Goal: Task Accomplishment & Management: Complete application form

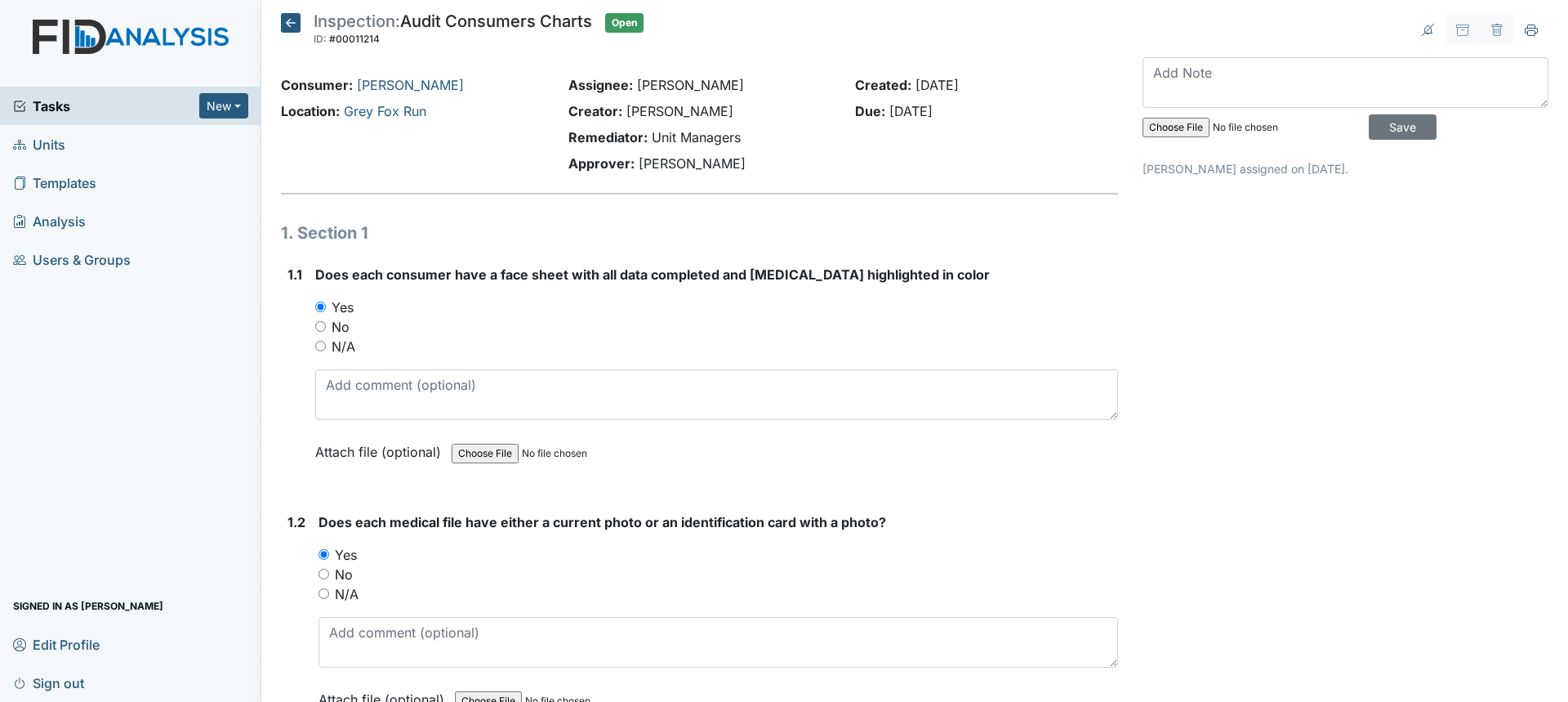
click at [56, 101] on span "Tasks" at bounding box center [106, 106] width 186 height 19
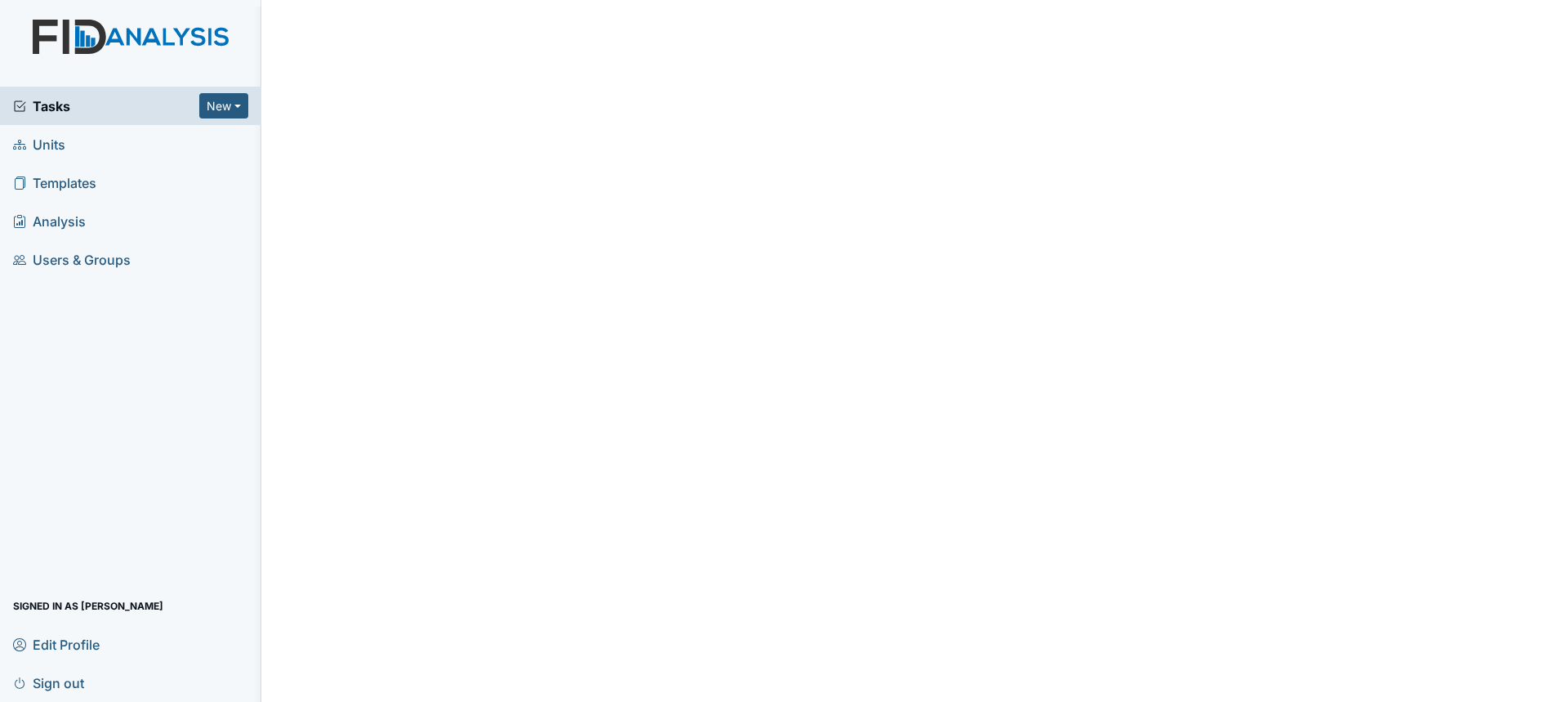
drag, startPoint x: 0, startPoint y: 0, endPoint x: 56, endPoint y: 101, distance: 115.5
drag, startPoint x: 56, startPoint y: 101, endPoint x: 32, endPoint y: 111, distance: 26.0
click at [32, 111] on span "Tasks" at bounding box center [106, 106] width 186 height 19
click at [79, 104] on span "Tasks" at bounding box center [106, 106] width 186 height 19
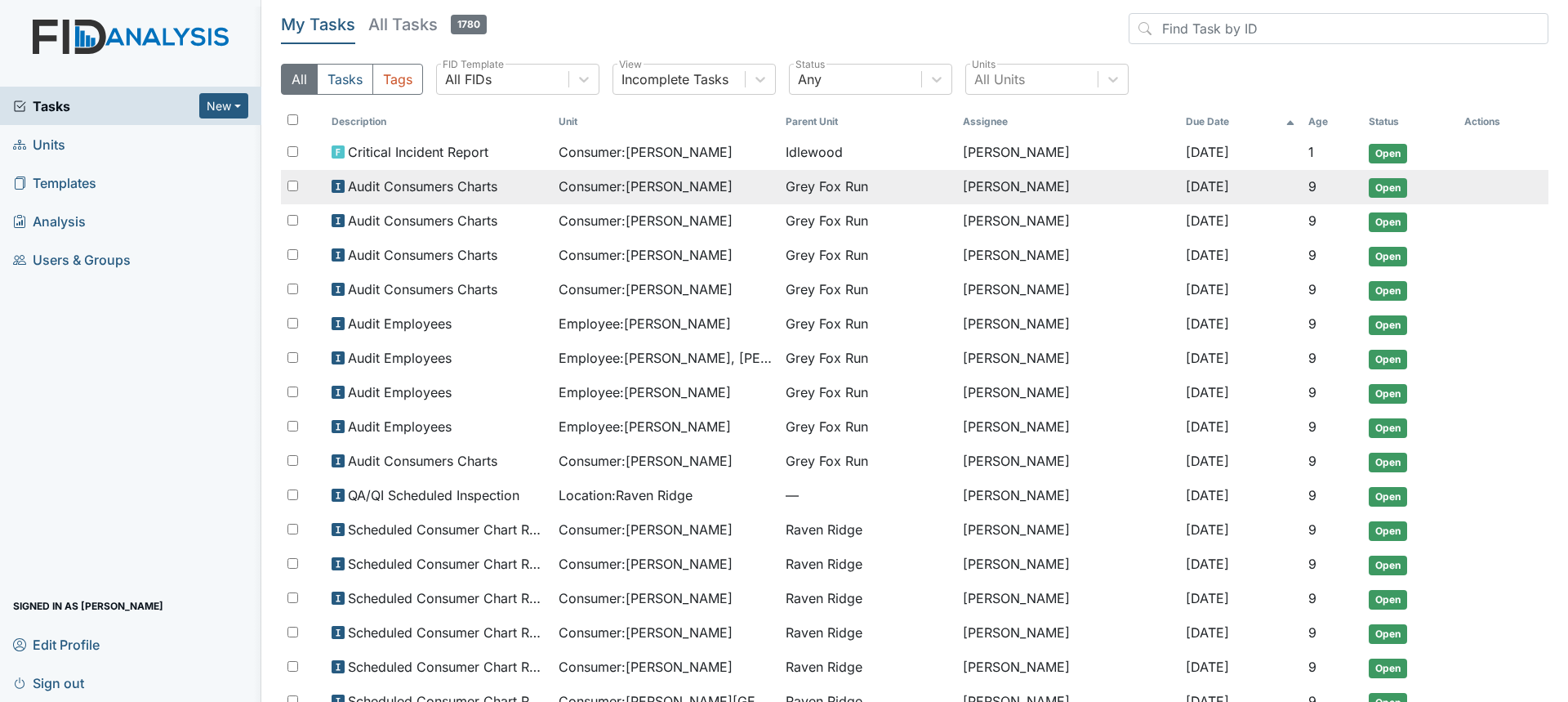
click at [619, 193] on span "Consumer : Jack, Jose" at bounding box center [645, 186] width 174 height 19
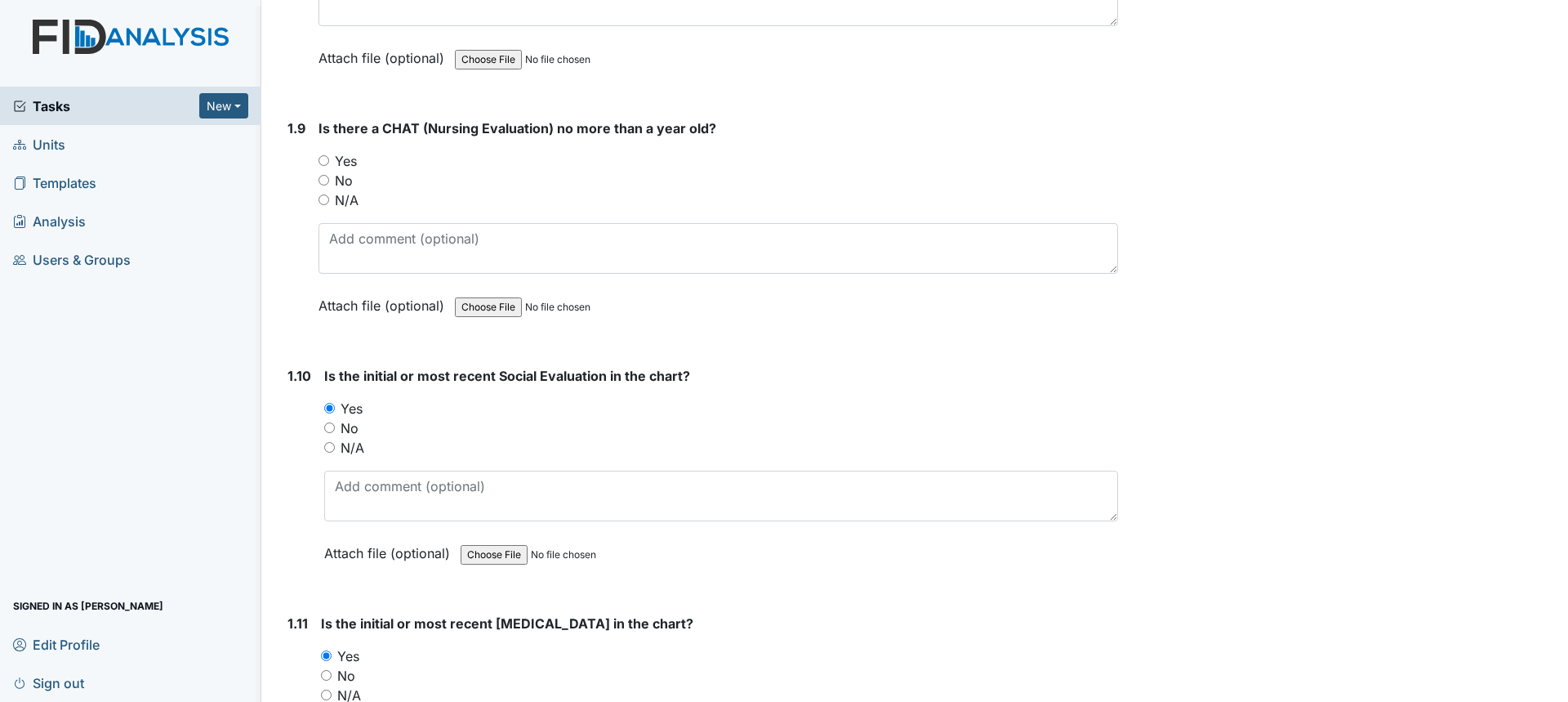
scroll to position [2206, 0]
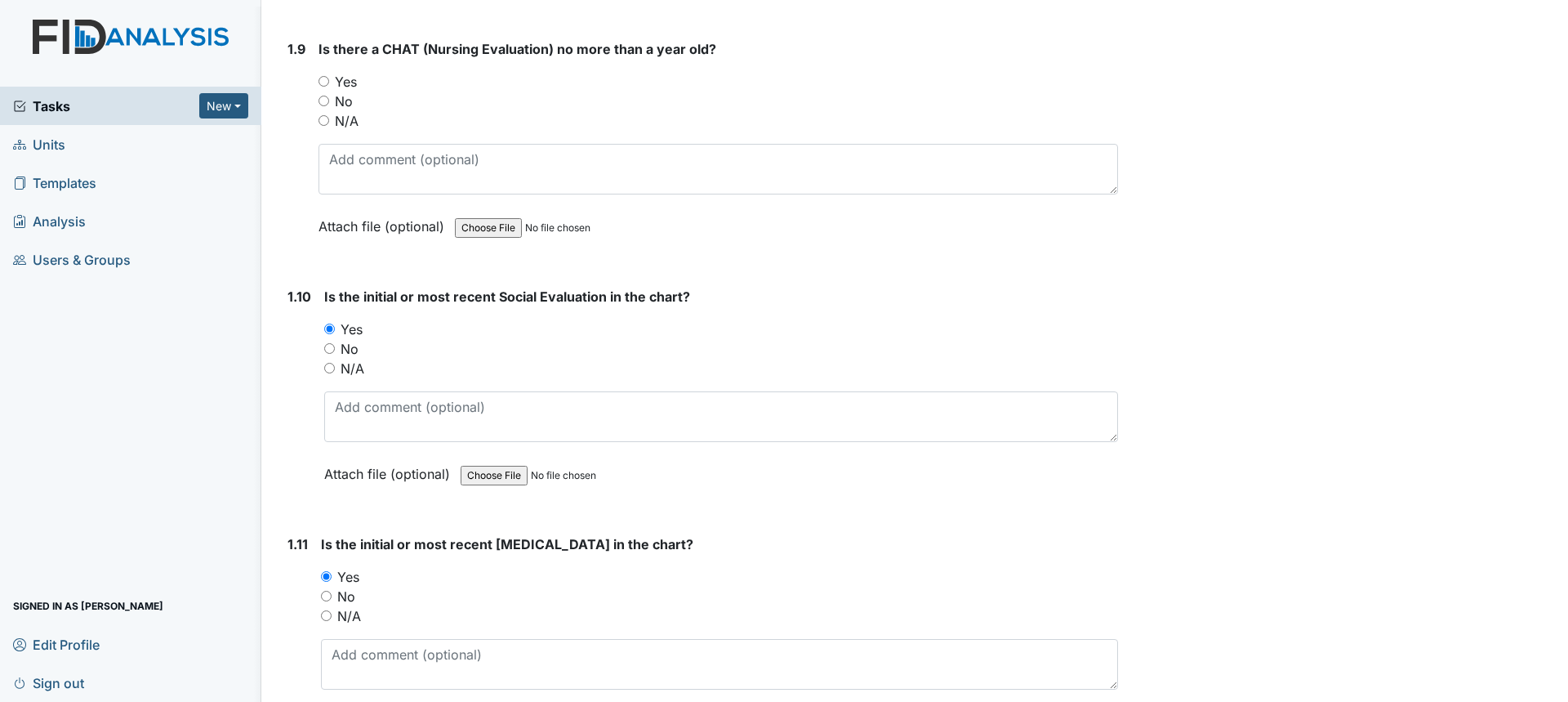
click at [347, 84] on label "Yes" at bounding box center [345, 81] width 22 height 19
click at [329, 84] on input "Yes" at bounding box center [323, 81] width 11 height 11
radio input "true"
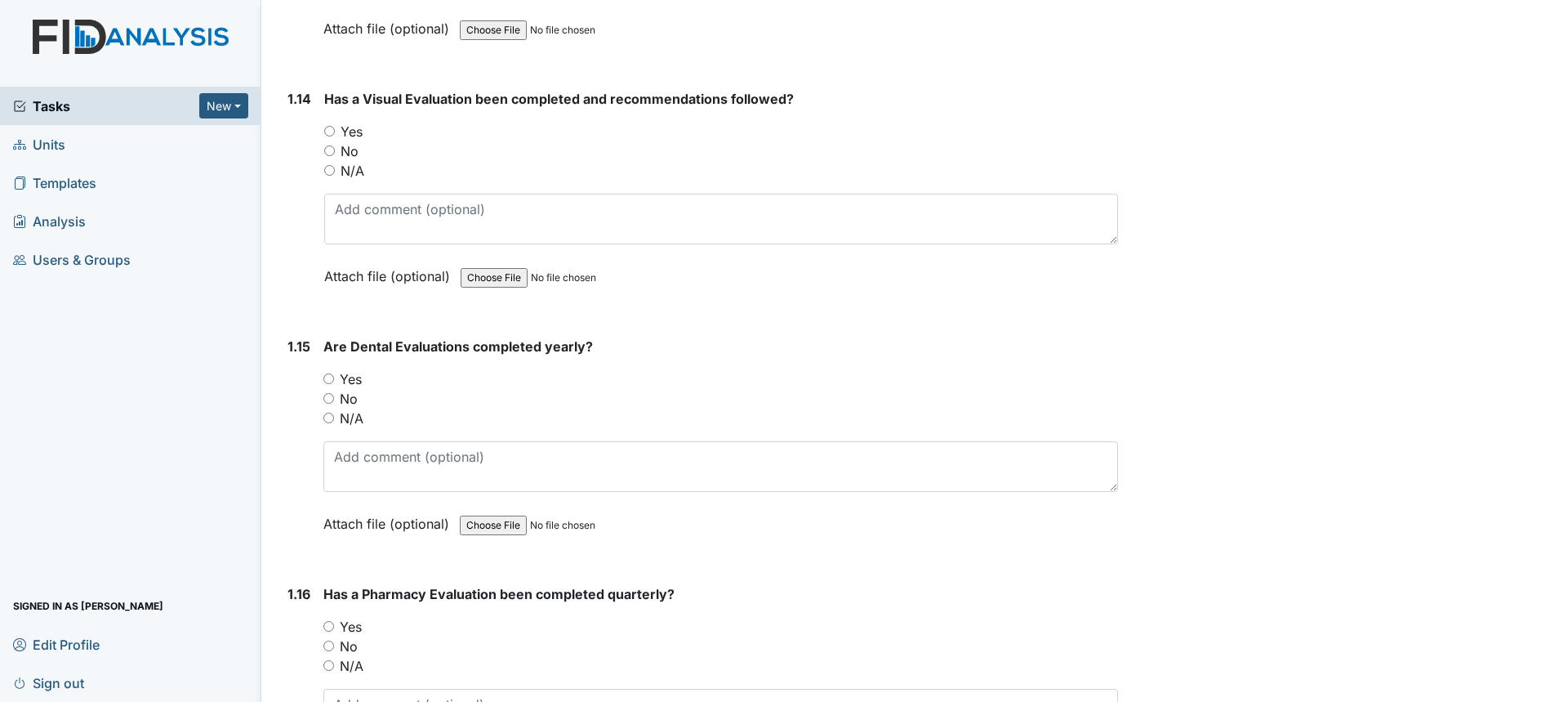
scroll to position [3431, 0]
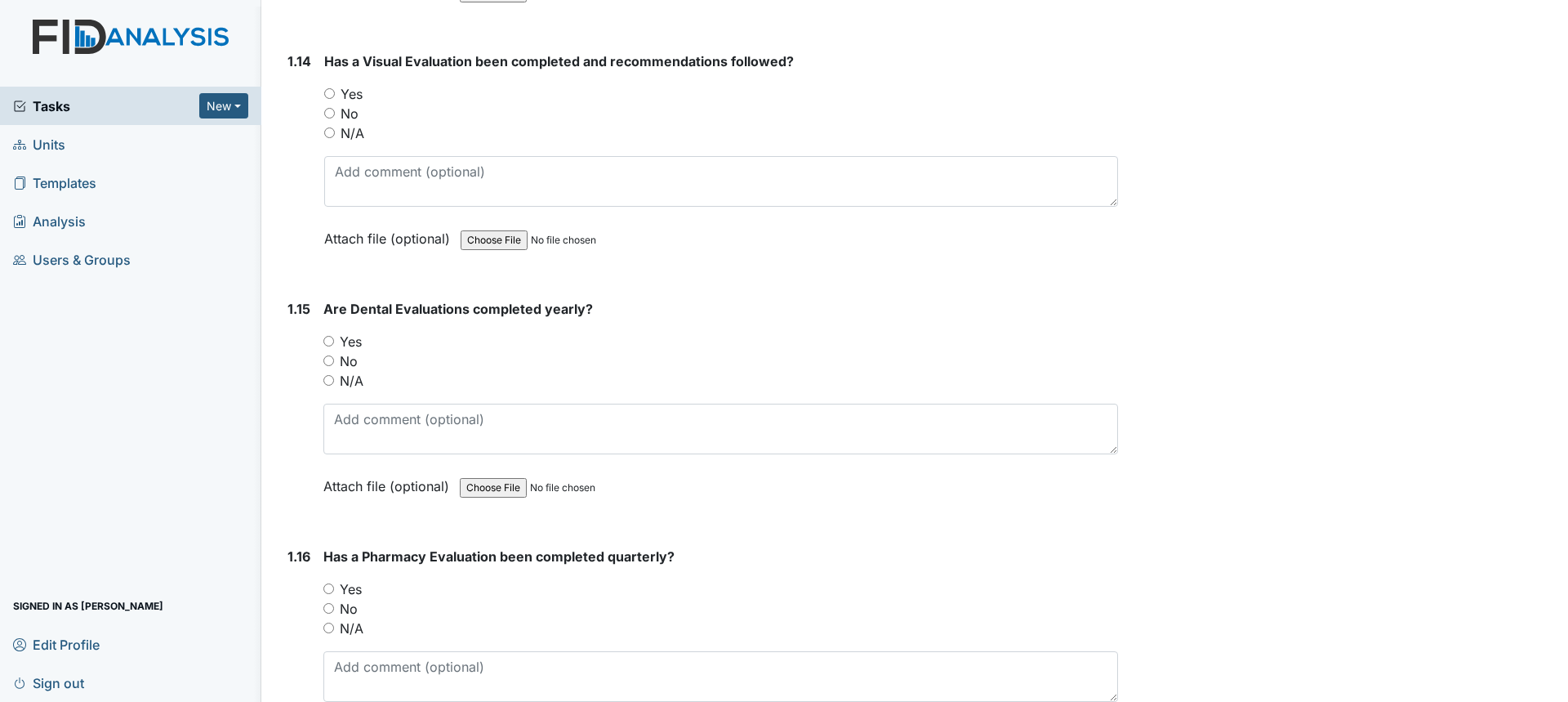
click at [347, 97] on label "Yes" at bounding box center [351, 94] width 22 height 19
click at [334, 97] on input "Yes" at bounding box center [329, 93] width 11 height 11
radio input "true"
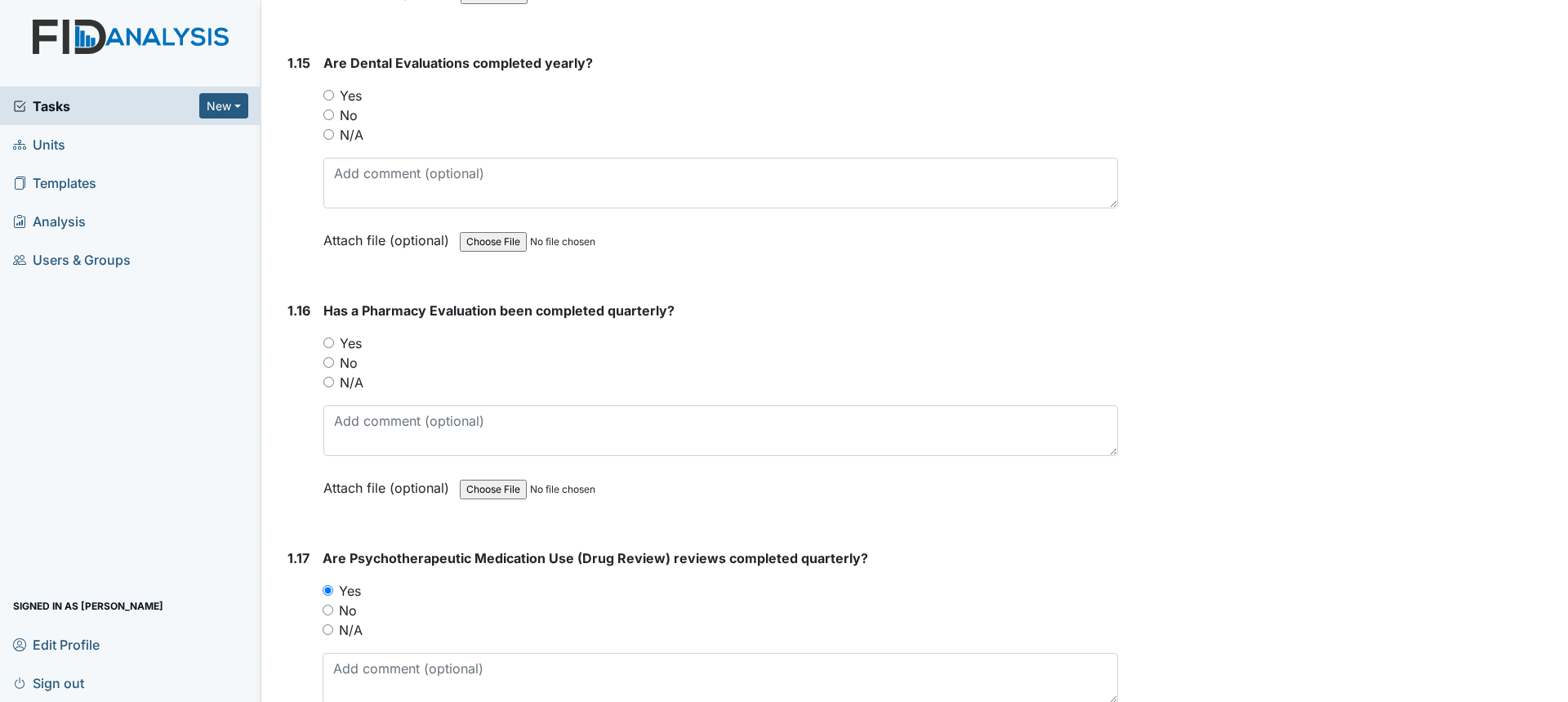
scroll to position [3676, 0]
click at [325, 98] on input "Yes" at bounding box center [328, 95] width 11 height 11
radio input "true"
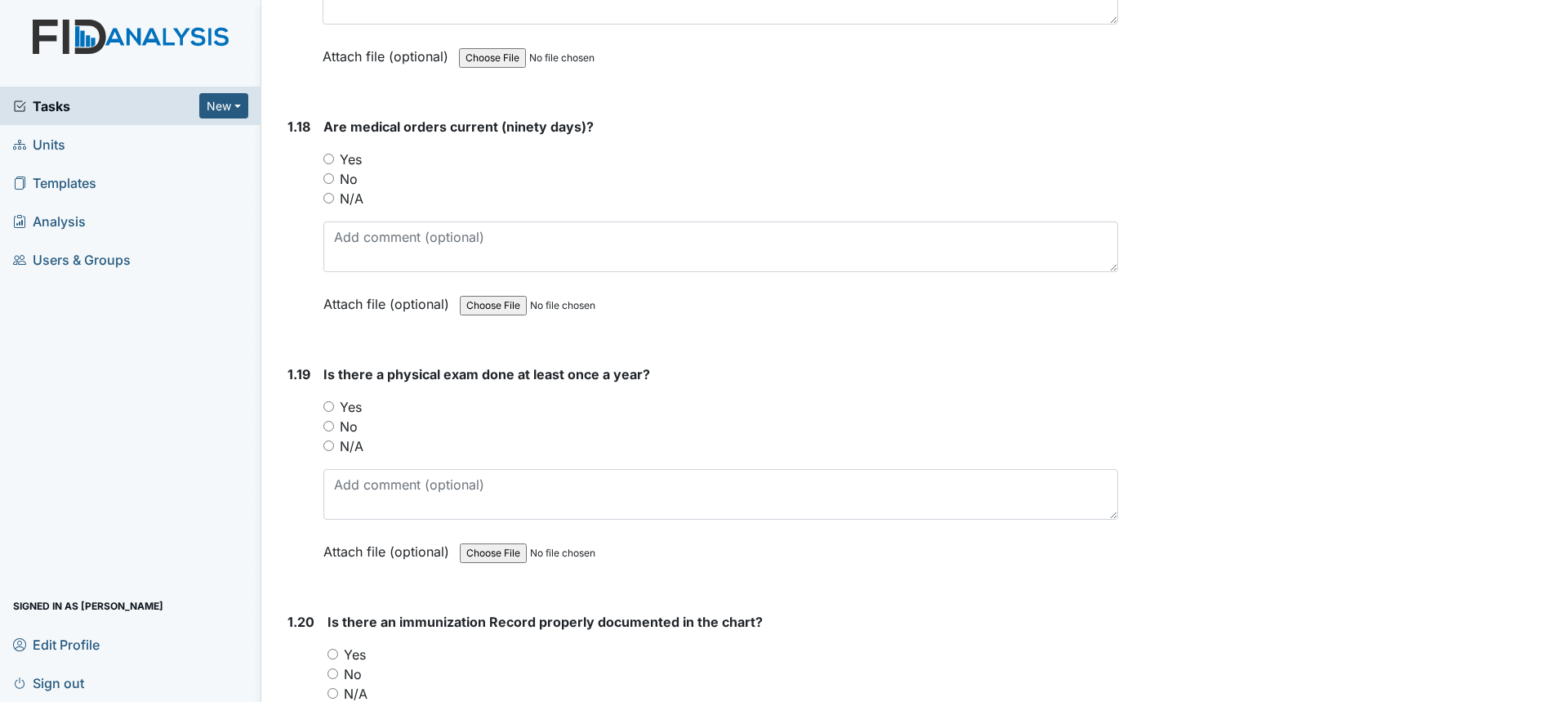
scroll to position [4411, 0]
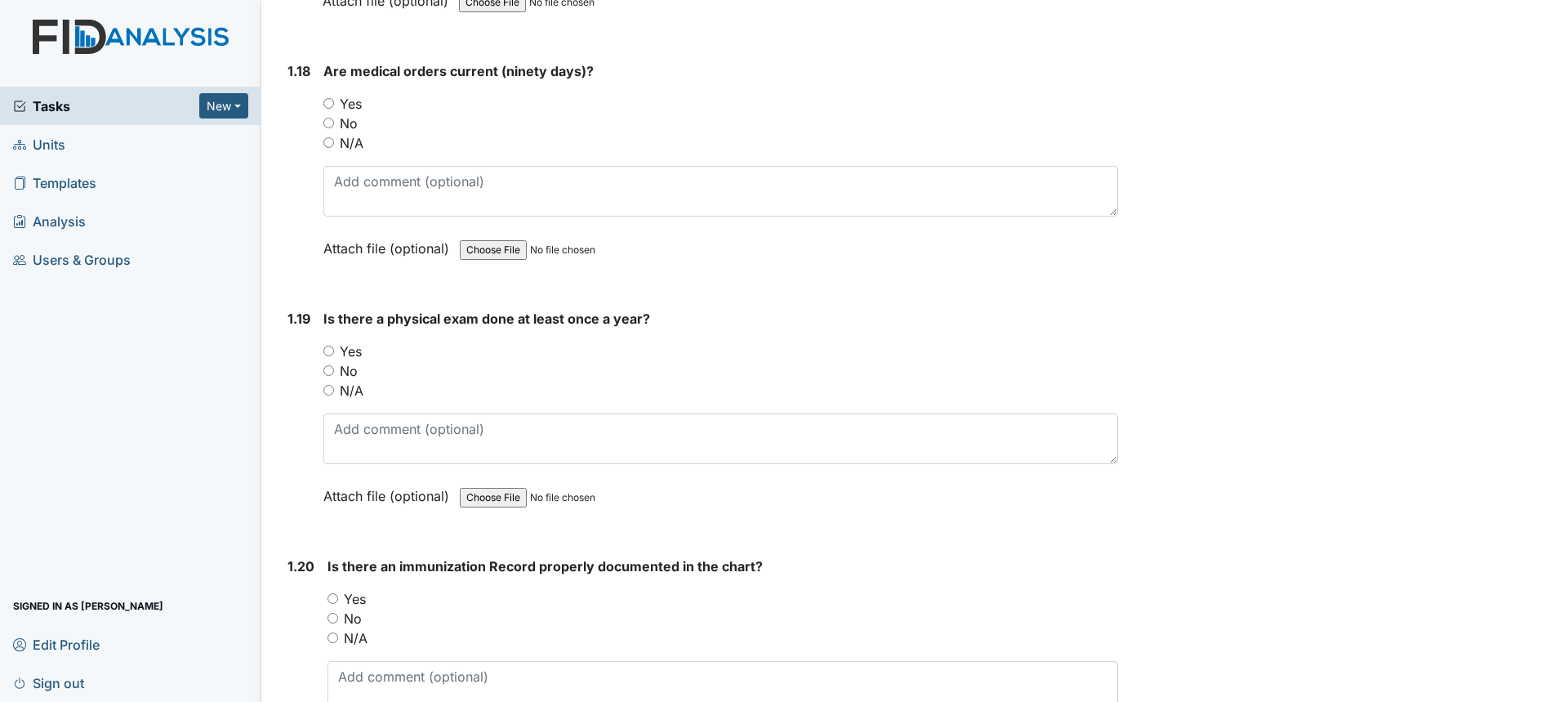
click at [351, 353] on label "Yes" at bounding box center [350, 351] width 22 height 19
click at [334, 353] on input "Yes" at bounding box center [328, 351] width 11 height 11
radio input "true"
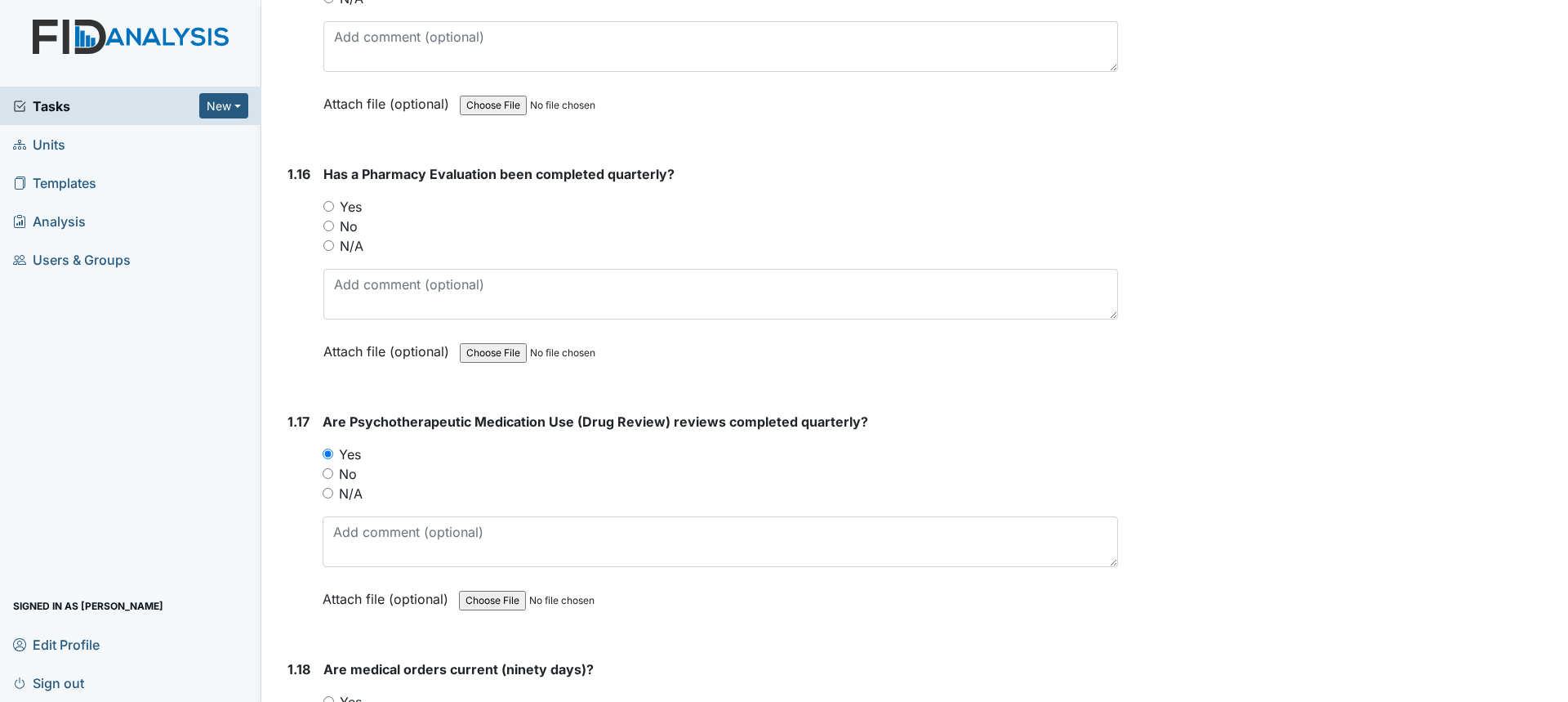
scroll to position [3839, 0]
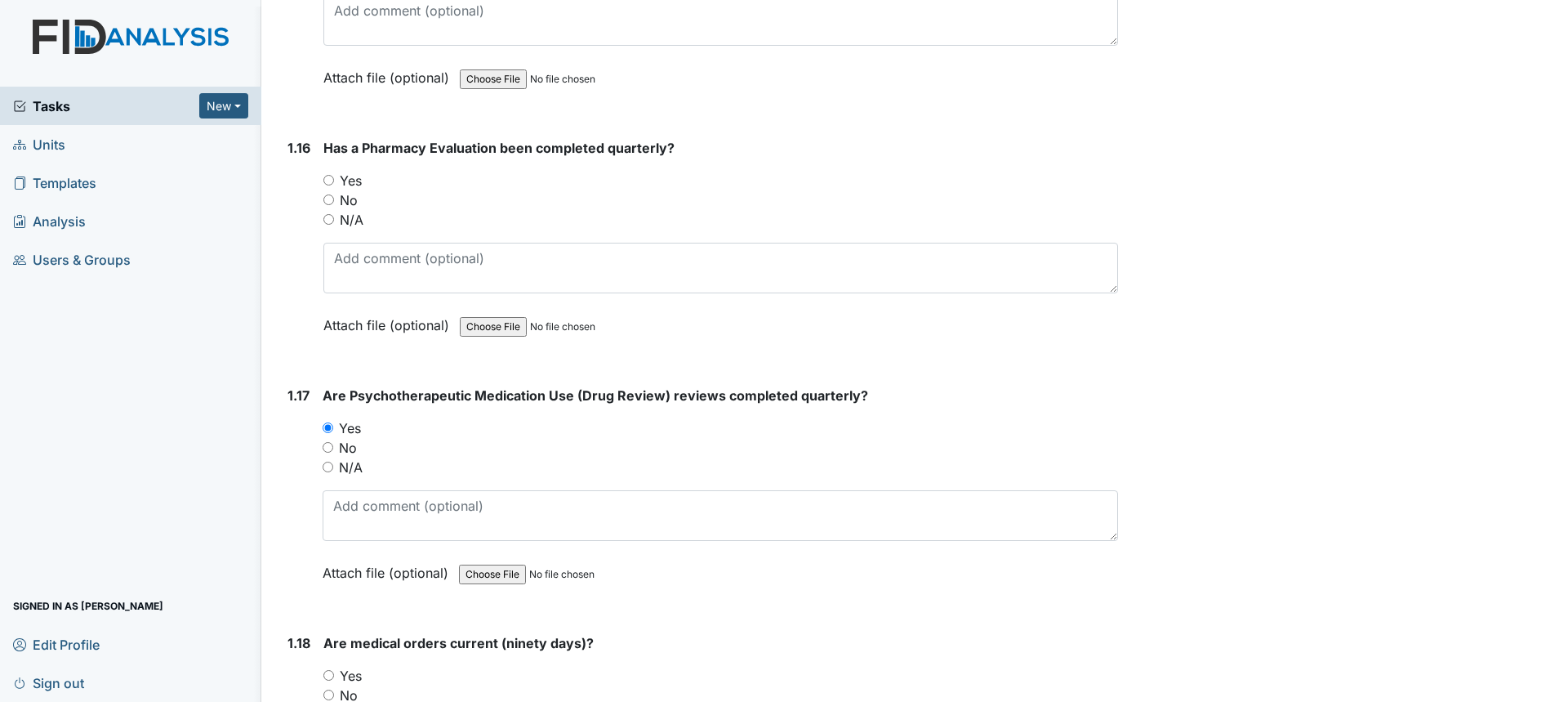
click at [332, 177] on input "Yes" at bounding box center [328, 180] width 11 height 11
radio input "true"
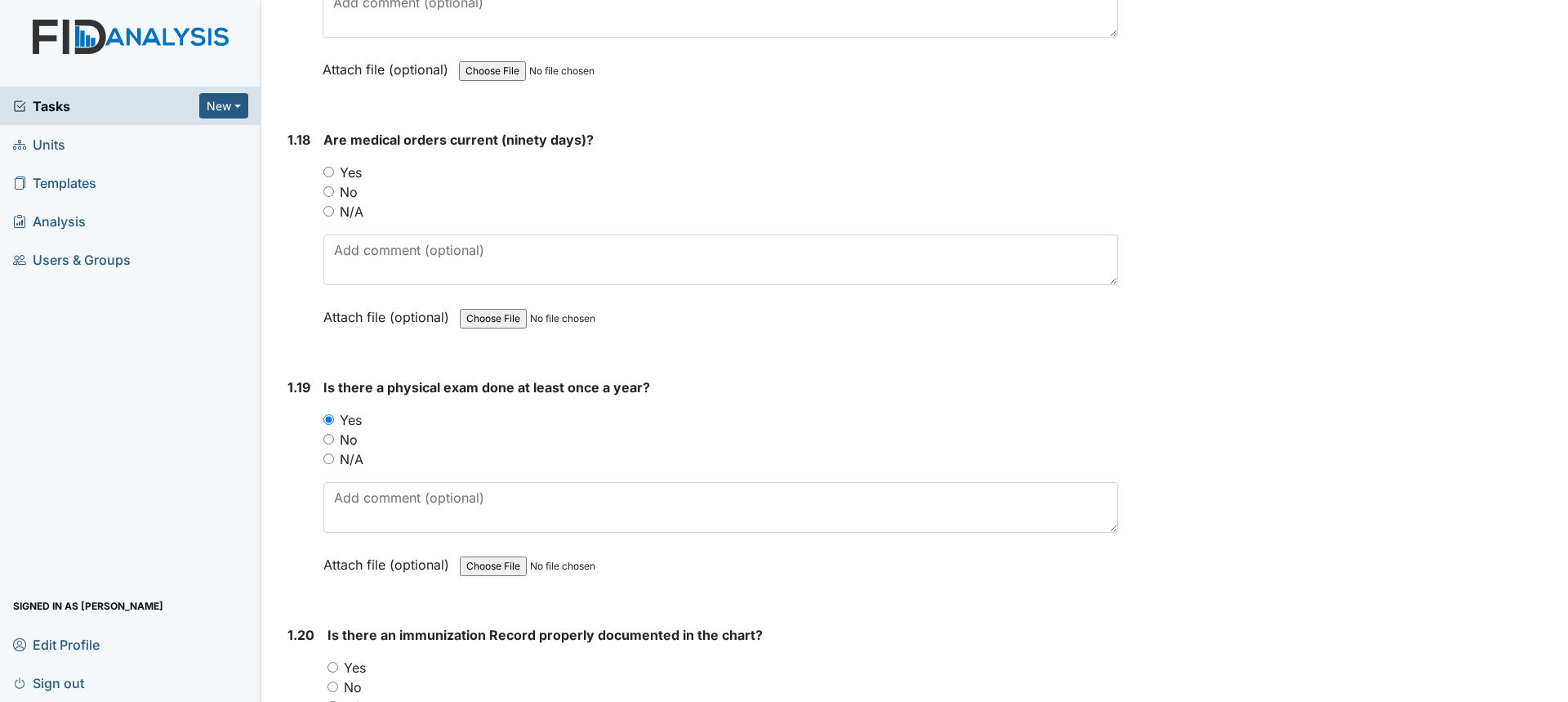
scroll to position [4411, 0]
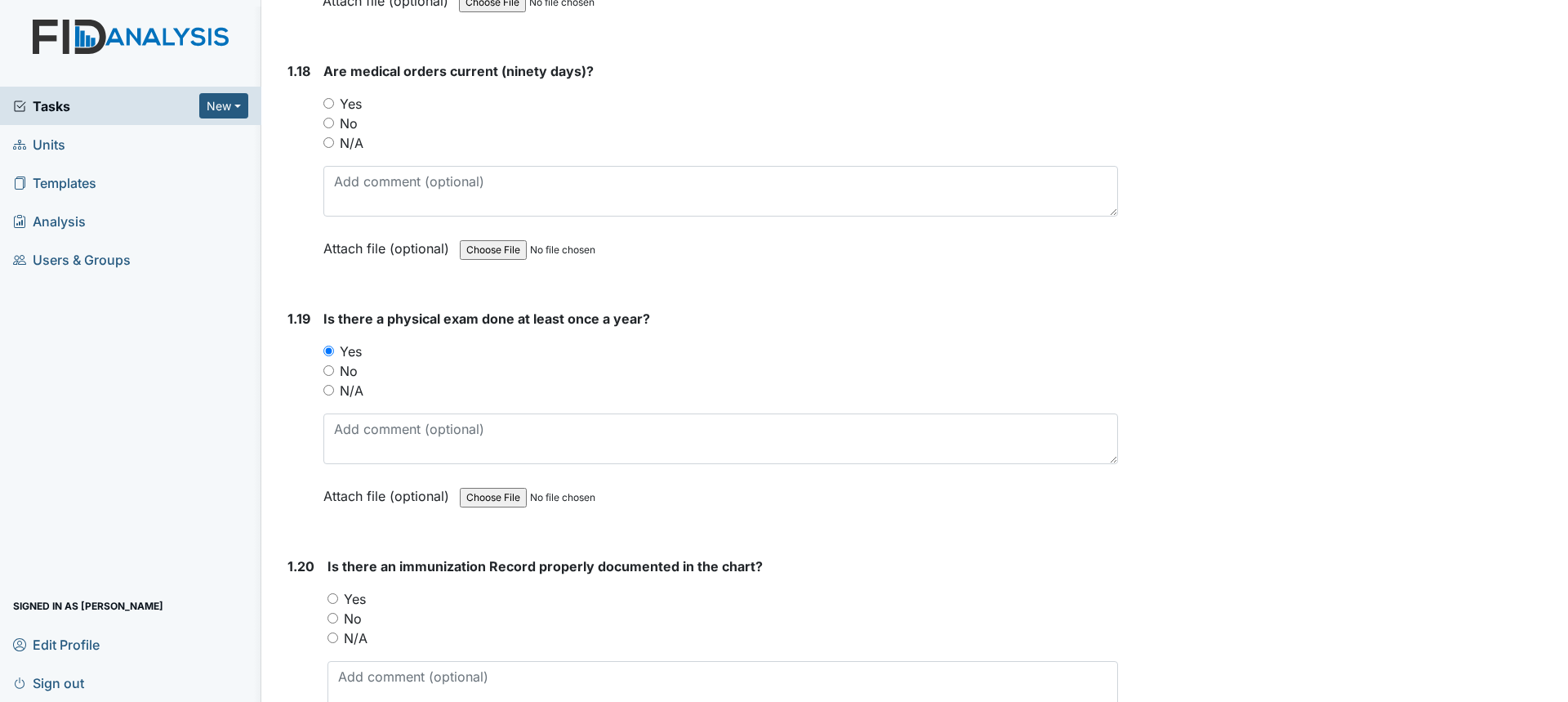
click at [348, 107] on label "Yes" at bounding box center [350, 103] width 22 height 19
click at [334, 107] on input "Yes" at bounding box center [328, 103] width 11 height 11
radio input "true"
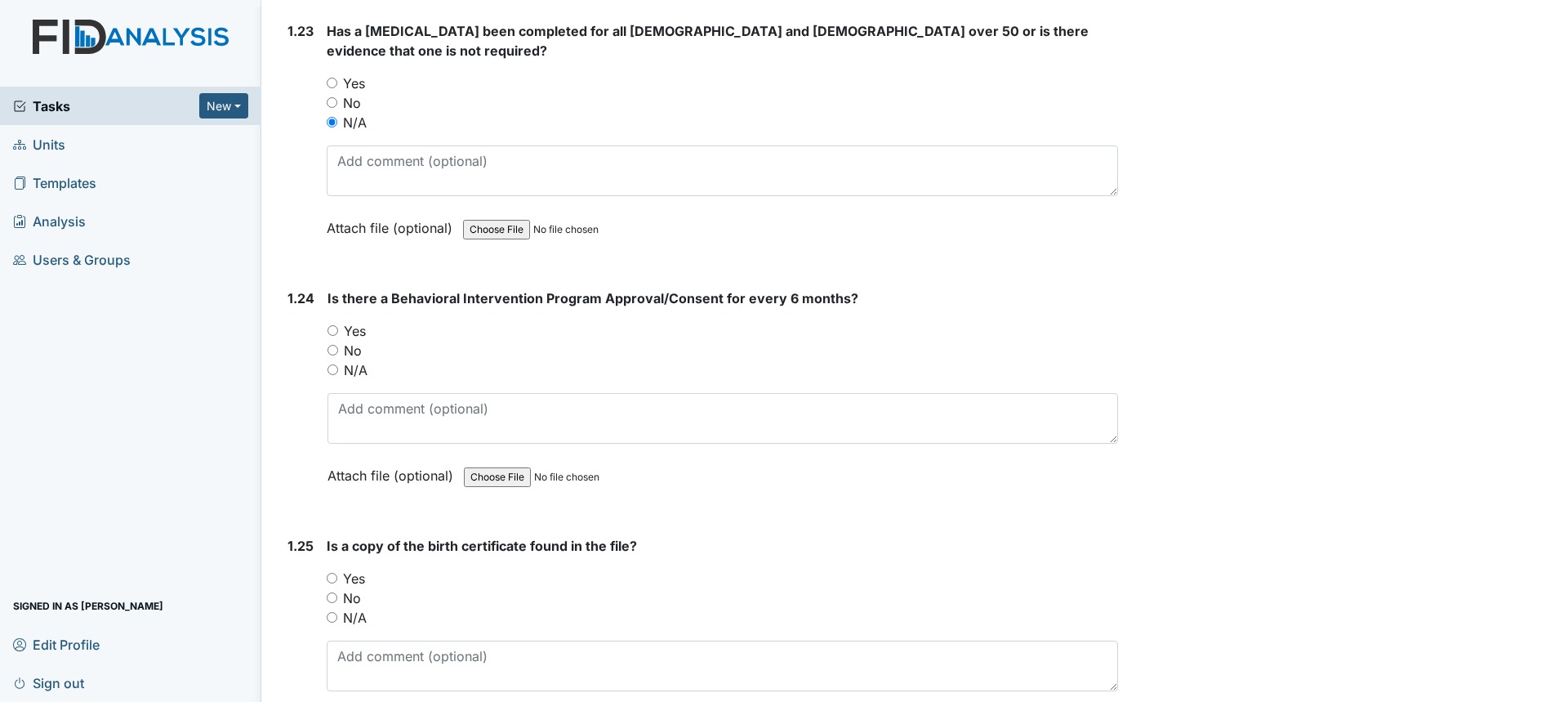
scroll to position [5718, 0]
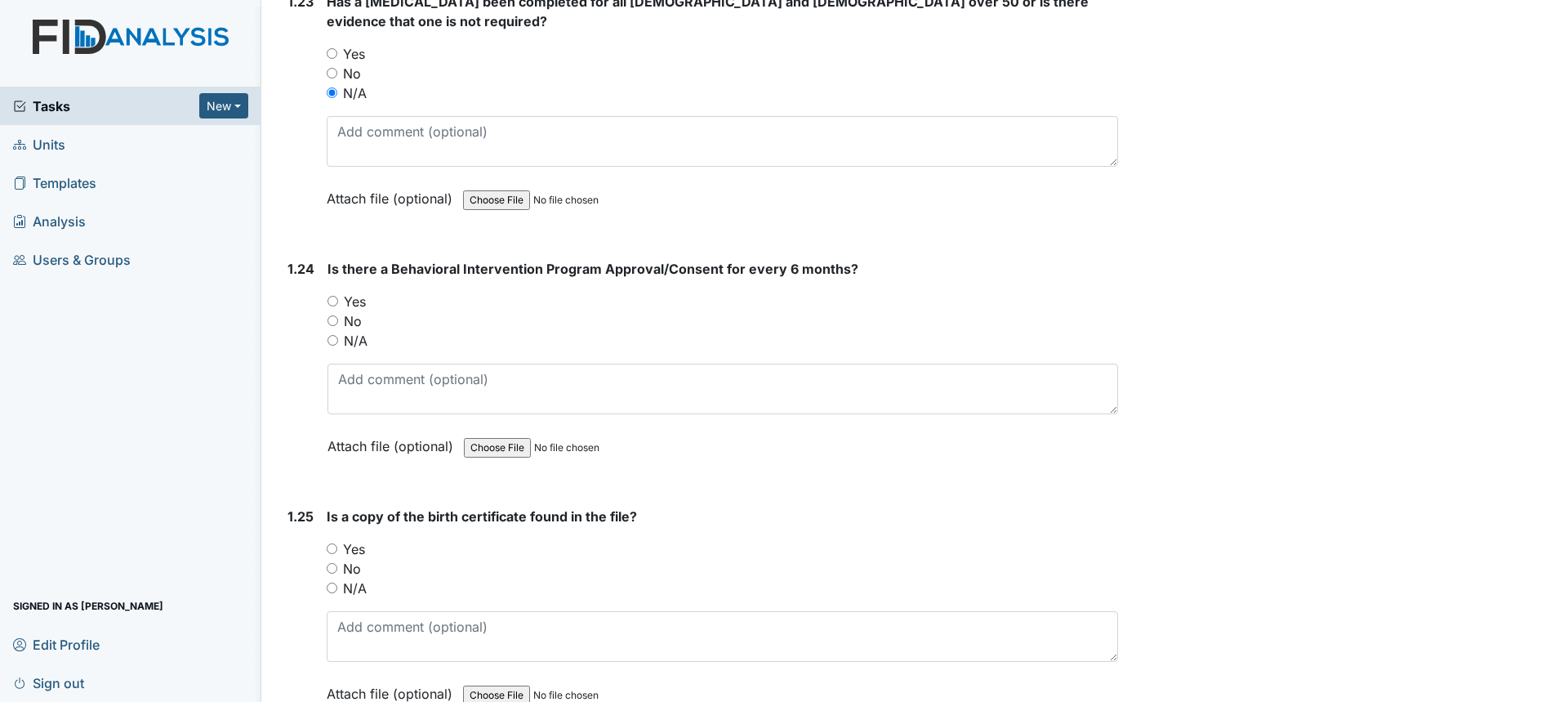
click at [338, 311] on div "No" at bounding box center [723, 320] width 790 height 19
click at [334, 315] on input "No" at bounding box center [333, 320] width 11 height 11
radio input "true"
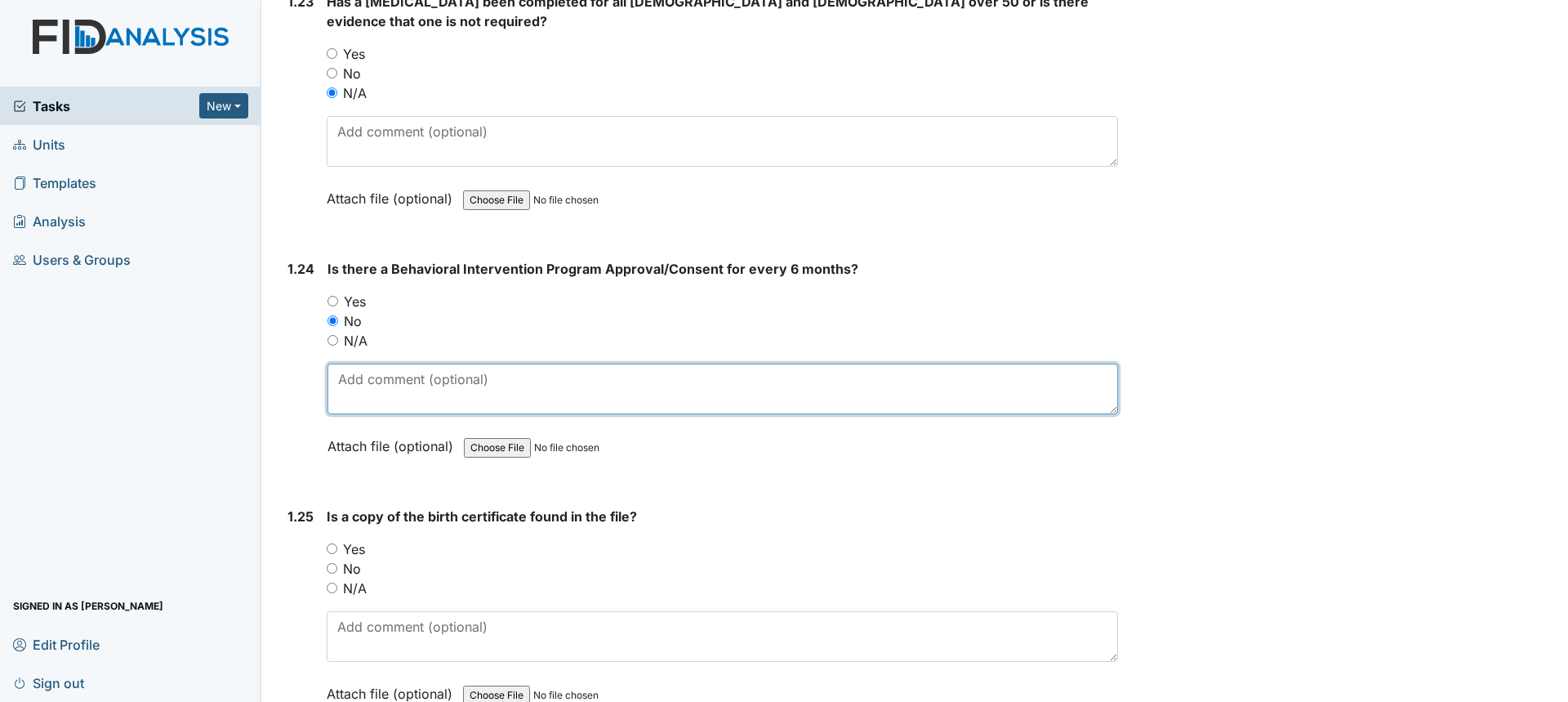
click at [372, 366] on textarea at bounding box center [723, 389] width 790 height 51
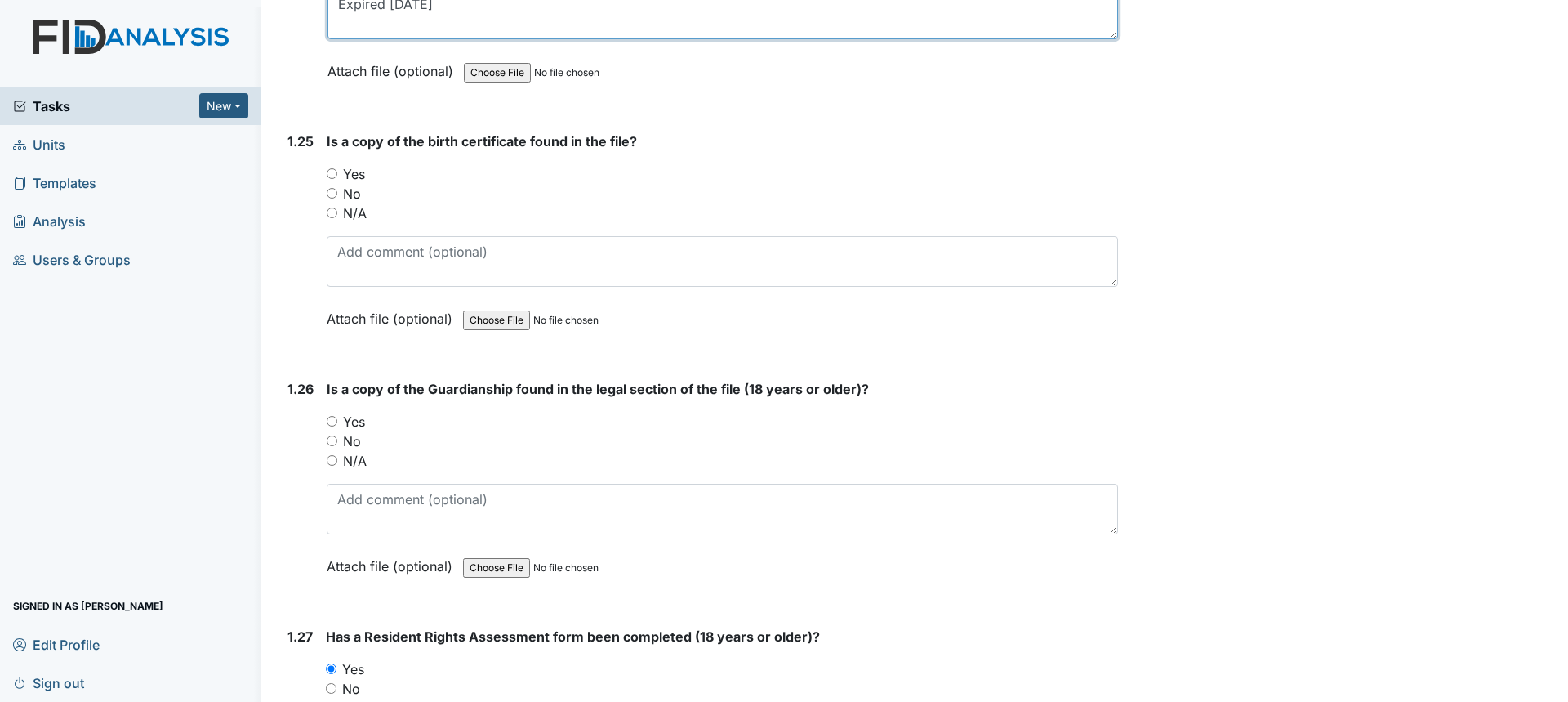
scroll to position [6127, 0]
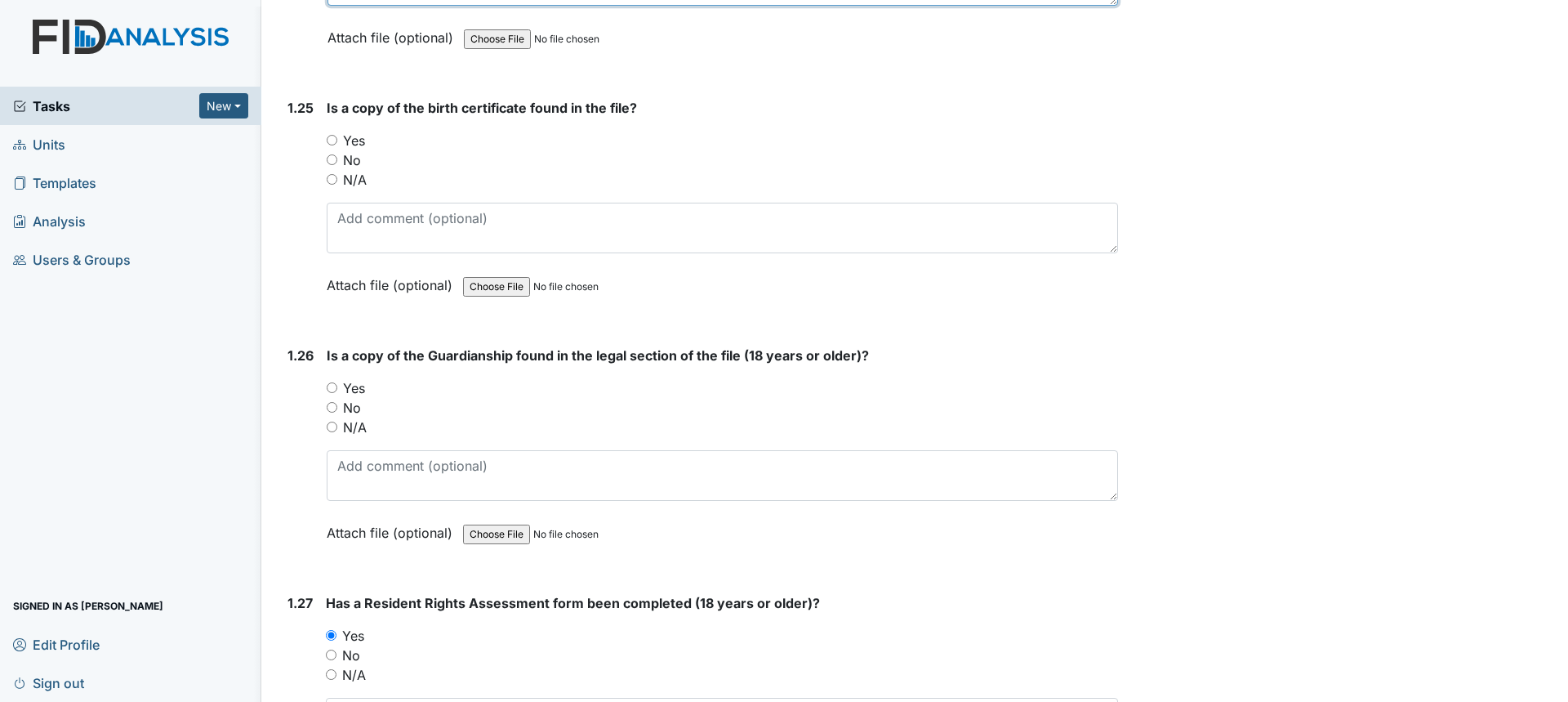
type textarea "Expired 9/10/25"
click at [329, 135] on input "Yes" at bounding box center [332, 140] width 11 height 11
radio input "true"
click at [360, 378] on label "Yes" at bounding box center [354, 388] width 22 height 19
click at [337, 383] on input "Yes" at bounding box center [332, 388] width 11 height 11
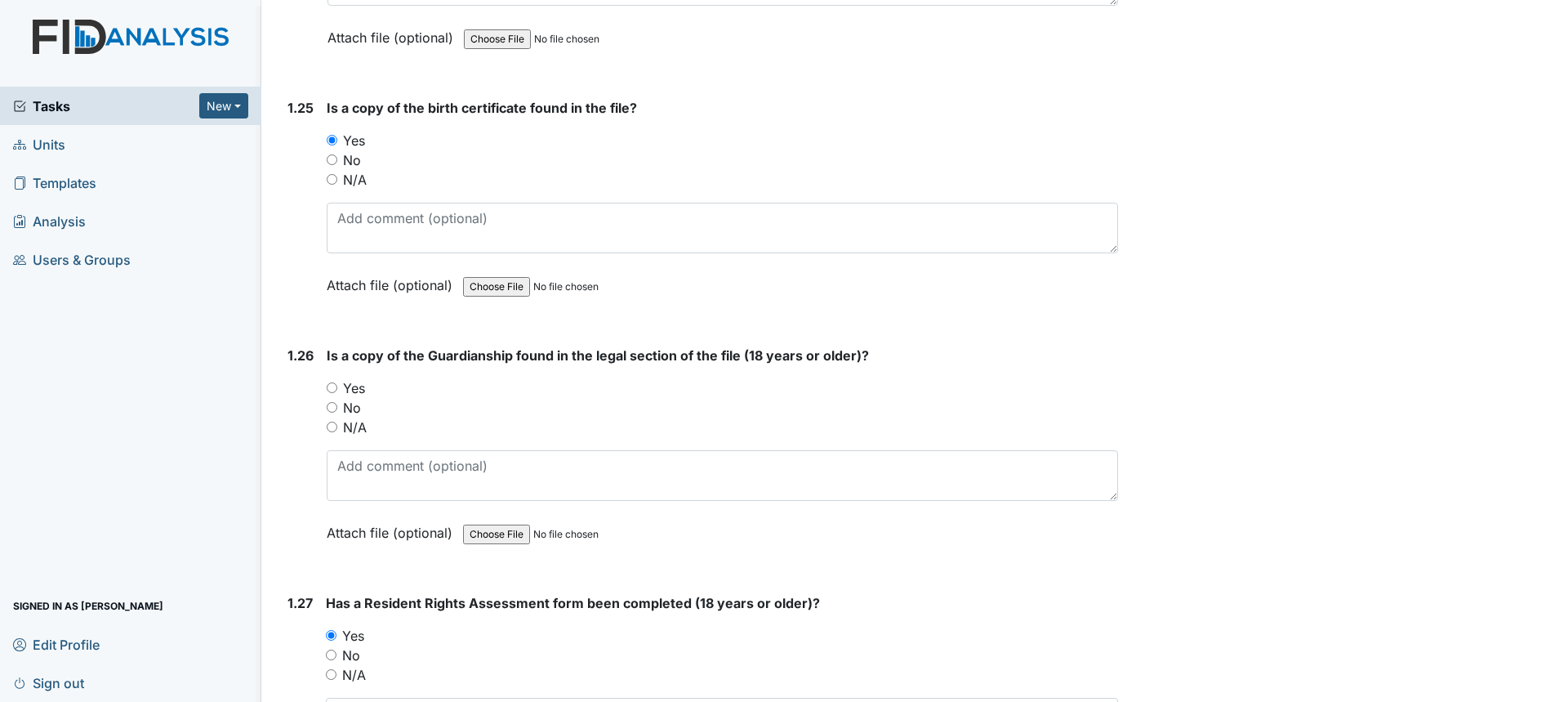
radio input "true"
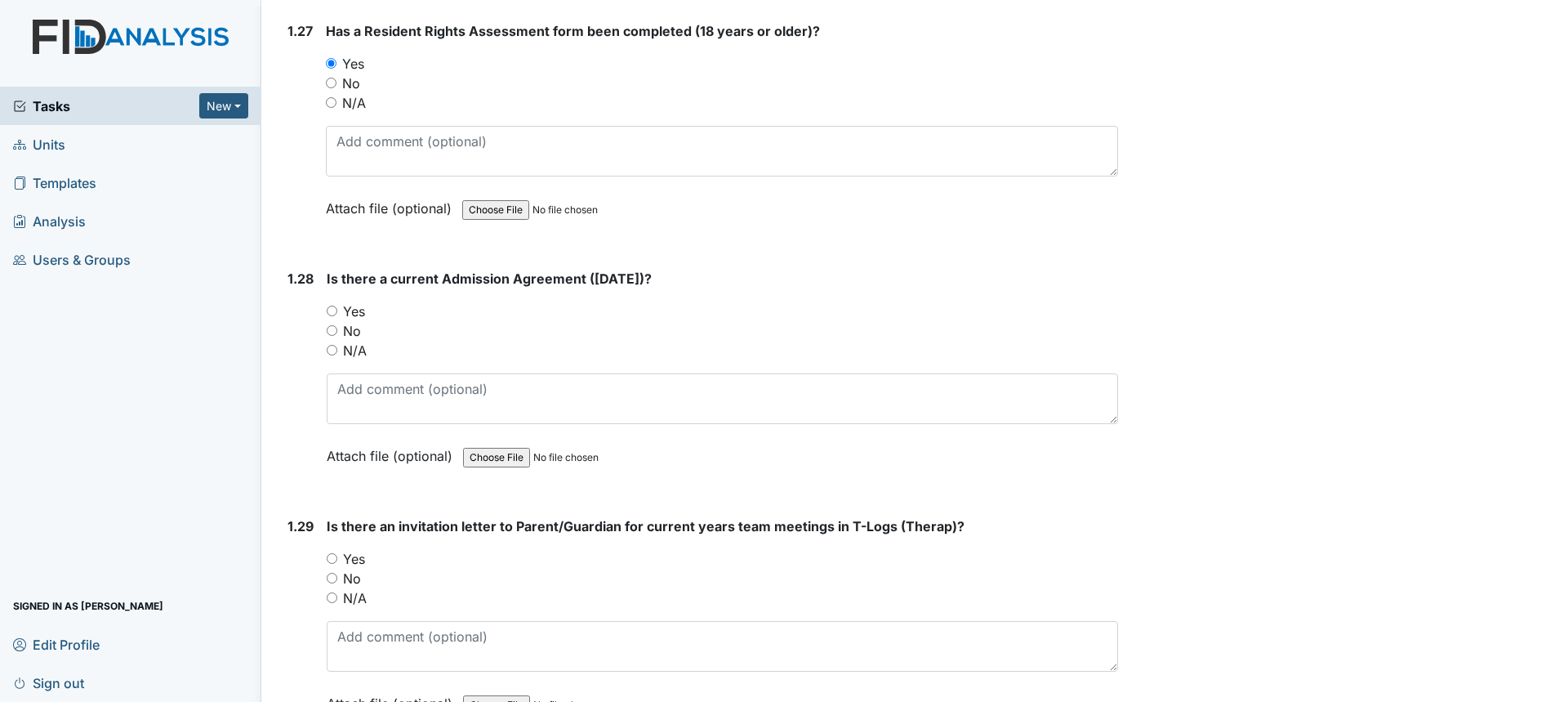
scroll to position [6780, 0]
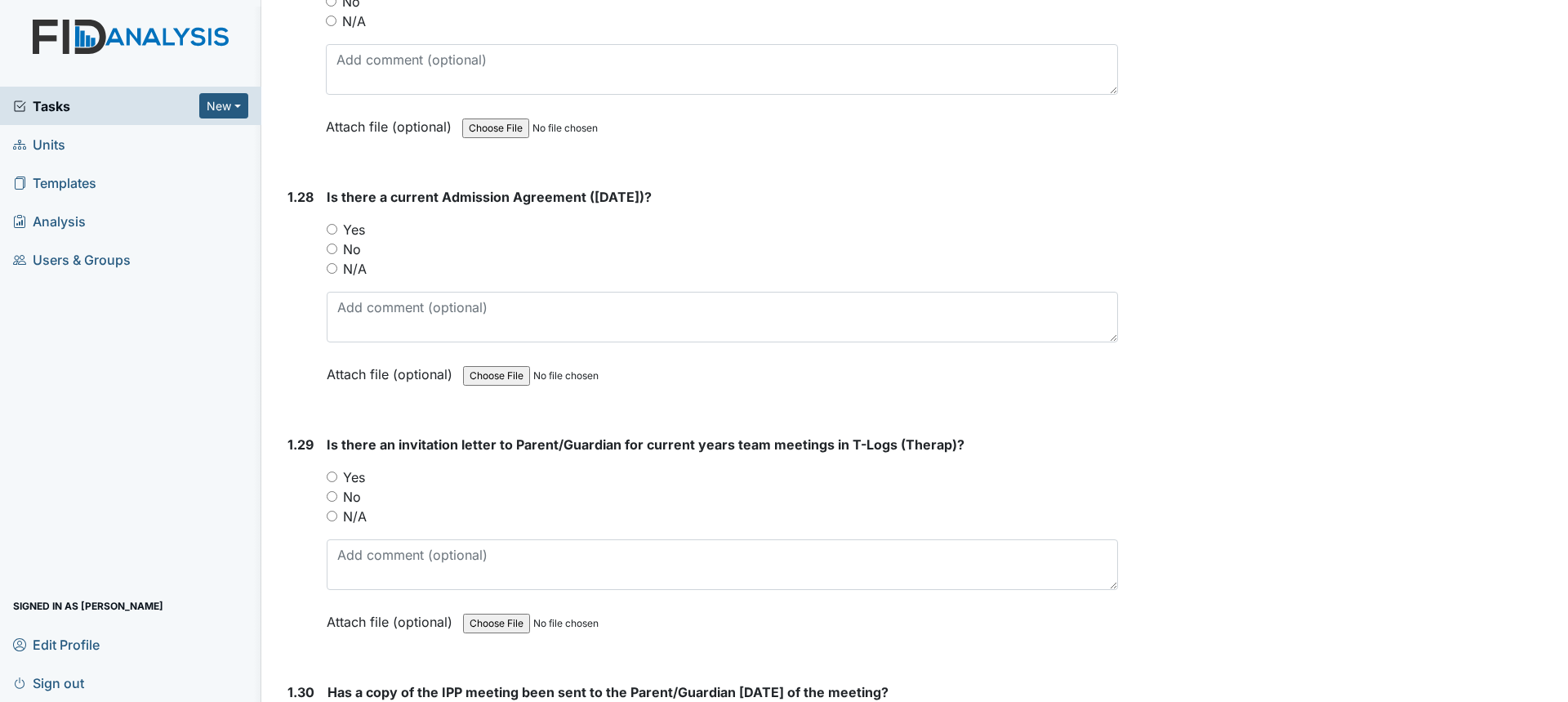
click at [359, 220] on label "Yes" at bounding box center [354, 229] width 22 height 19
click at [337, 224] on input "Yes" at bounding box center [332, 229] width 11 height 11
radio input "true"
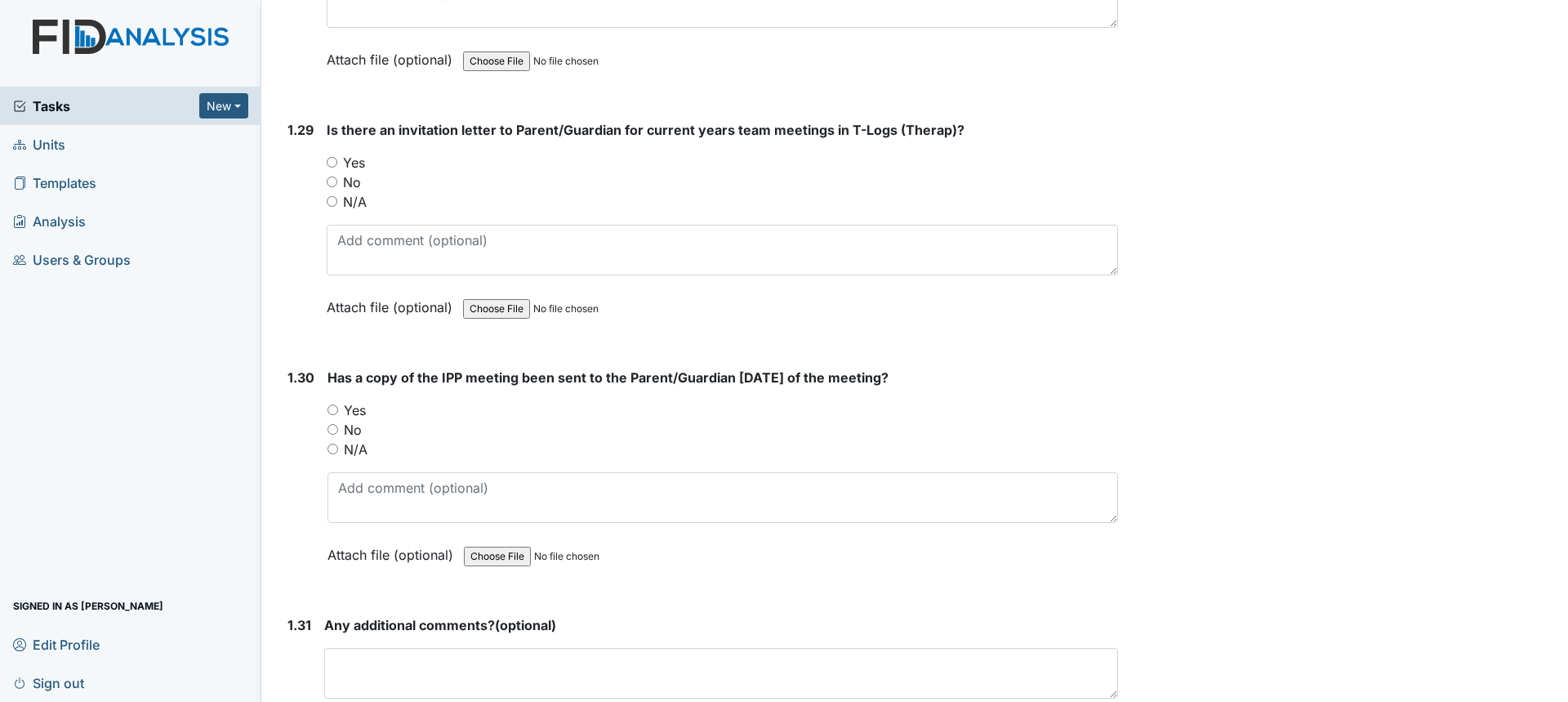
scroll to position [7107, 0]
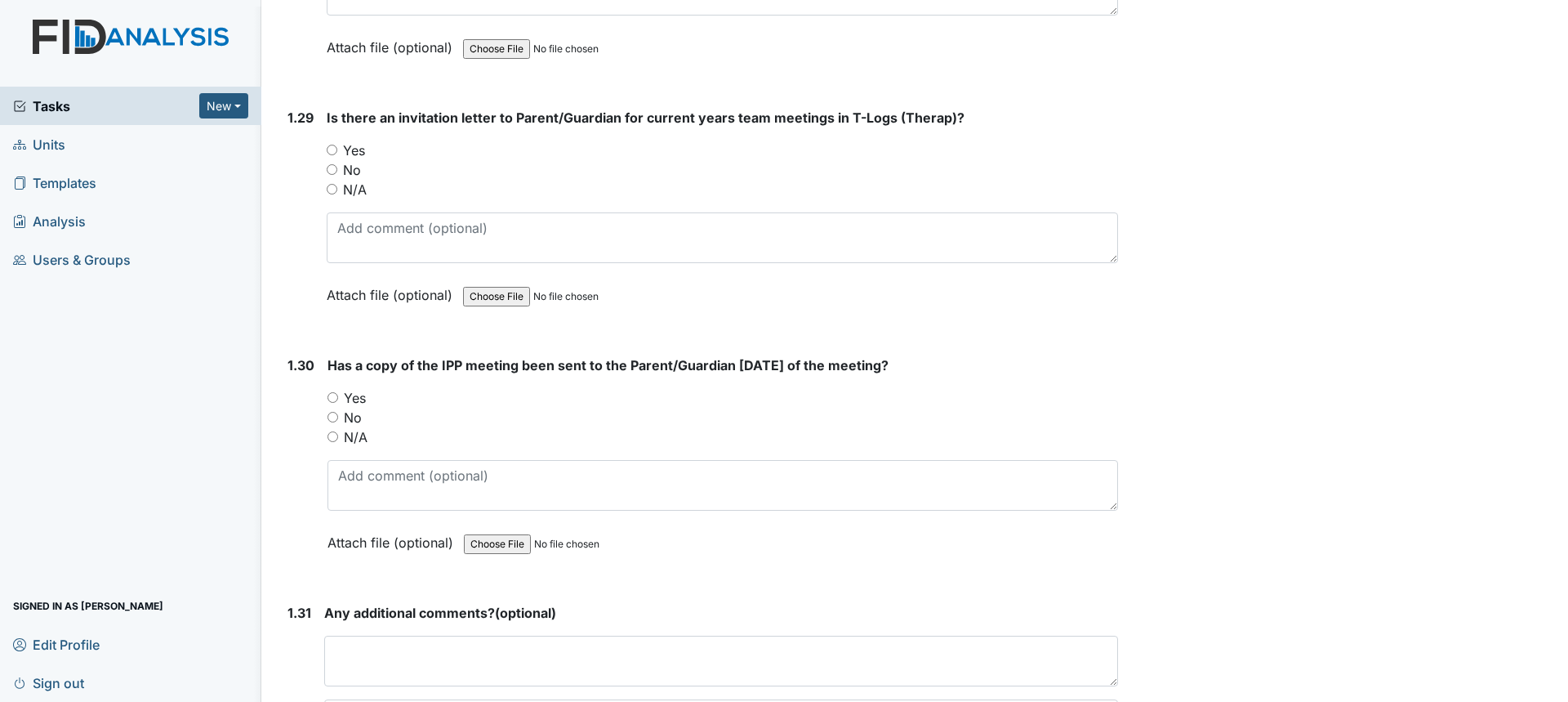
click at [350, 140] on label "Yes" at bounding box center [354, 150] width 22 height 19
click at [337, 144] on input "Yes" at bounding box center [332, 150] width 11 height 11
radio input "true"
click at [352, 388] on label "Yes" at bounding box center [355, 397] width 22 height 19
click at [338, 392] on input "Yes" at bounding box center [333, 397] width 11 height 11
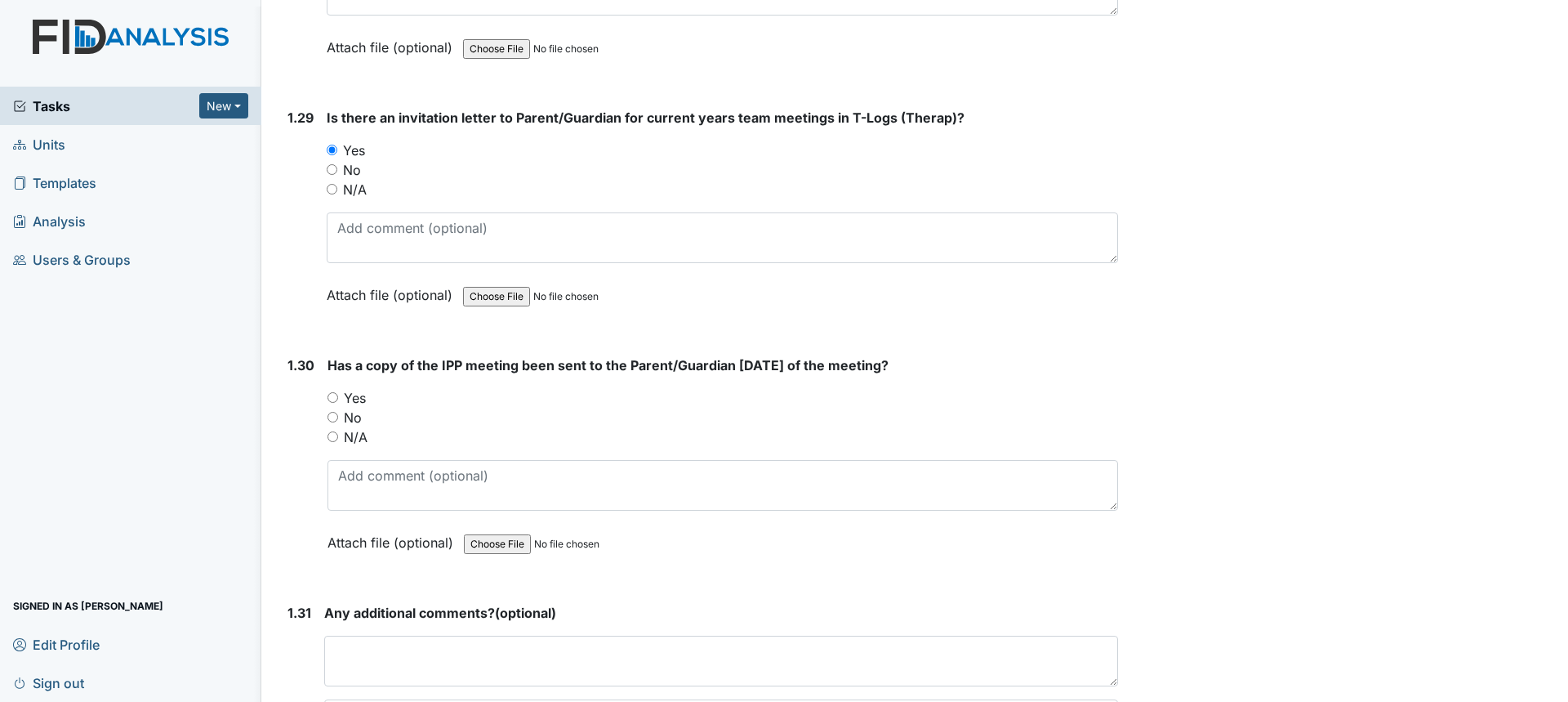
radio input "true"
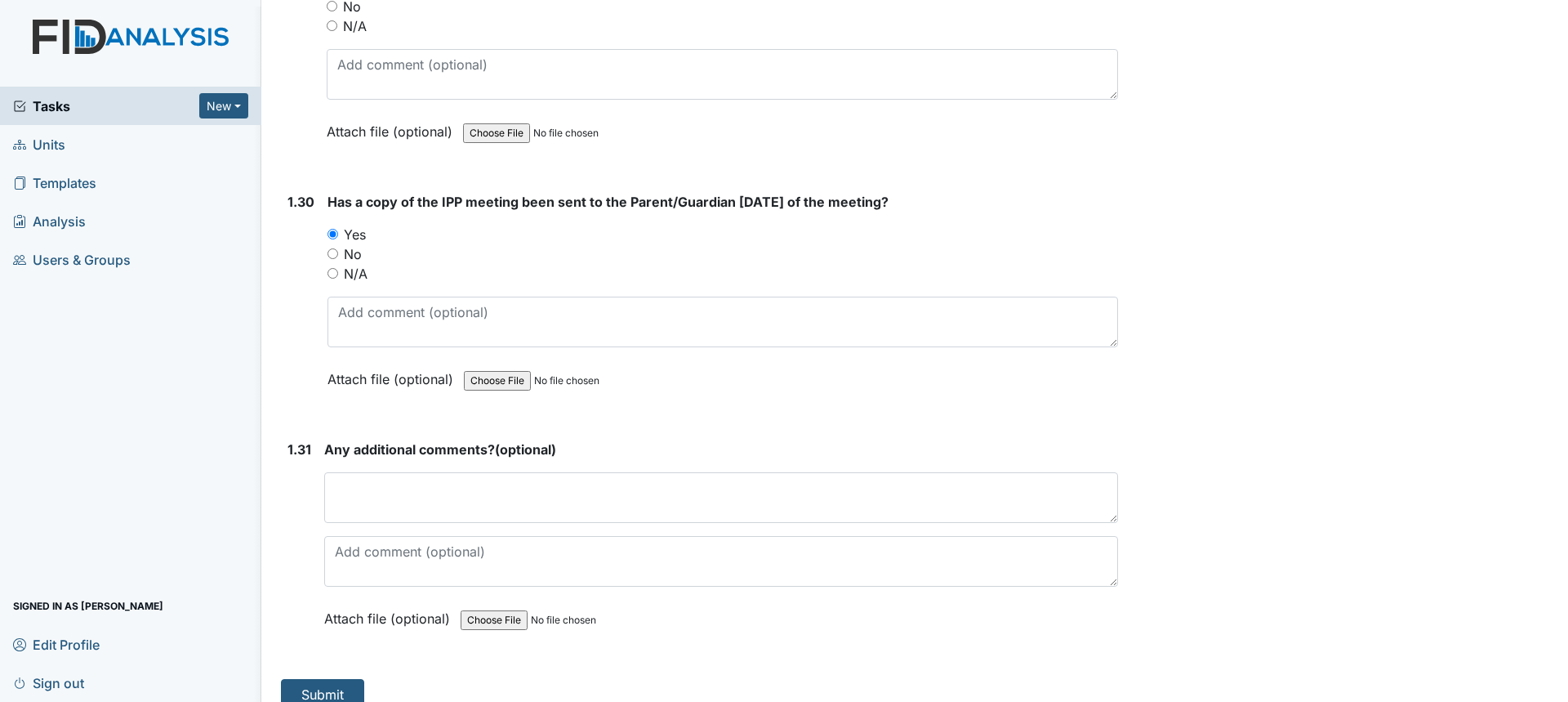
scroll to position [7272, 0]
click at [339, 683] on button "Submit" at bounding box center [323, 693] width 84 height 31
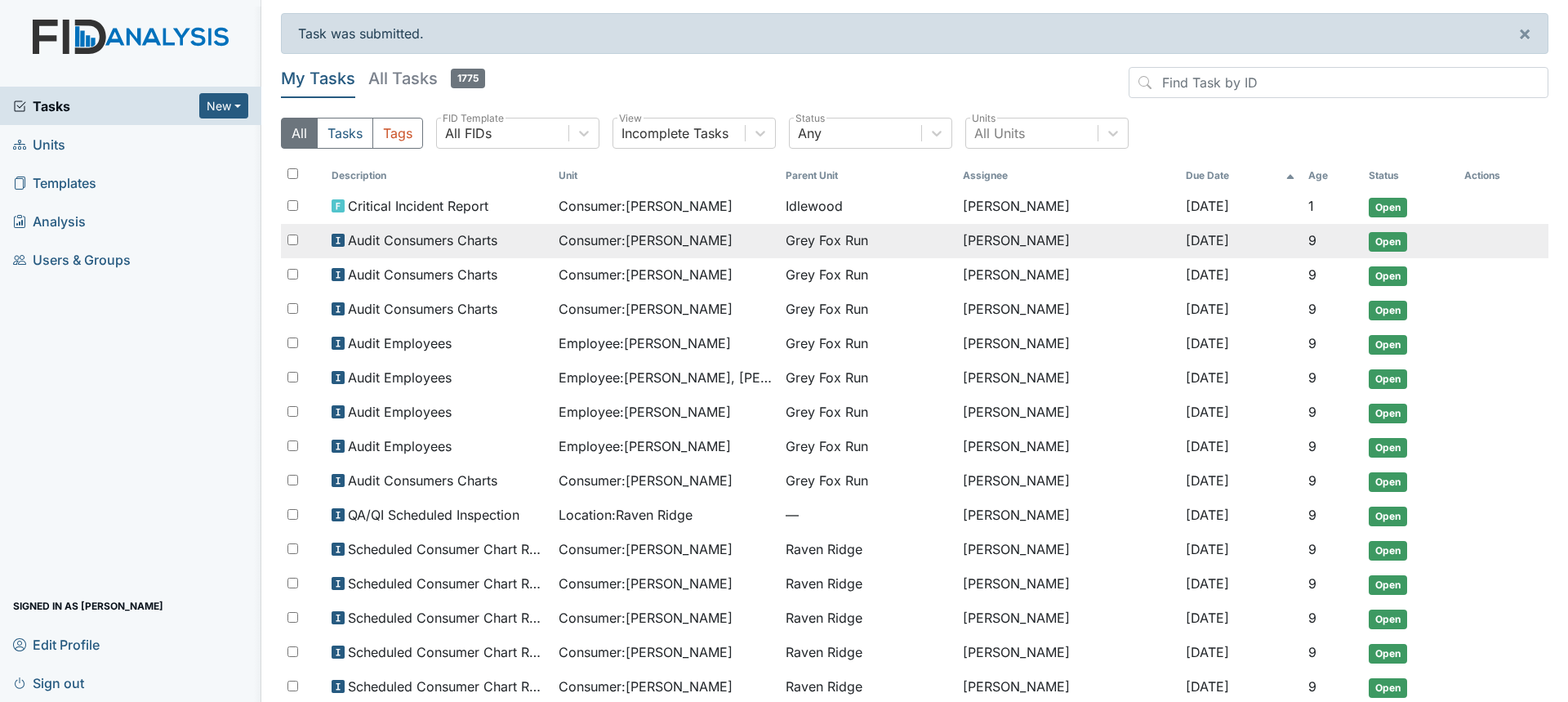
click at [632, 241] on span "Consumer : Jones, Leslie" at bounding box center [645, 240] width 174 height 19
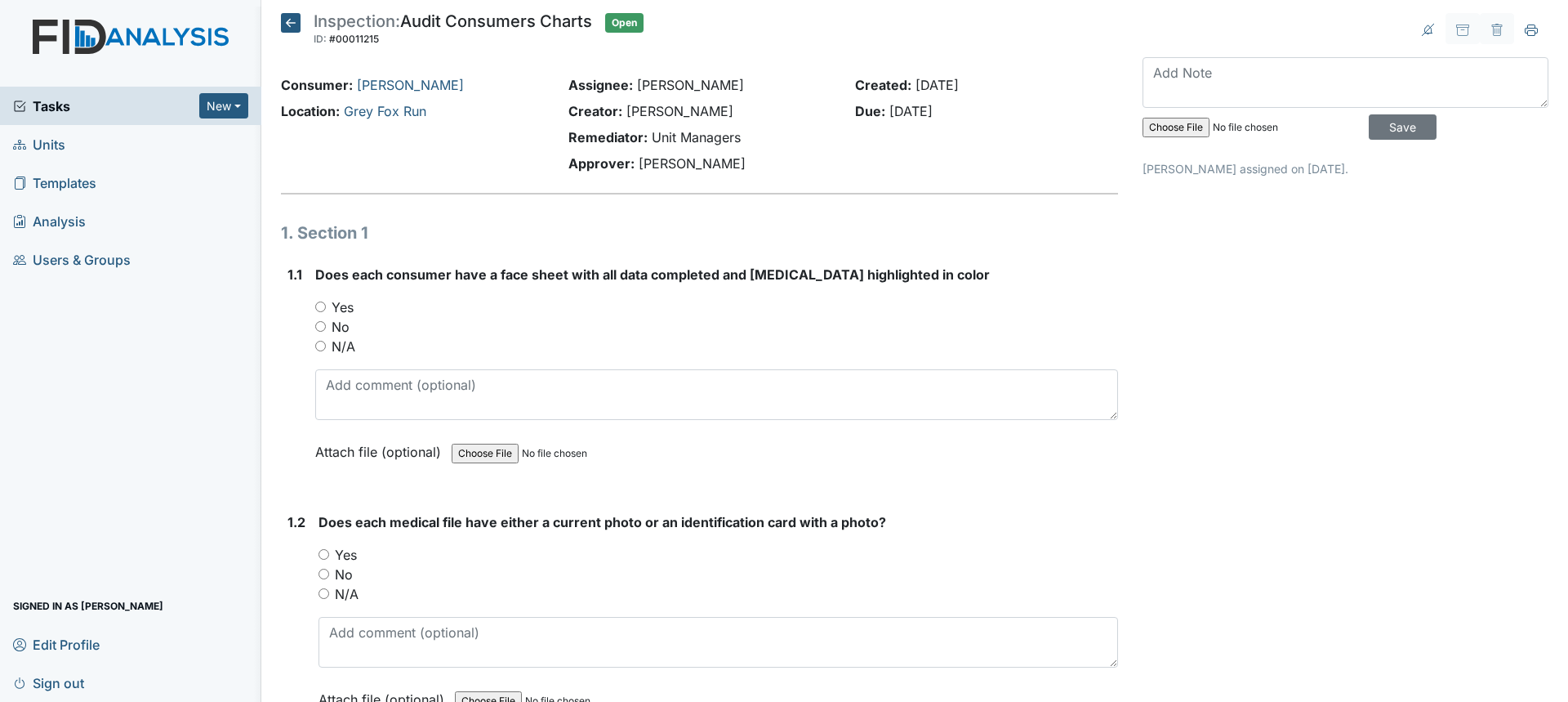
click at [326, 309] on div "Yes" at bounding box center [716, 307] width 803 height 19
click at [319, 304] on input "Yes" at bounding box center [320, 307] width 11 height 11
radio input "true"
click at [328, 552] on input "Yes" at bounding box center [323, 554] width 11 height 11
radio input "true"
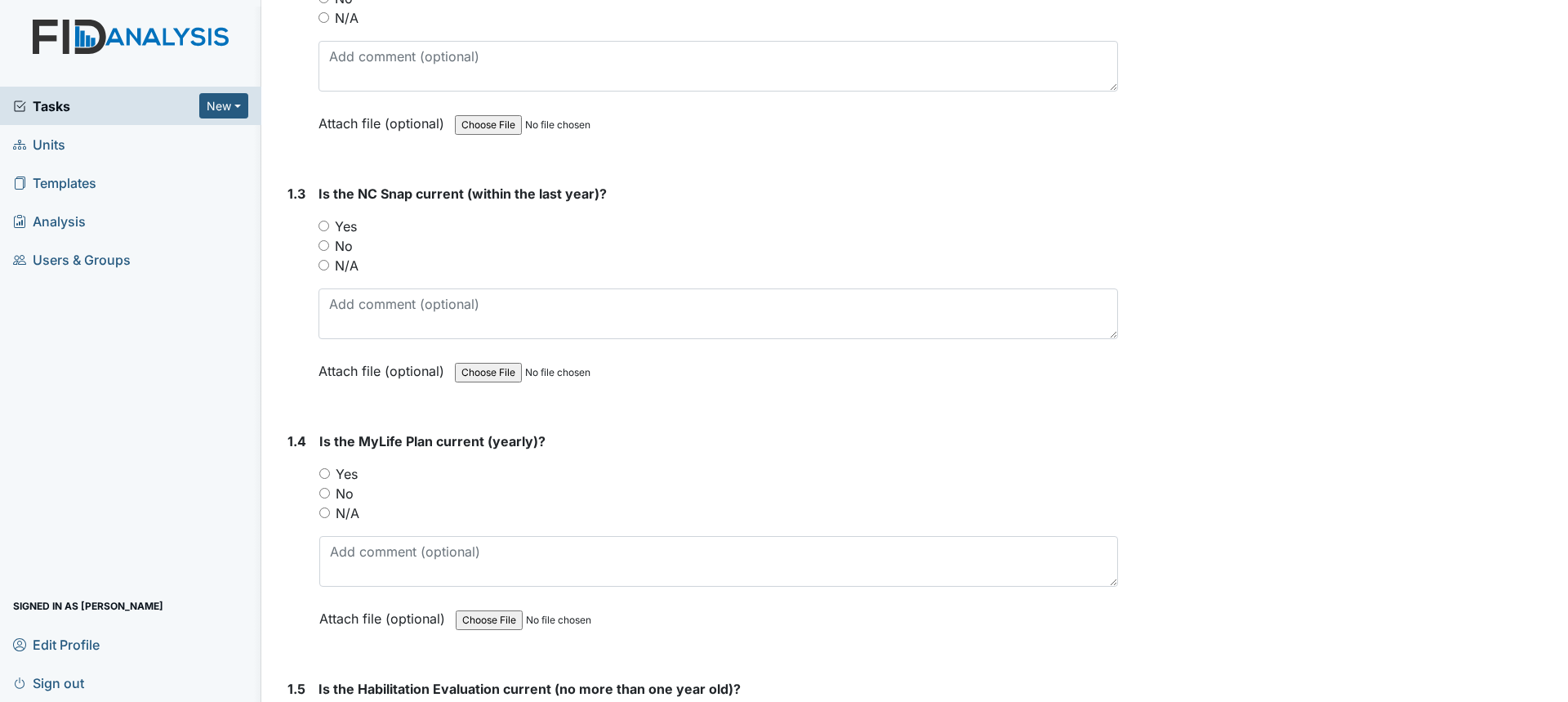
scroll to position [654, 0]
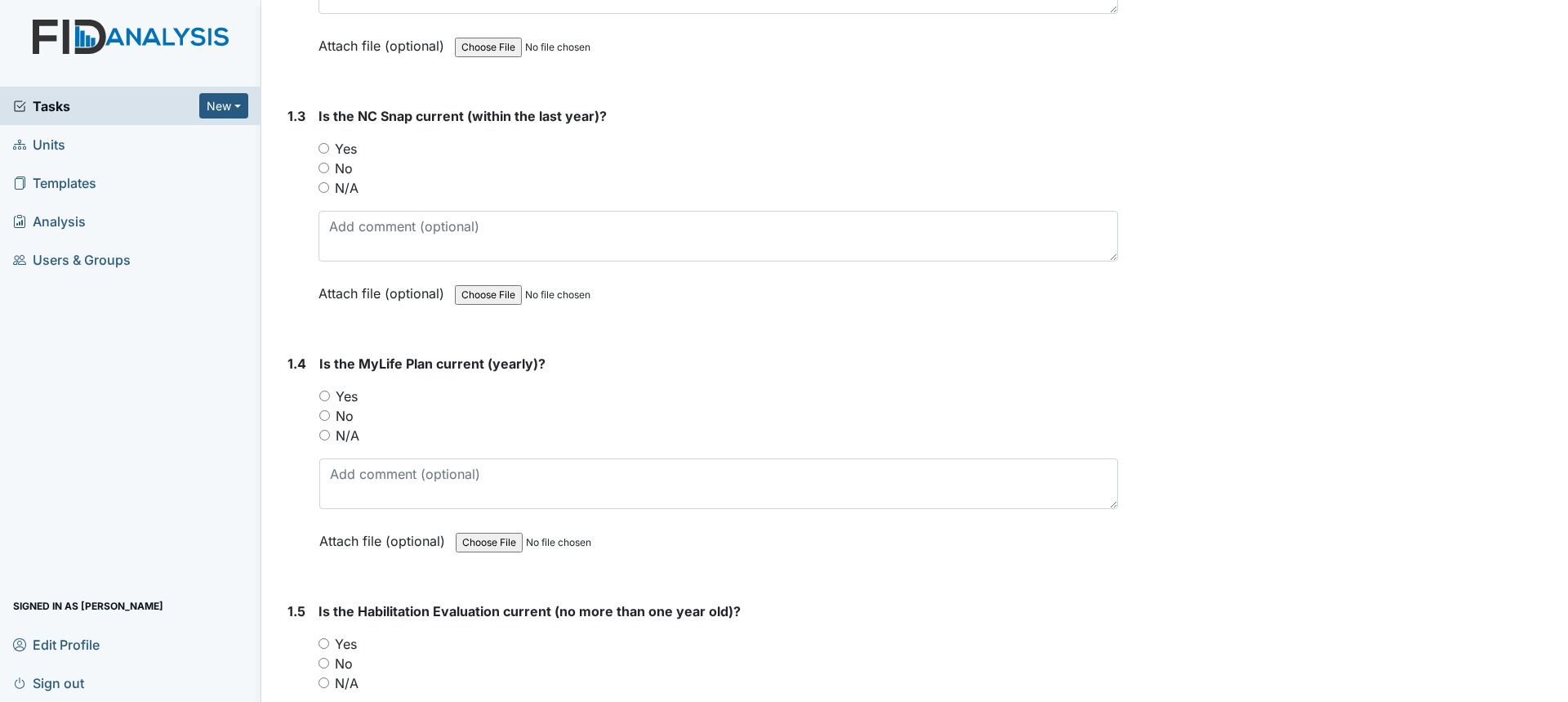
click at [328, 147] on input "Yes" at bounding box center [323, 148] width 11 height 11
radio input "true"
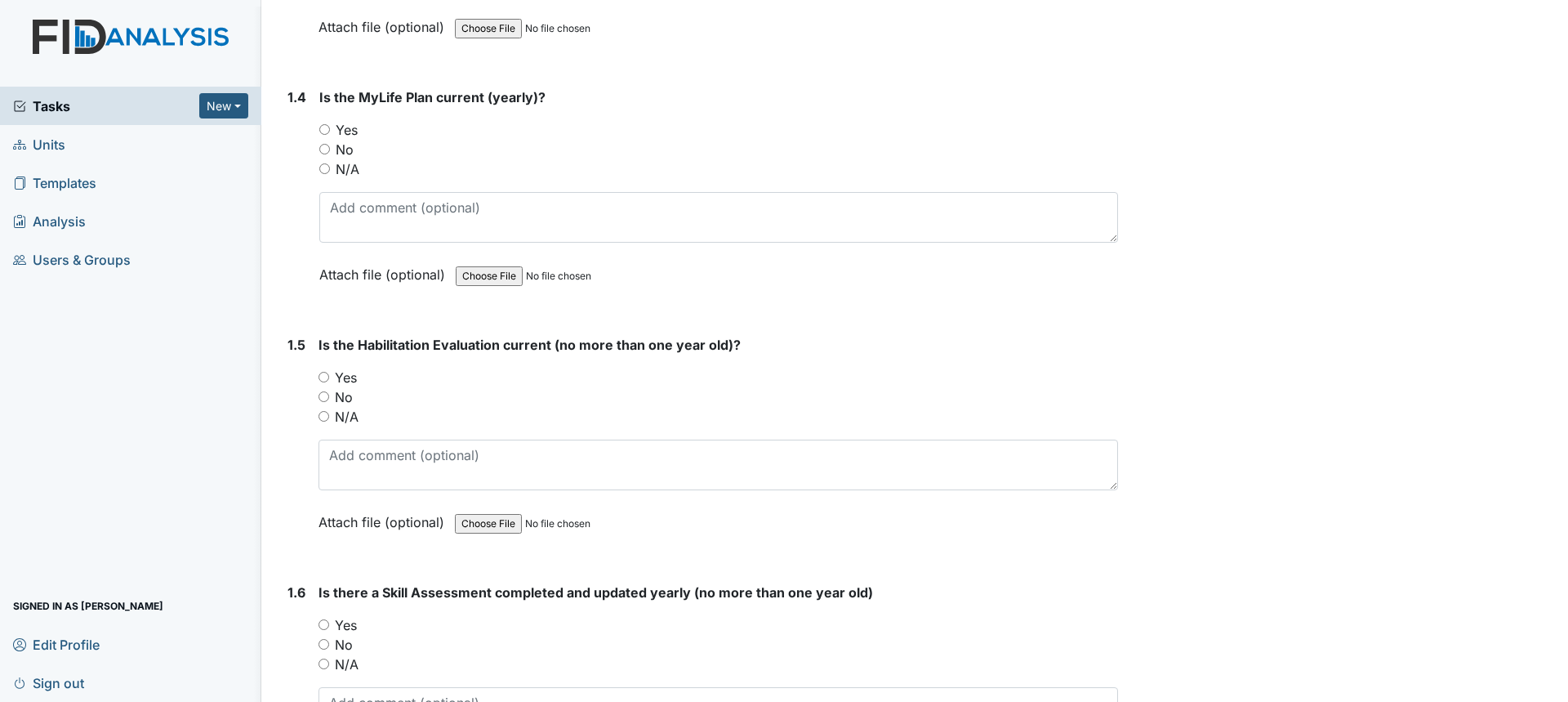
scroll to position [980, 0]
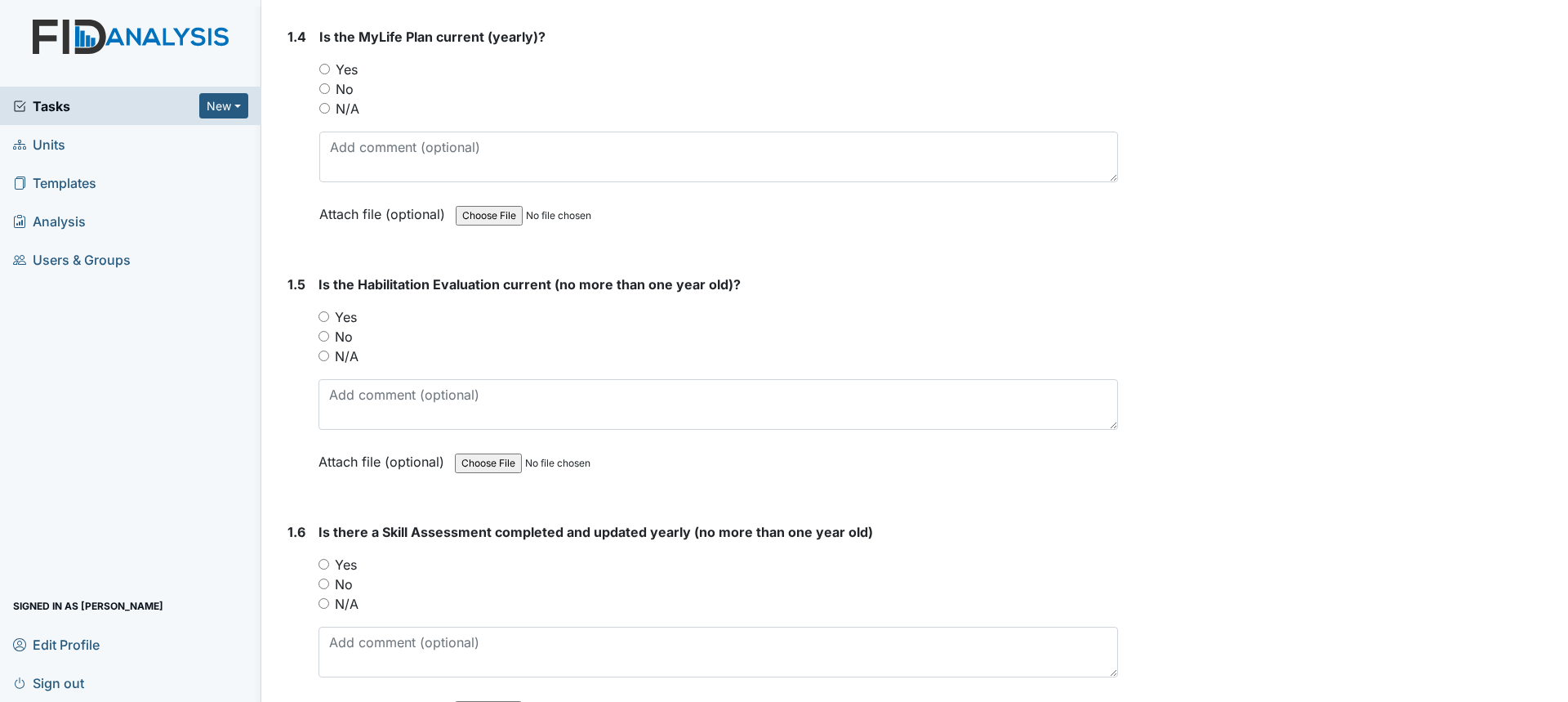
click at [346, 68] on label "Yes" at bounding box center [346, 69] width 22 height 19
click at [330, 68] on input "Yes" at bounding box center [324, 68] width 11 height 11
radio input "true"
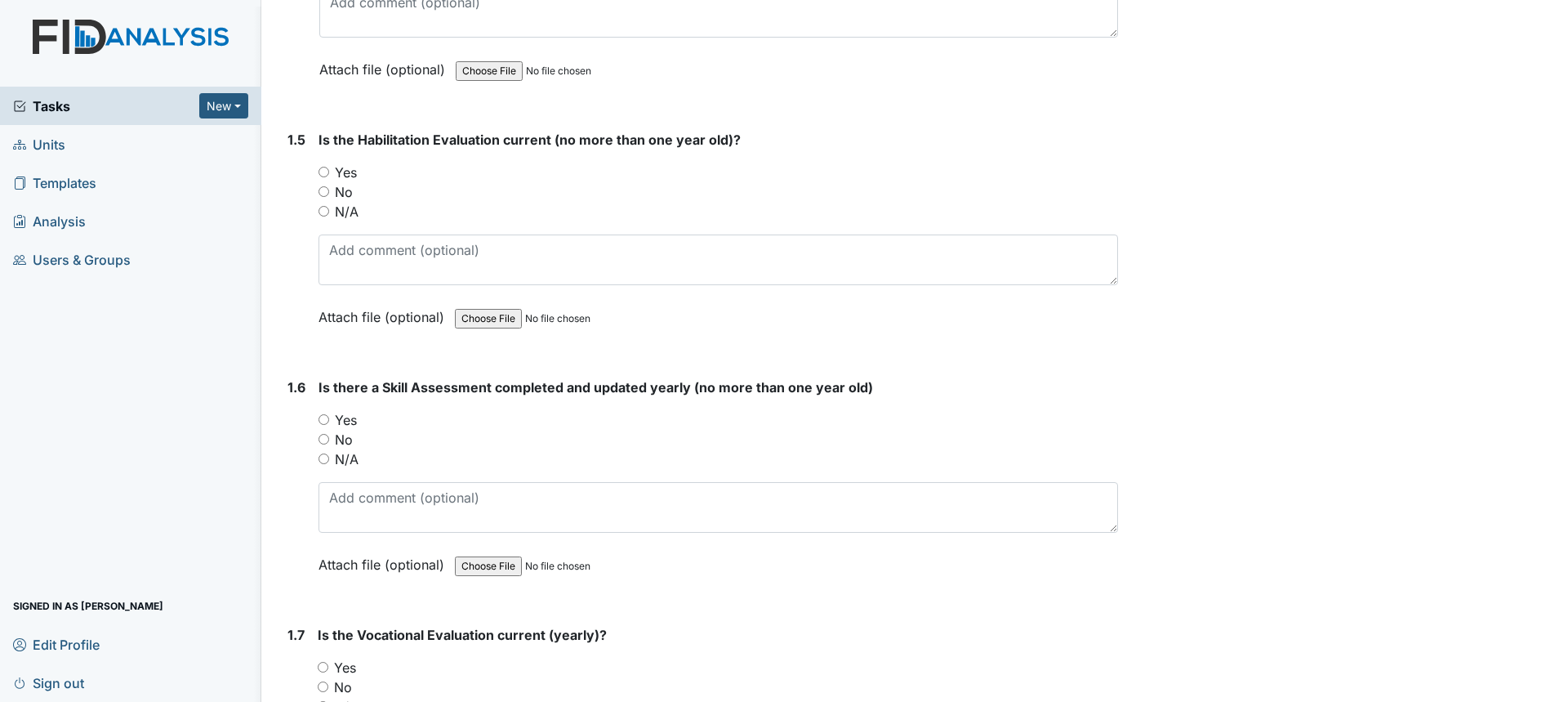
scroll to position [1226, 0]
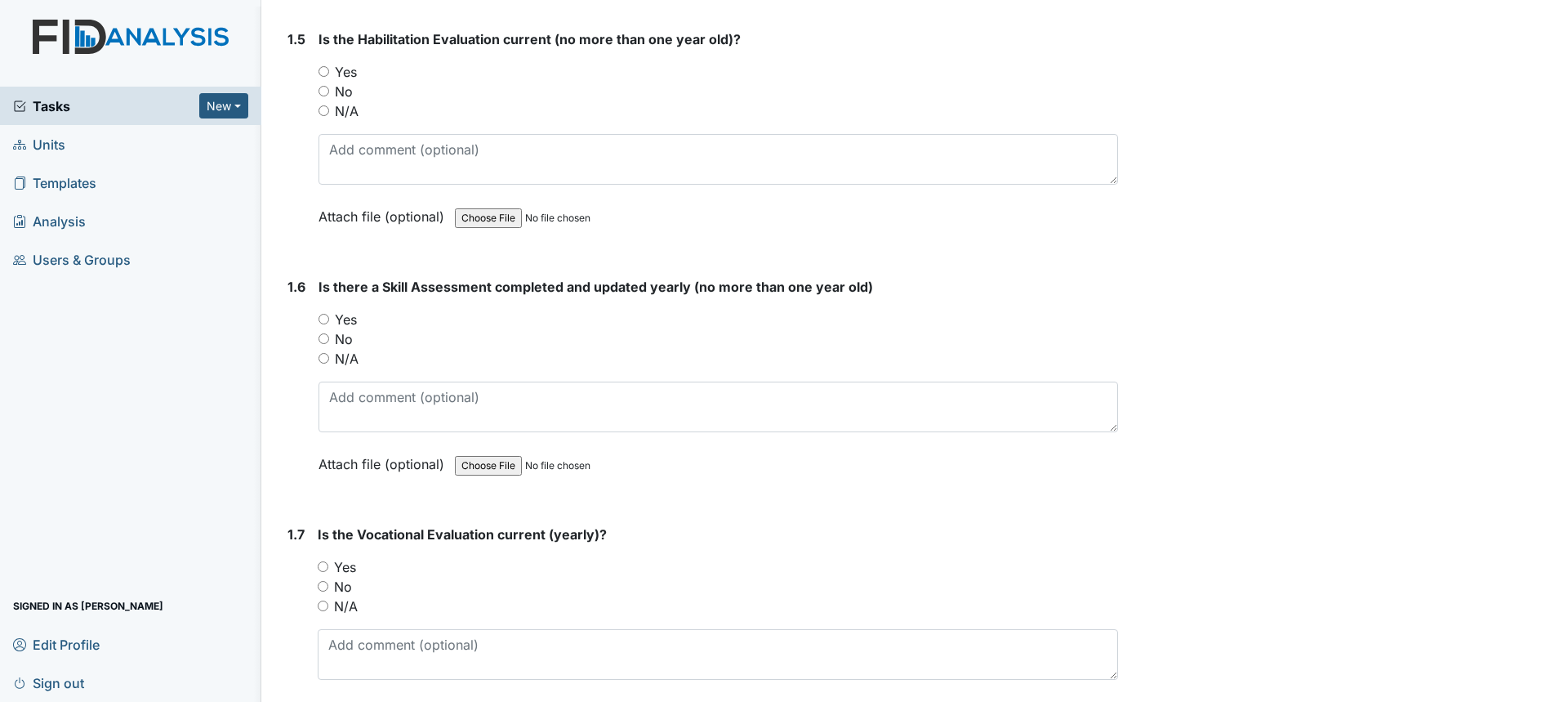
click at [343, 68] on label "Yes" at bounding box center [345, 71] width 22 height 19
click at [329, 68] on input "Yes" at bounding box center [323, 71] width 11 height 11
radio input "true"
click at [325, 318] on input "Yes" at bounding box center [323, 318] width 11 height 11
radio input "true"
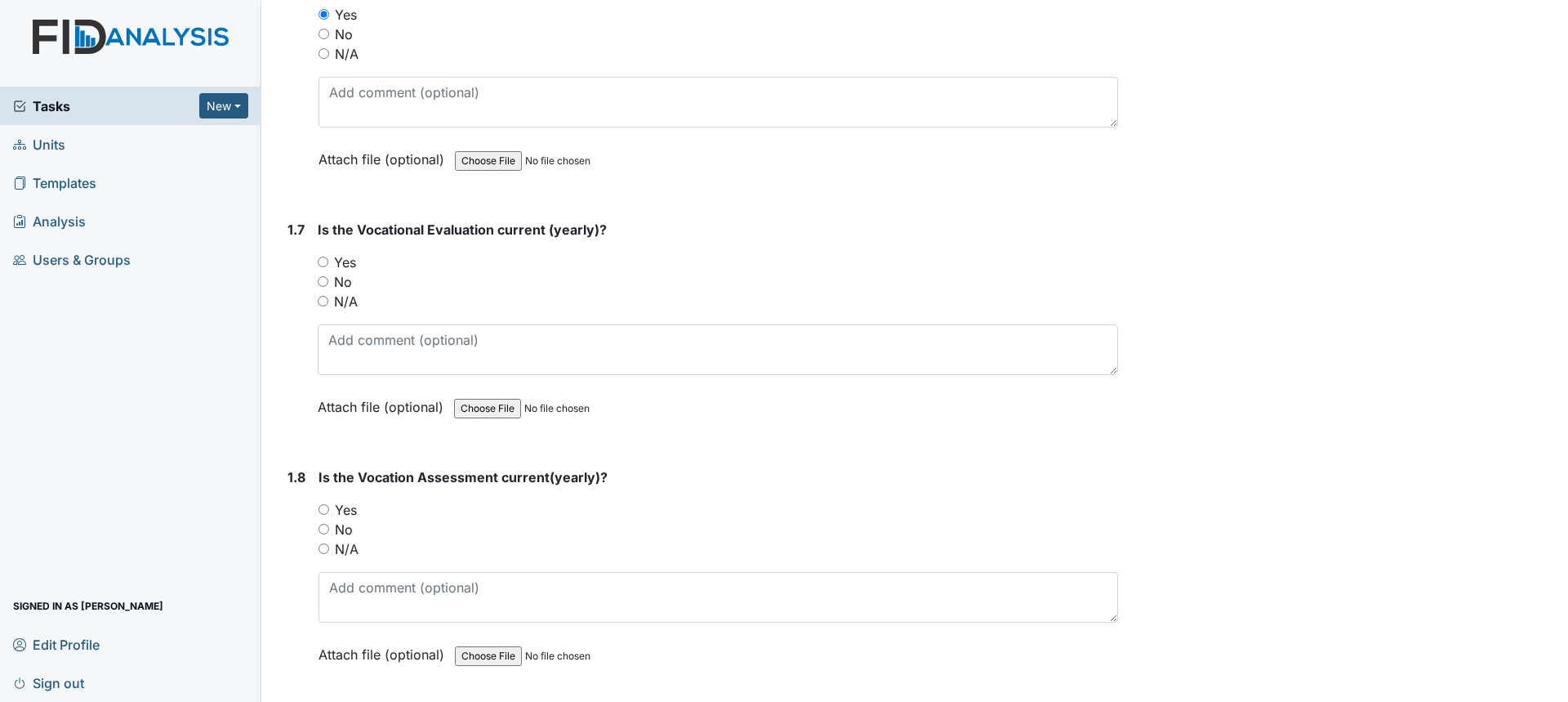
scroll to position [1552, 0]
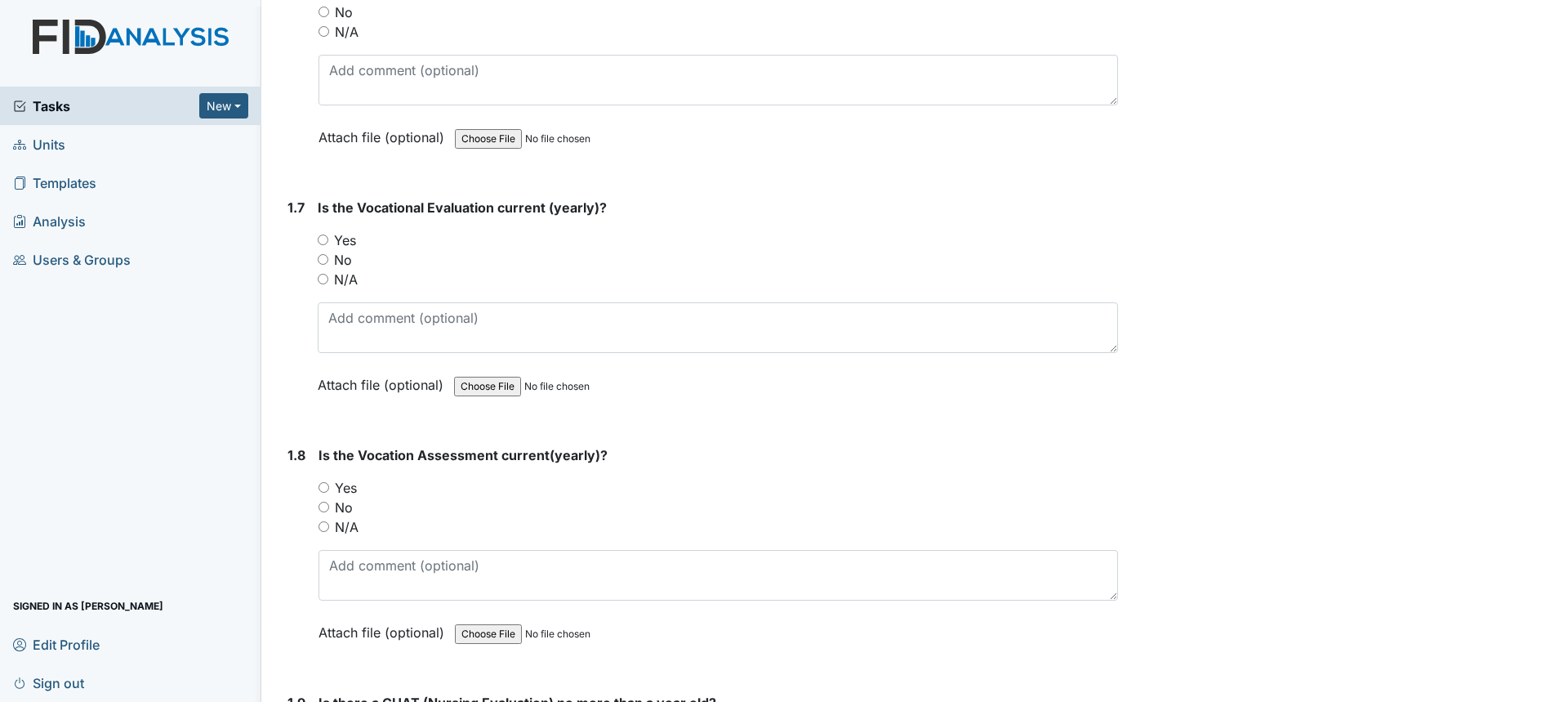
click at [345, 241] on label "Yes" at bounding box center [345, 240] width 22 height 19
click at [328, 241] on input "Yes" at bounding box center [323, 240] width 11 height 11
radio input "true"
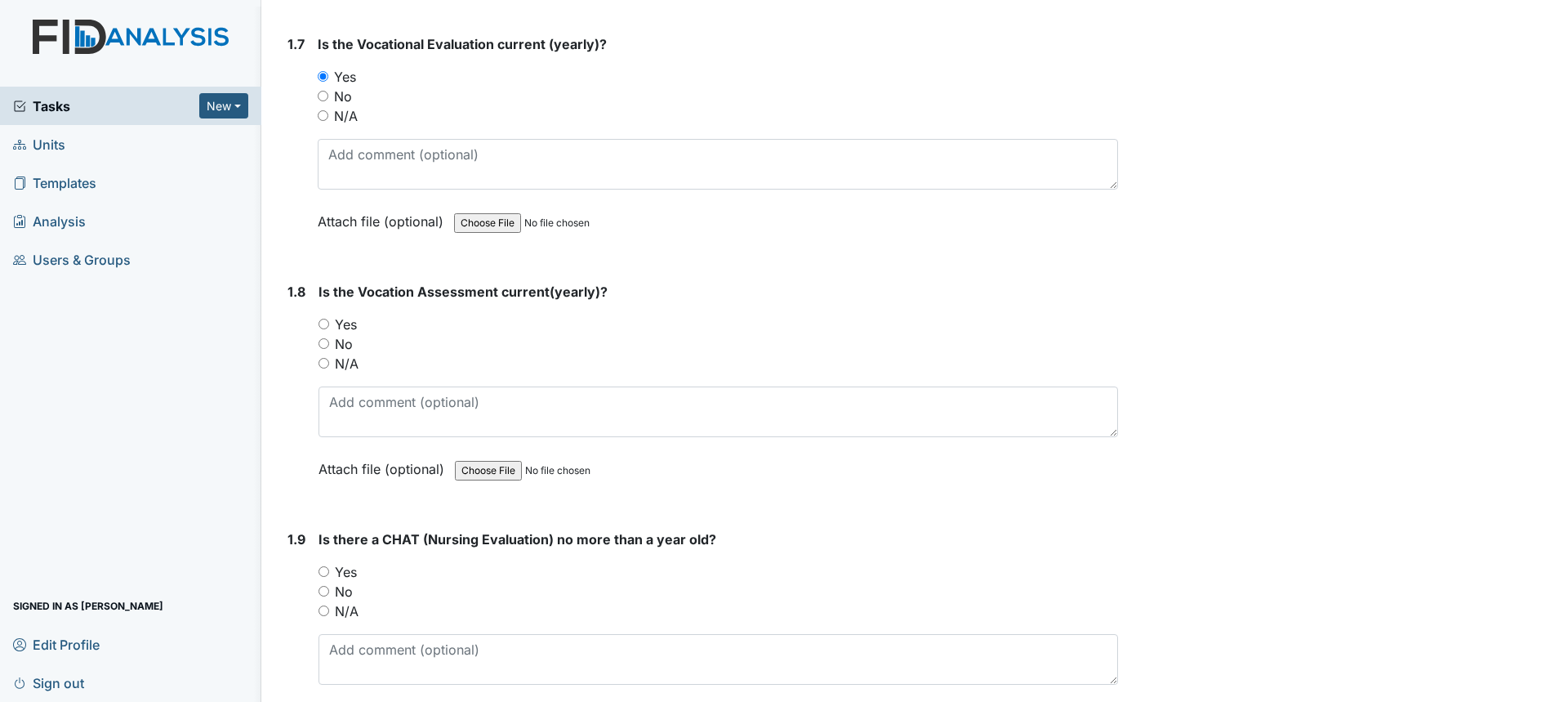
scroll to position [1797, 0]
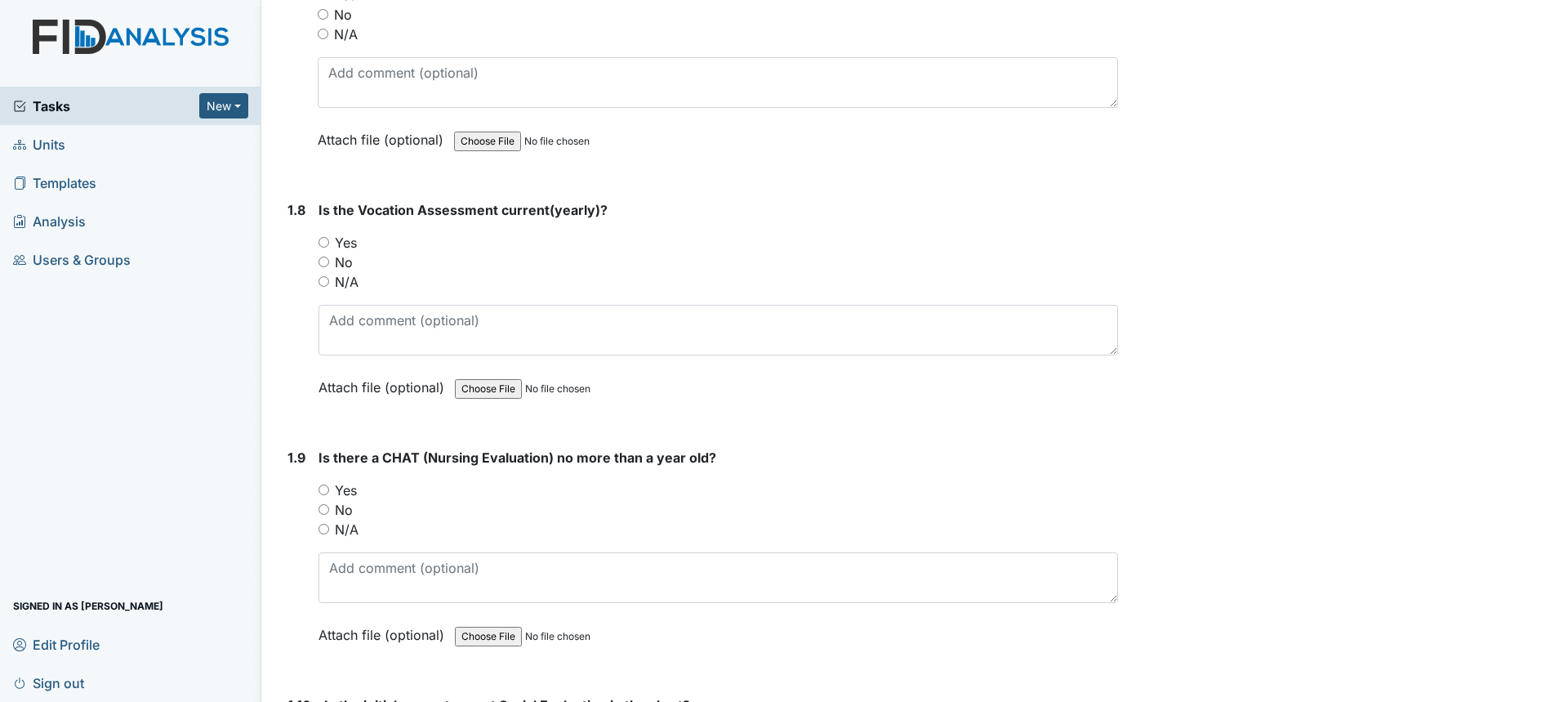
click at [349, 245] on label "Yes" at bounding box center [345, 242] width 22 height 19
click at [329, 245] on input "Yes" at bounding box center [323, 242] width 11 height 11
radio input "true"
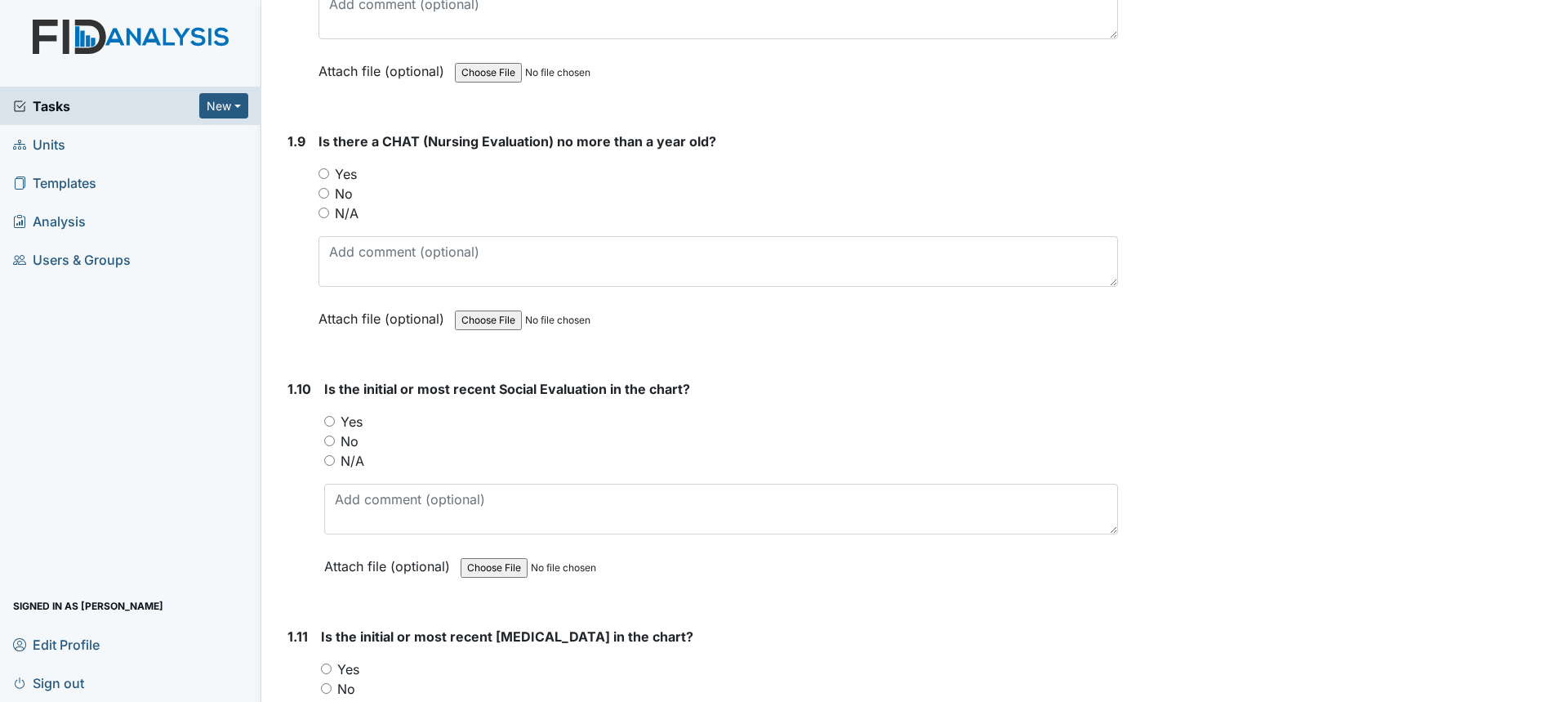
scroll to position [2124, 0]
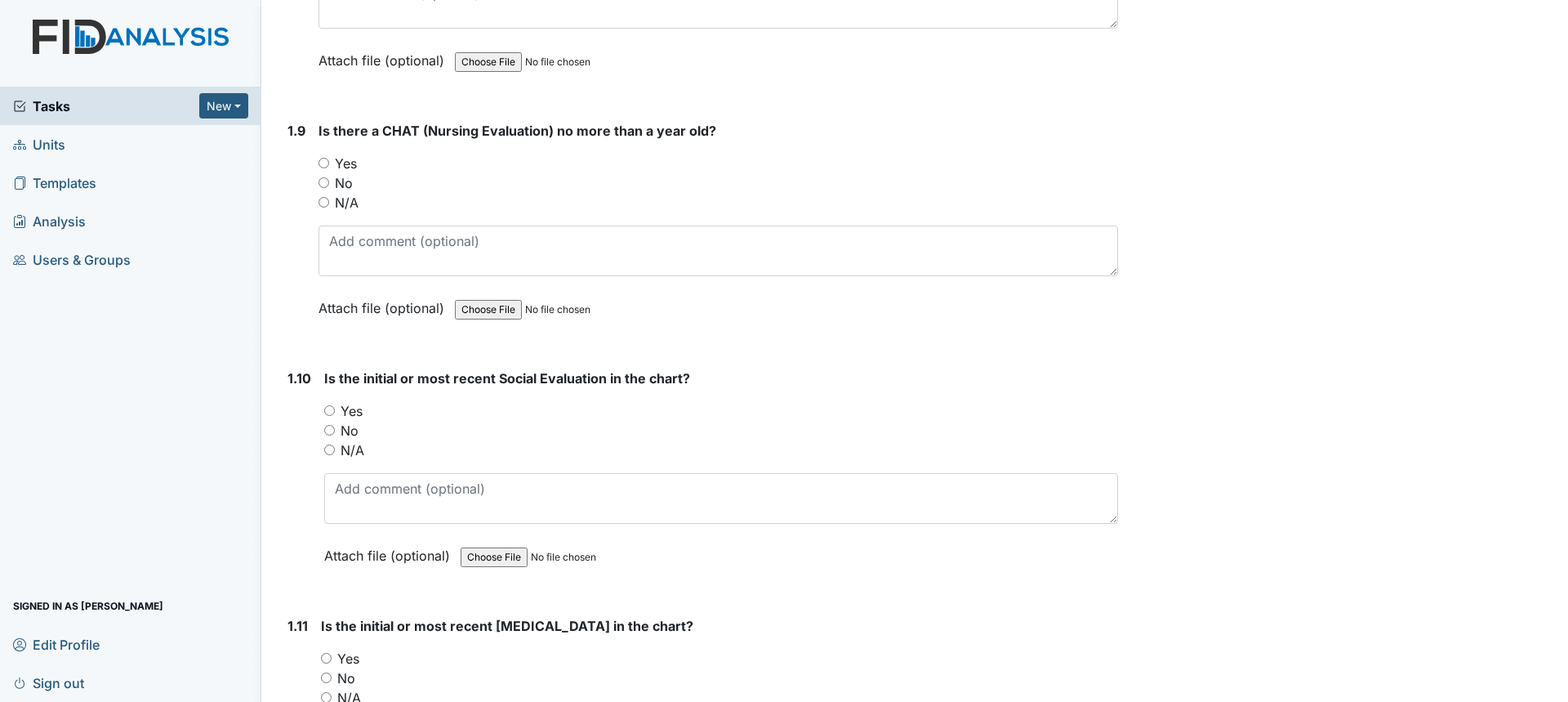
click at [324, 413] on input "Yes" at bounding box center [329, 411] width 11 height 11
radio input "true"
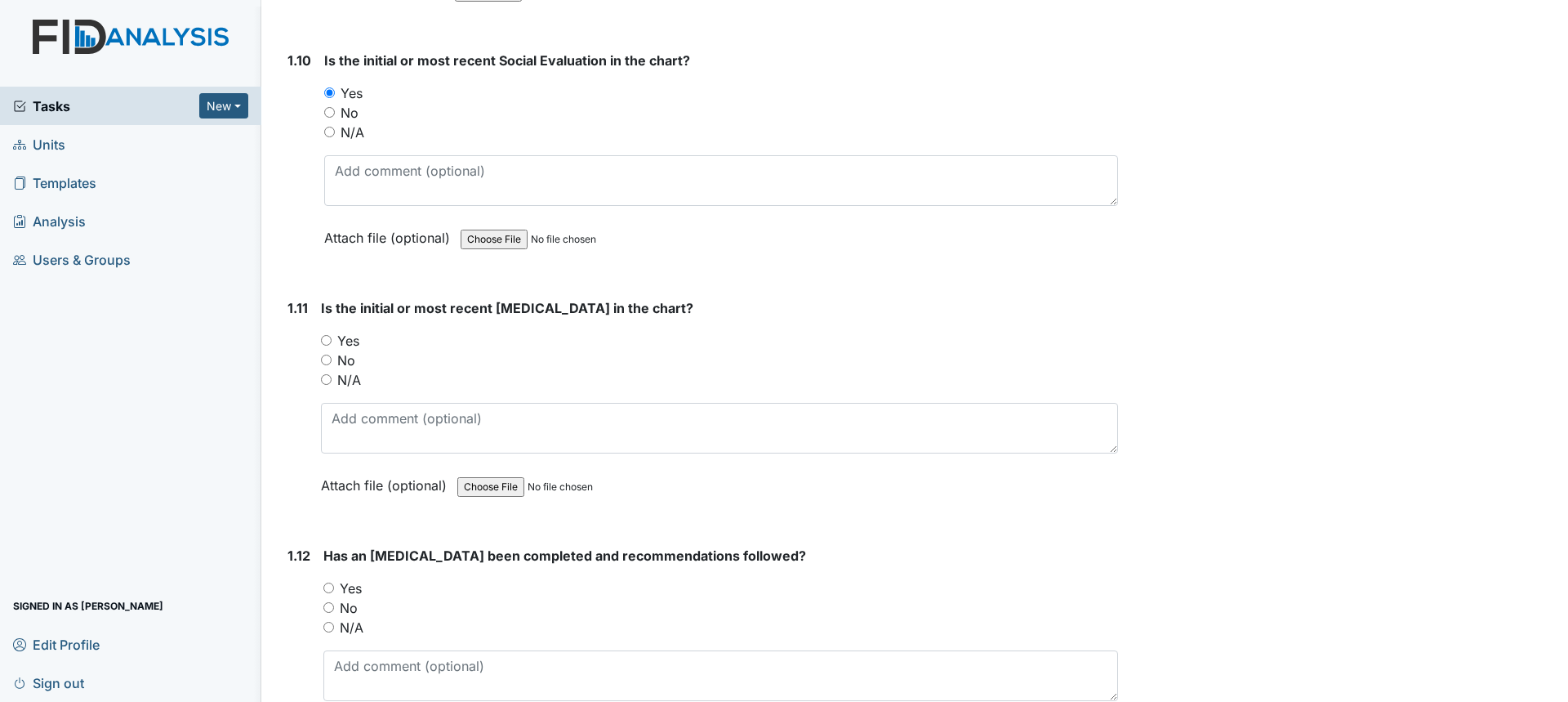
scroll to position [2451, 0]
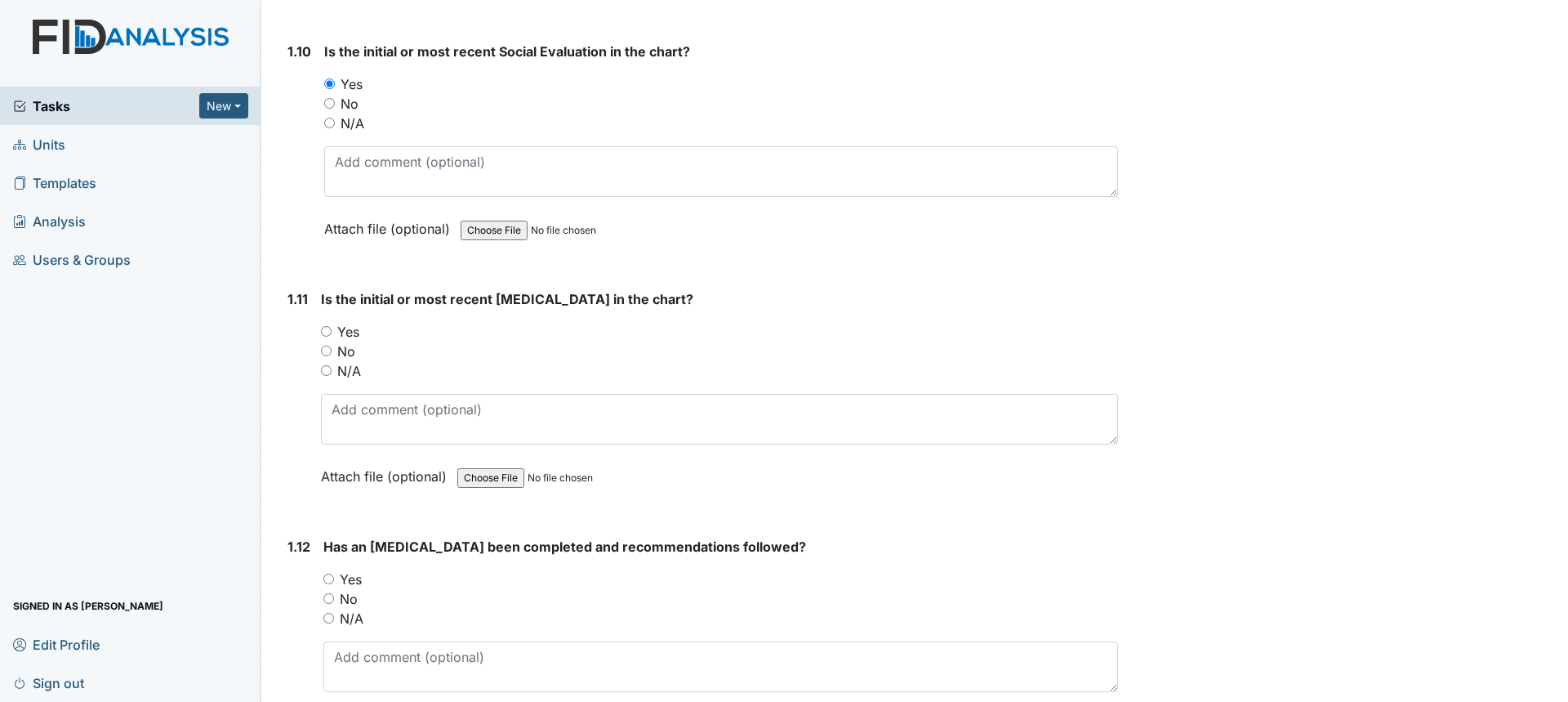
click at [325, 332] on input "Yes" at bounding box center [326, 331] width 11 height 11
radio input "true"
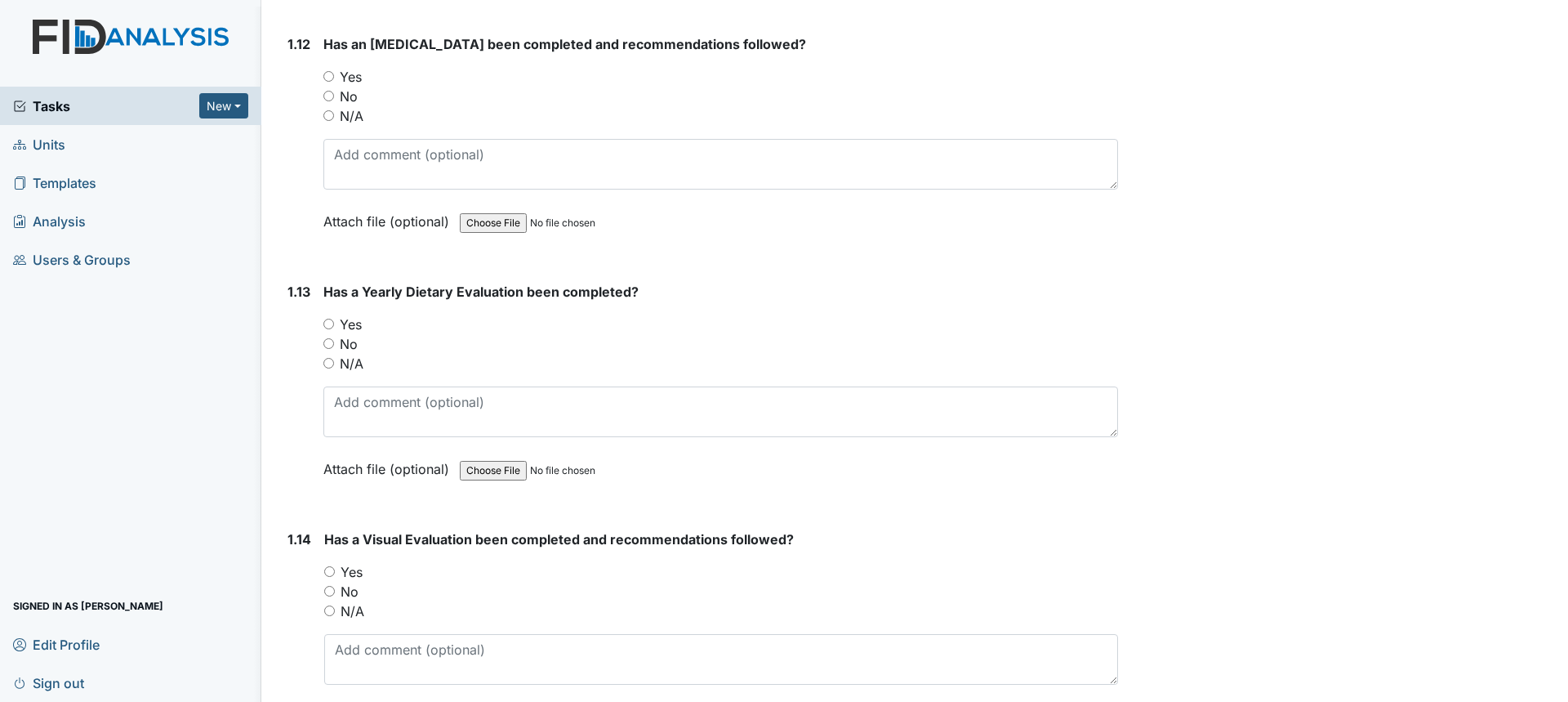
scroll to position [3105, 0]
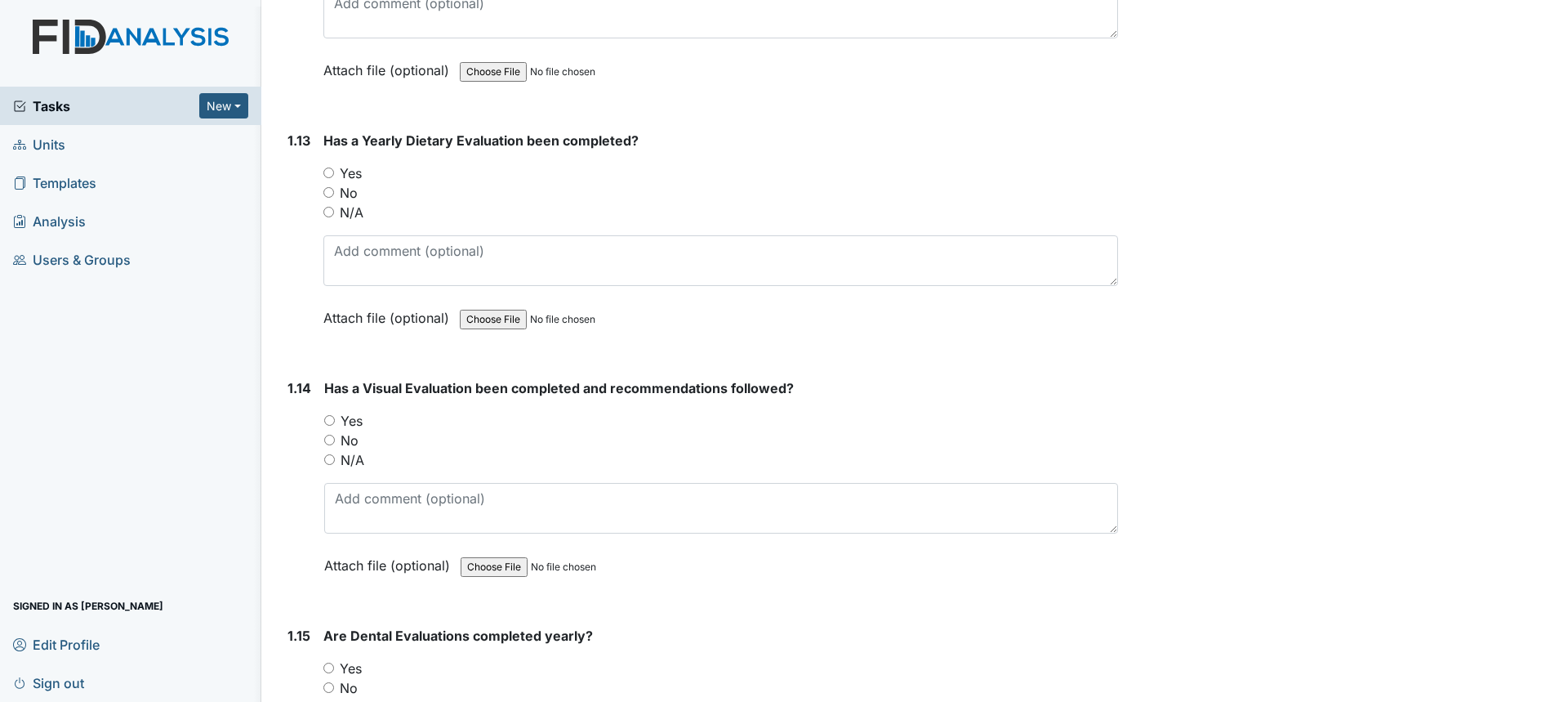
click at [331, 172] on input "Yes" at bounding box center [328, 172] width 11 height 11
radio input "true"
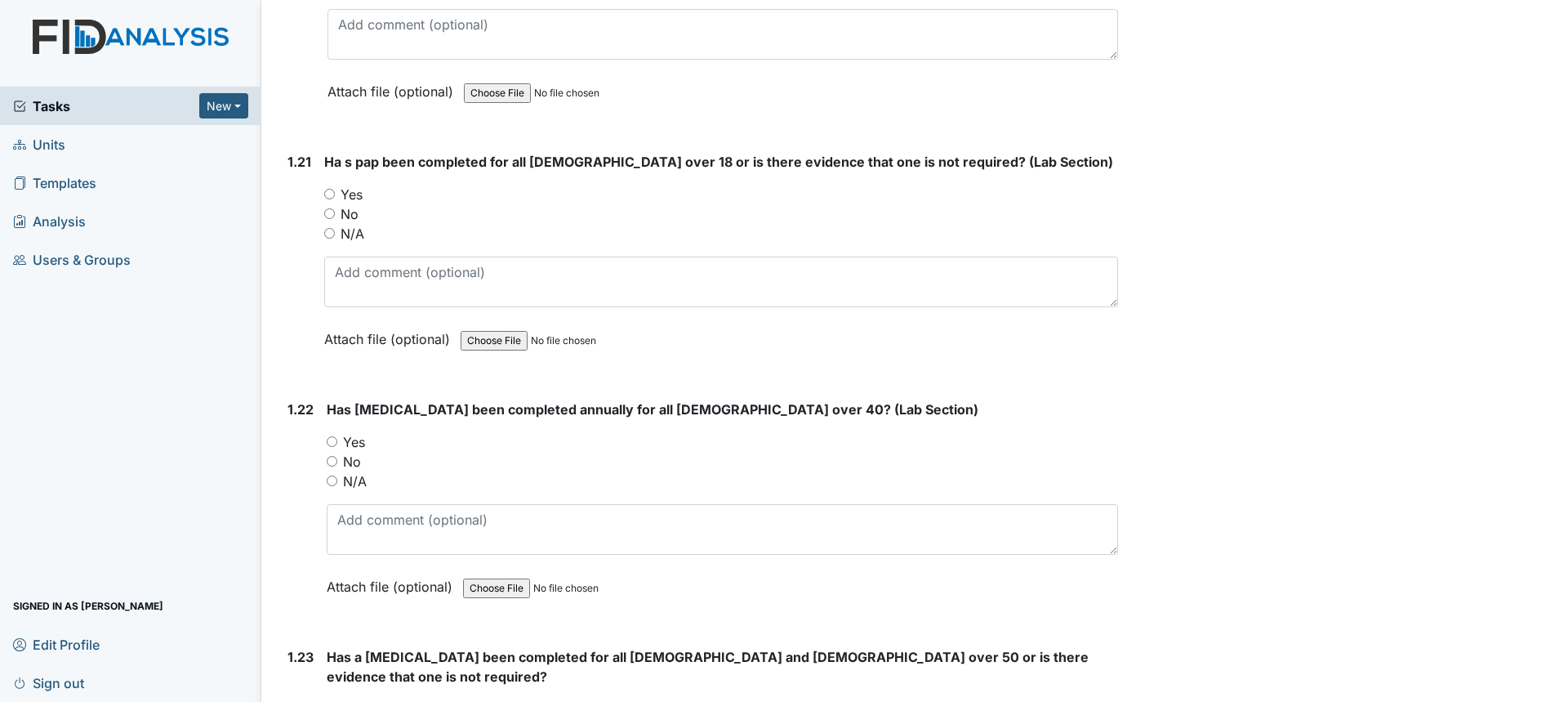
scroll to position [5064, 0]
click at [348, 235] on label "N/A" at bounding box center [352, 231] width 24 height 19
click at [334, 235] on input "N/A" at bounding box center [329, 231] width 11 height 11
radio input "true"
click at [352, 484] on label "N/A" at bounding box center [355, 479] width 24 height 19
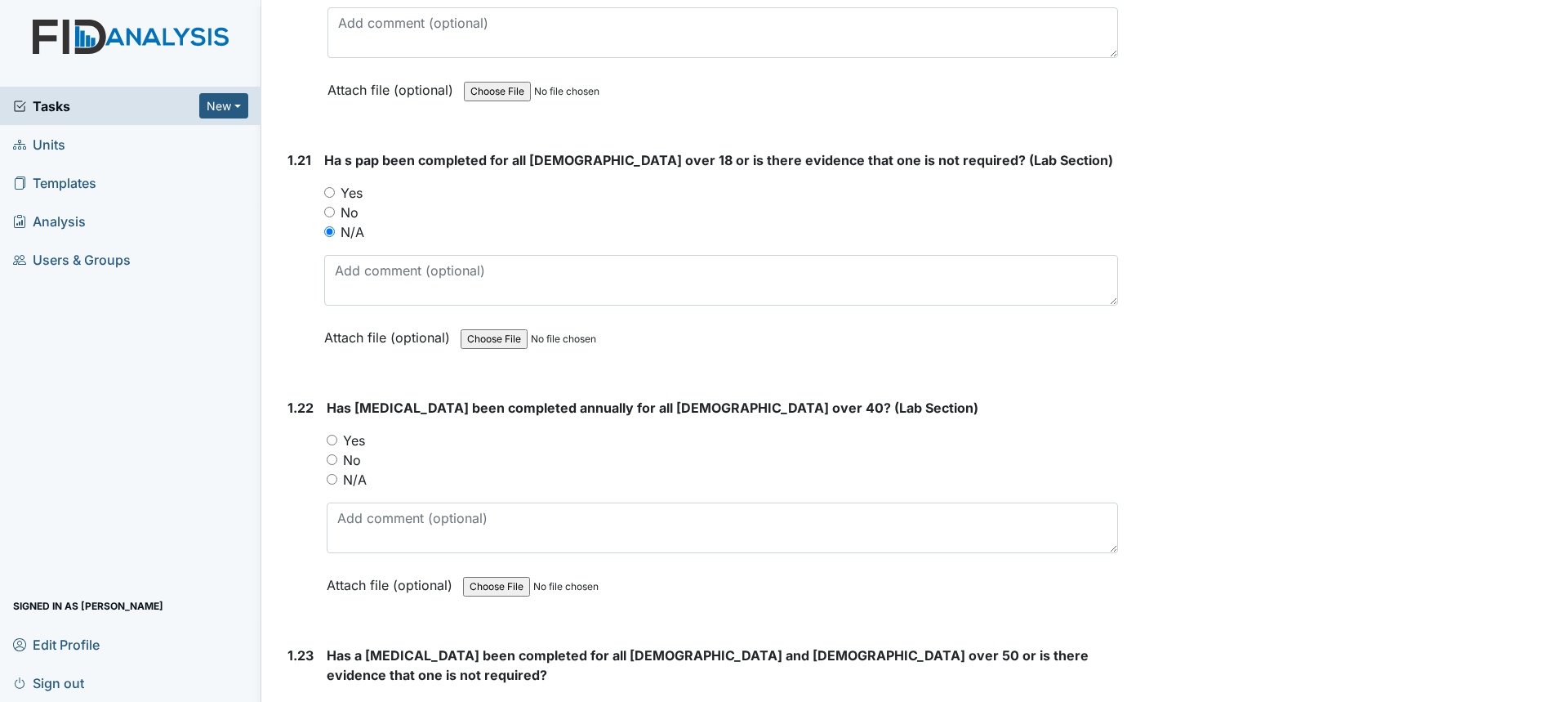
click at [337, 484] on input "N/A" at bounding box center [332, 479] width 11 height 11
radio input "true"
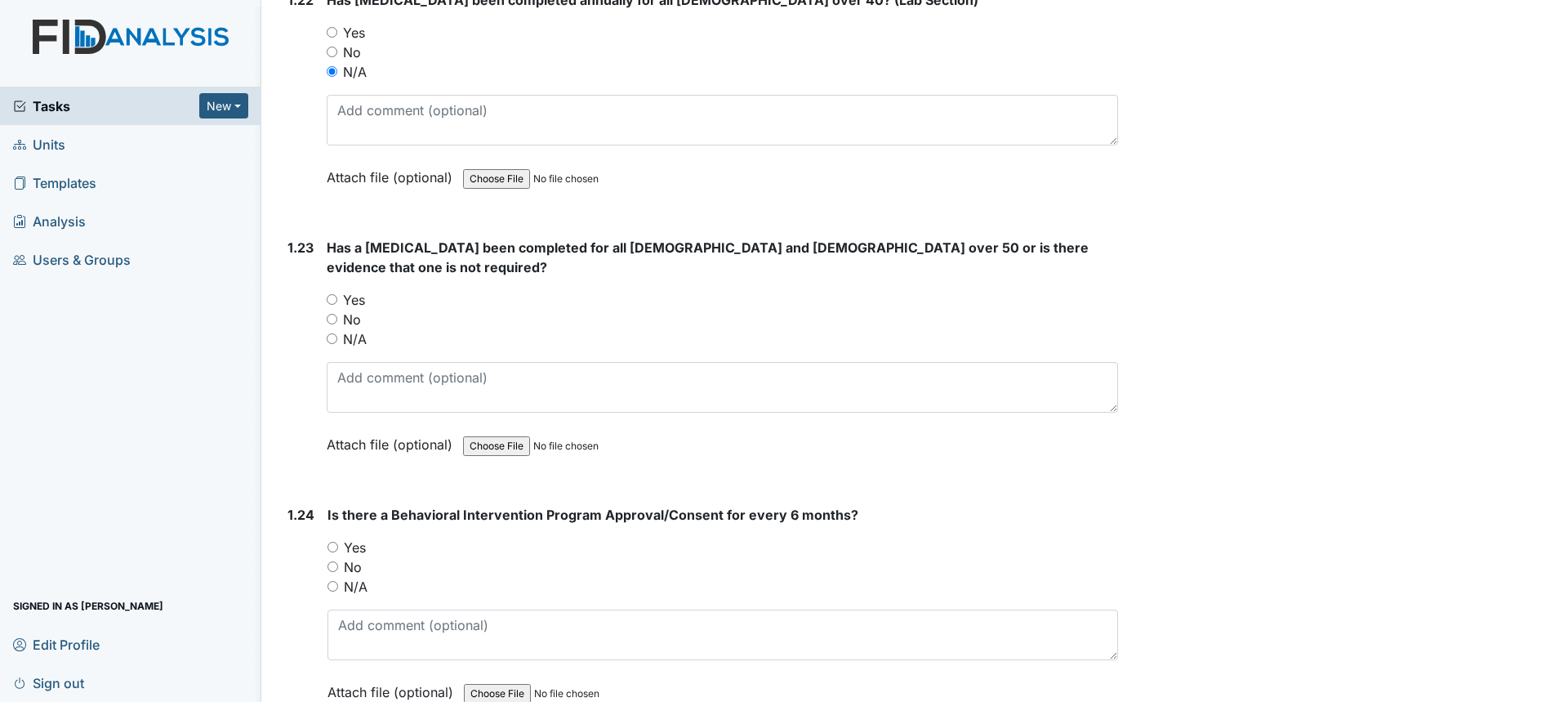
scroll to position [5473, 0]
click at [359, 329] on label "N/A" at bounding box center [355, 338] width 24 height 19
click at [337, 333] on input "N/A" at bounding box center [332, 338] width 11 height 11
radio input "true"
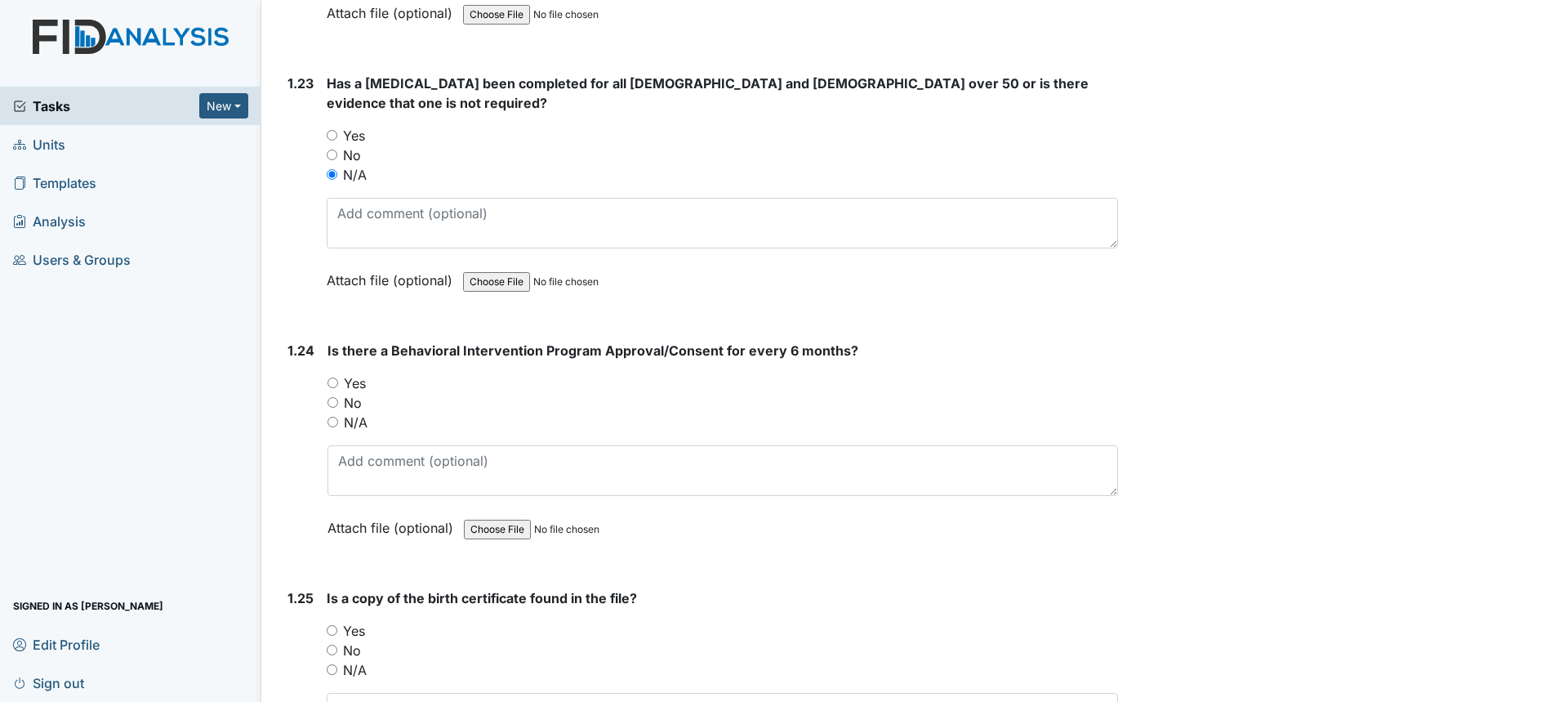
scroll to position [5555, 0]
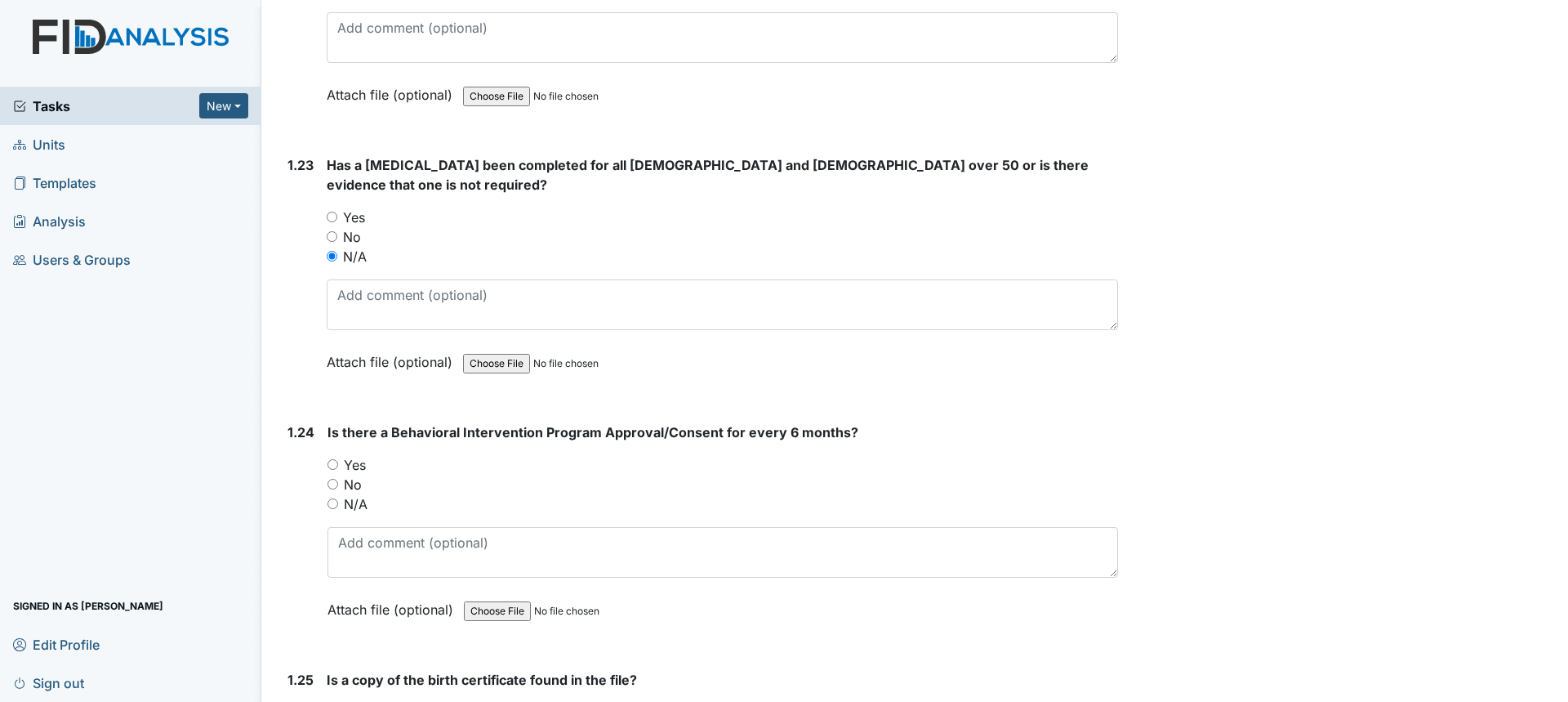
click at [334, 211] on input "Yes" at bounding box center [332, 216] width 11 height 11
radio input "true"
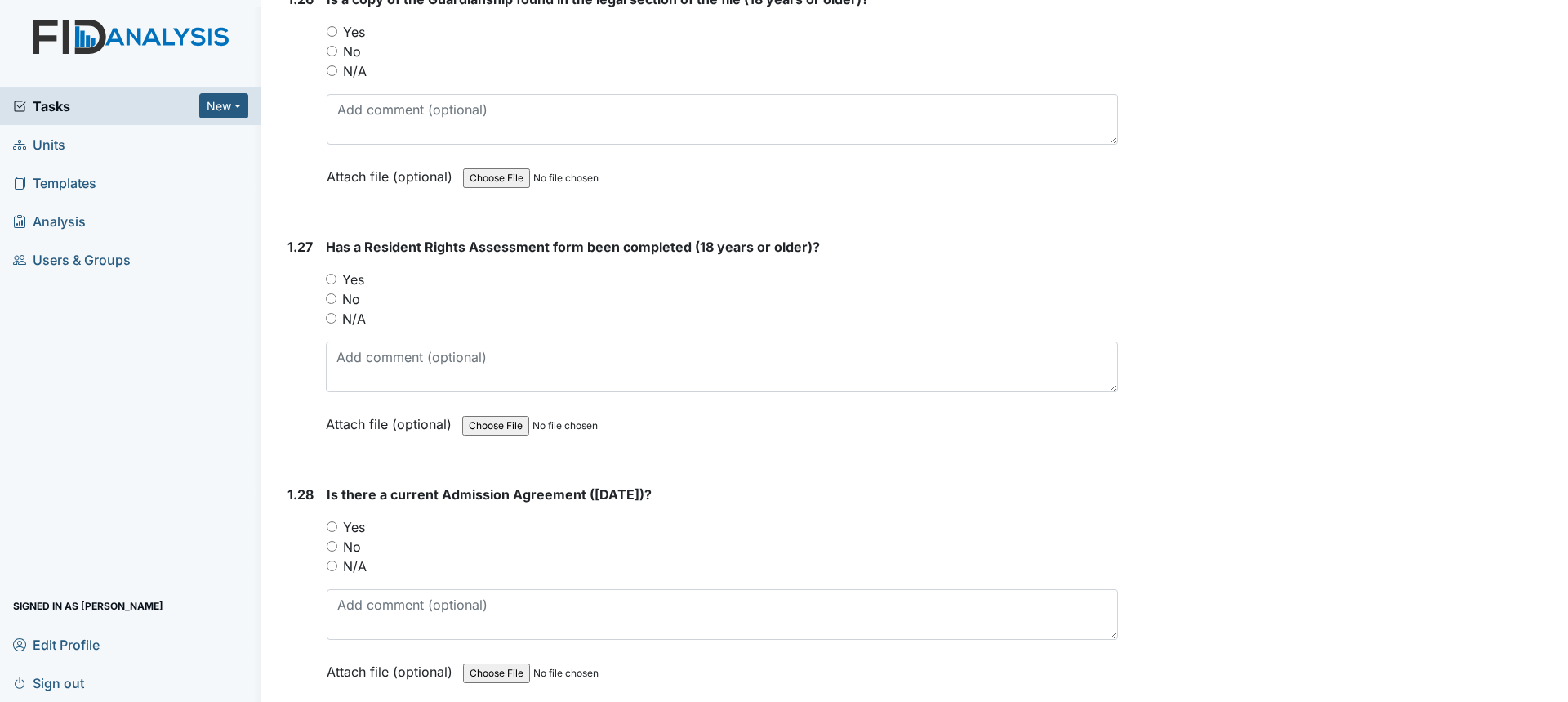
scroll to position [6535, 0]
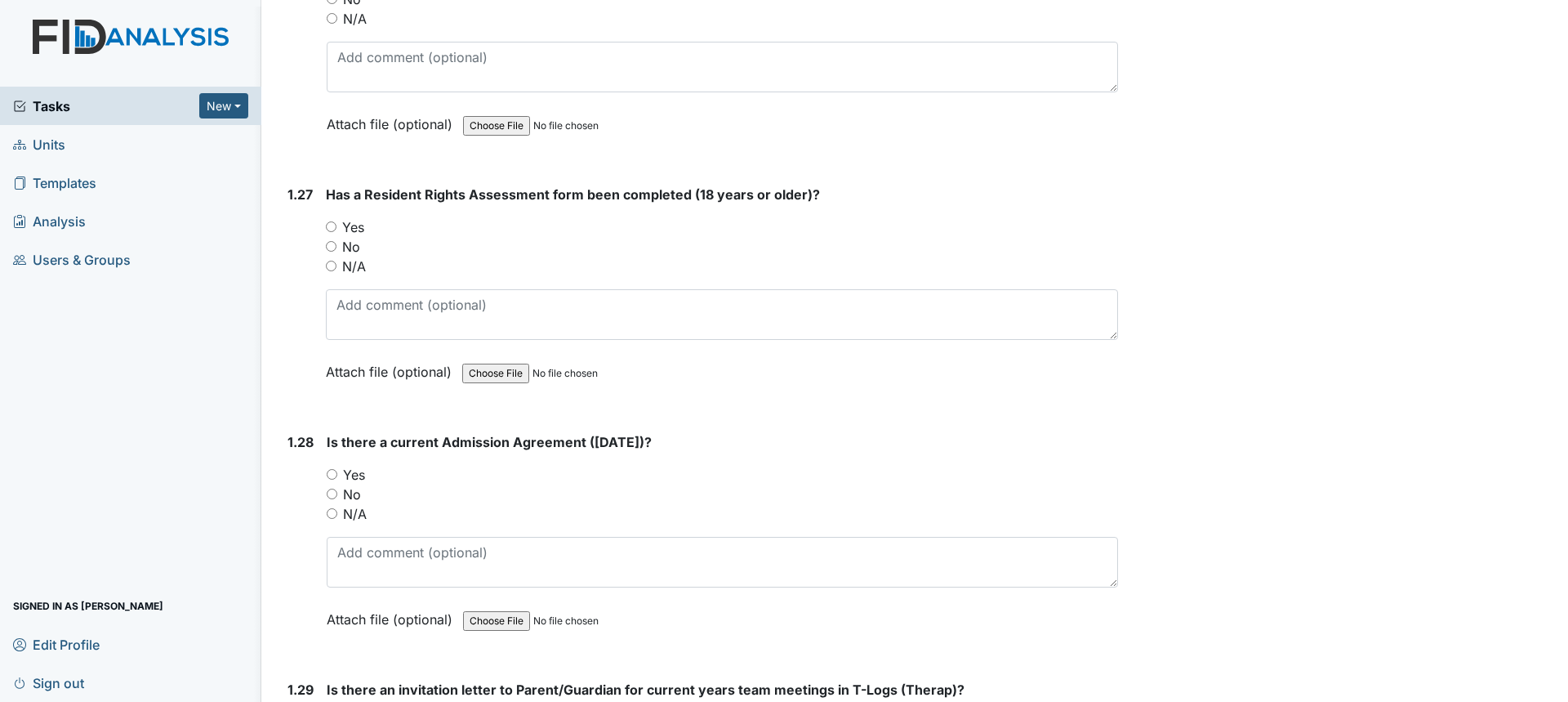
click at [346, 217] on label "Yes" at bounding box center [353, 226] width 22 height 19
click at [336, 221] on input "Yes" at bounding box center [331, 226] width 11 height 11
radio input "true"
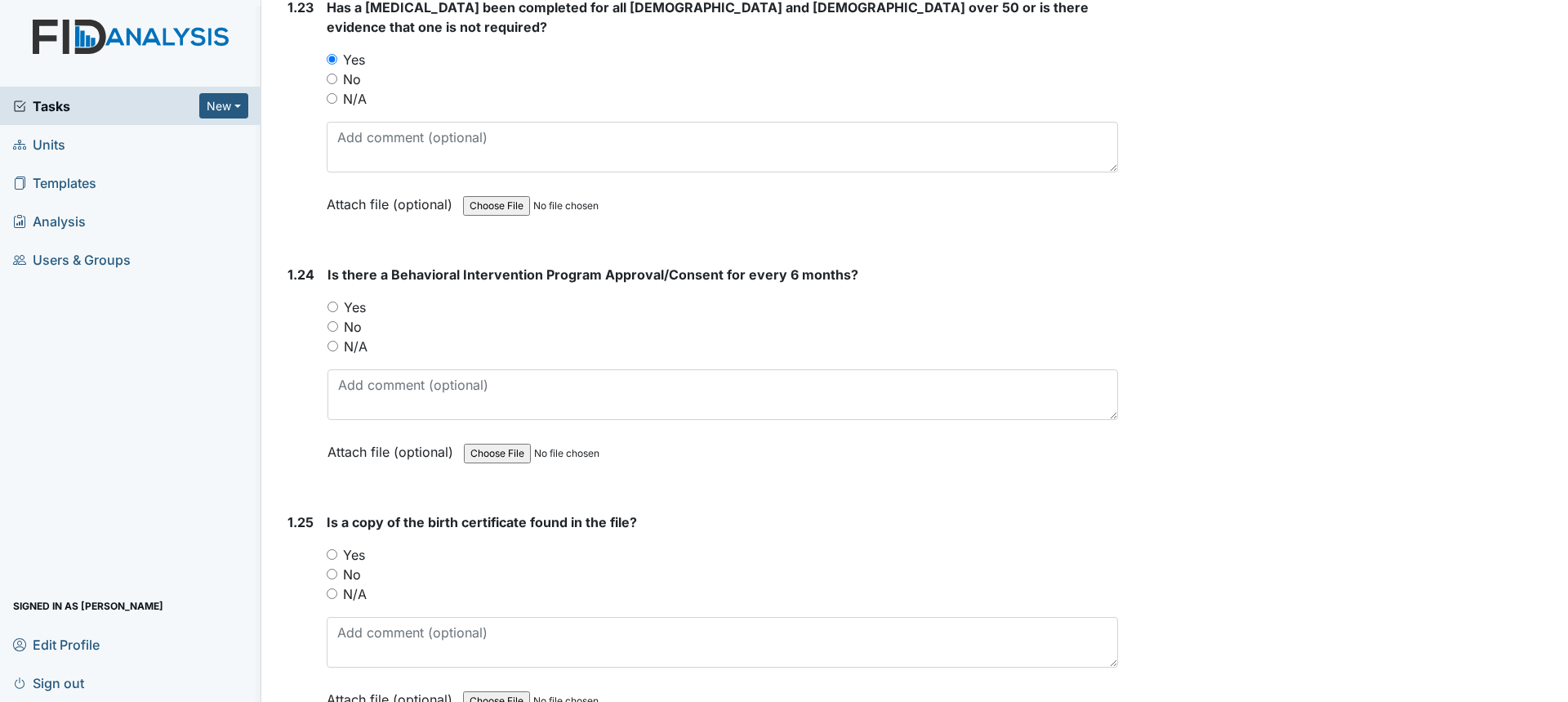
scroll to position [5718, 0]
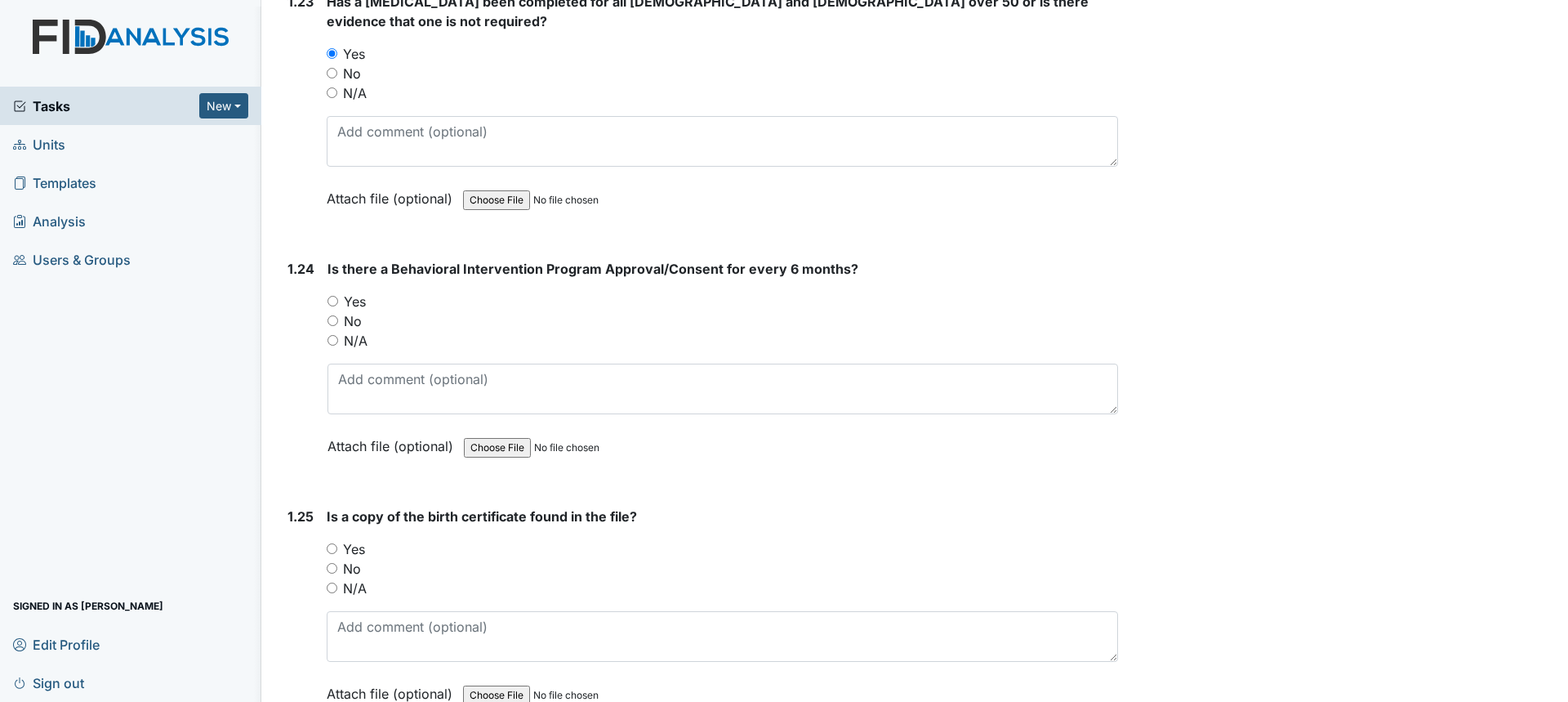
click at [348, 311] on label "No" at bounding box center [352, 320] width 18 height 19
click at [338, 315] on input "No" at bounding box center [333, 320] width 11 height 11
radio input "true"
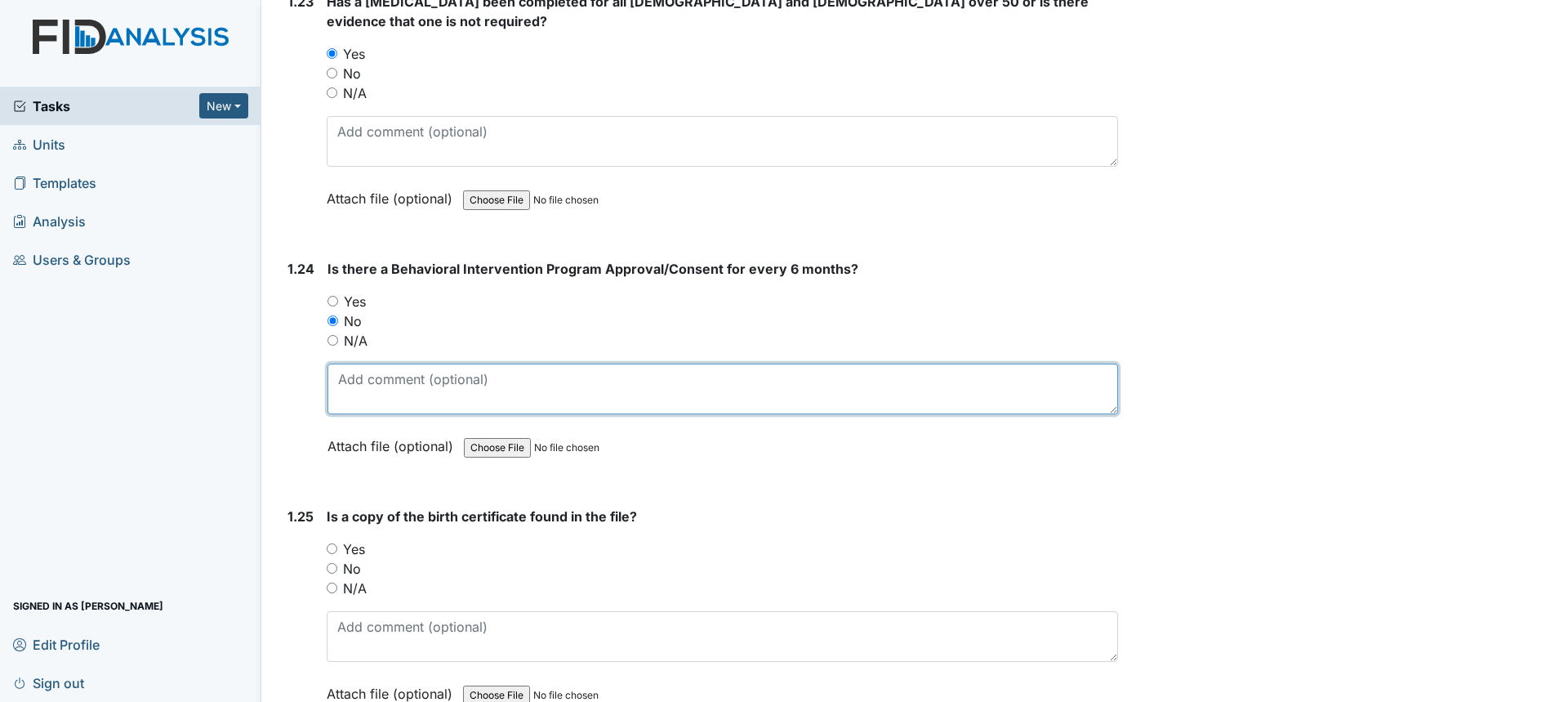
click at [404, 384] on textarea at bounding box center [723, 389] width 790 height 51
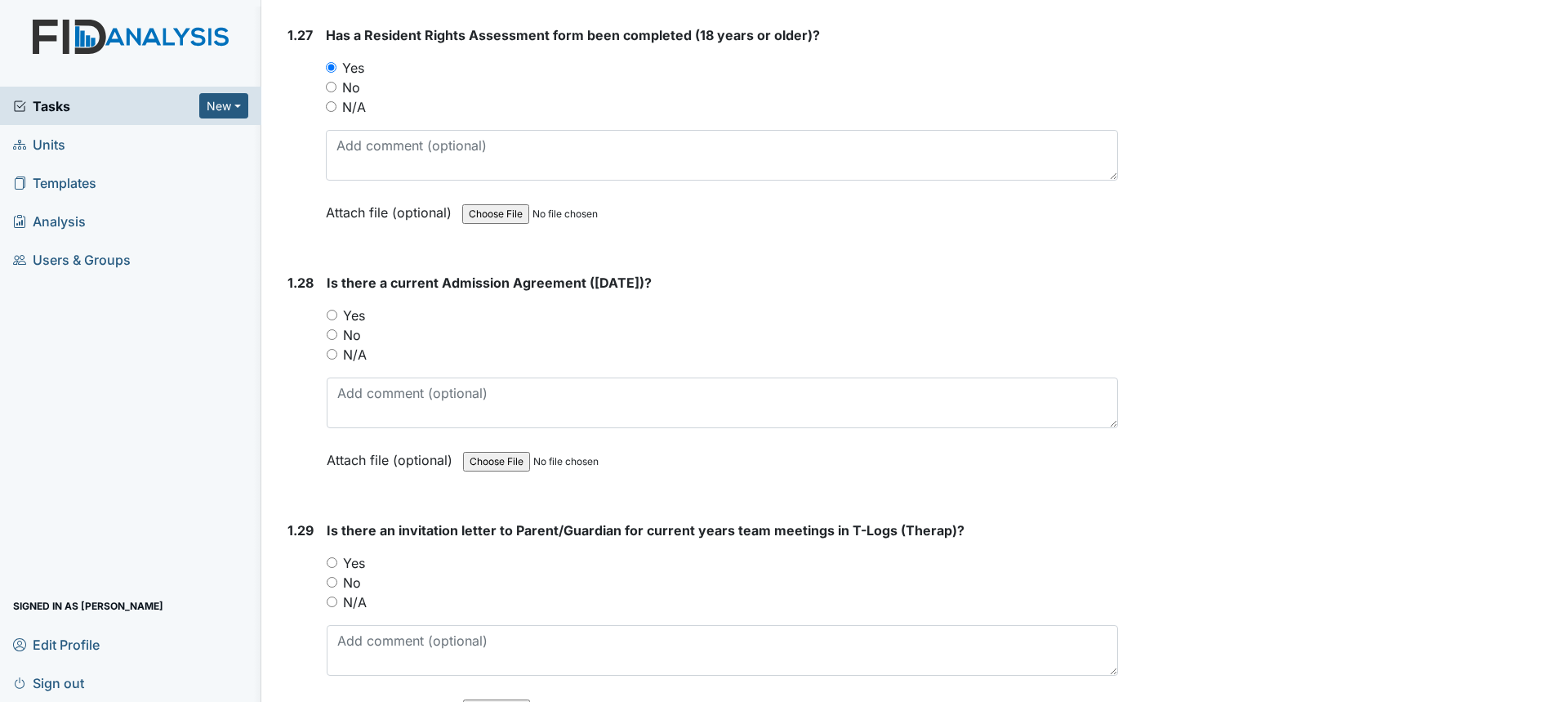
scroll to position [6698, 0]
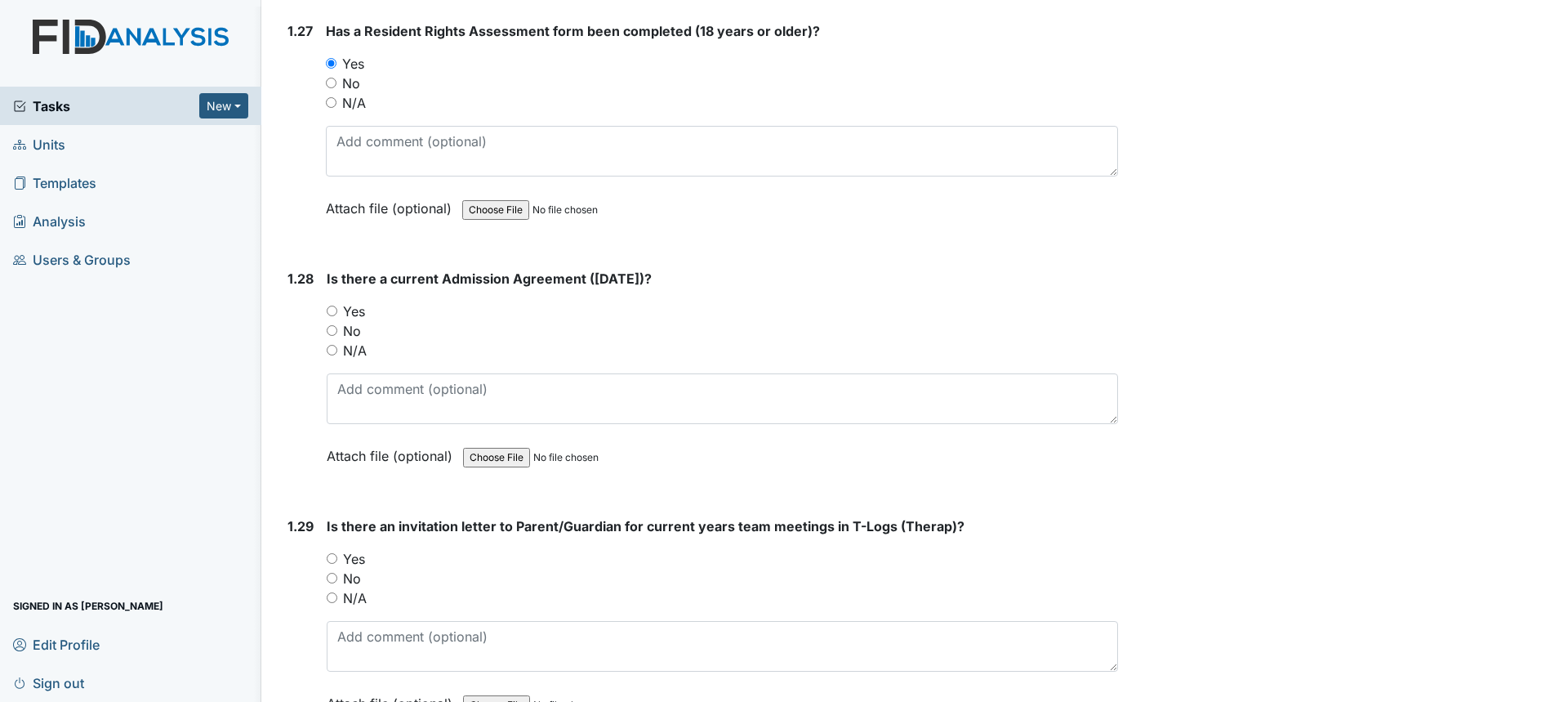
type textarea "Expired 9/17/25"
click at [330, 306] on input "Yes" at bounding box center [332, 311] width 11 height 11
radio input "true"
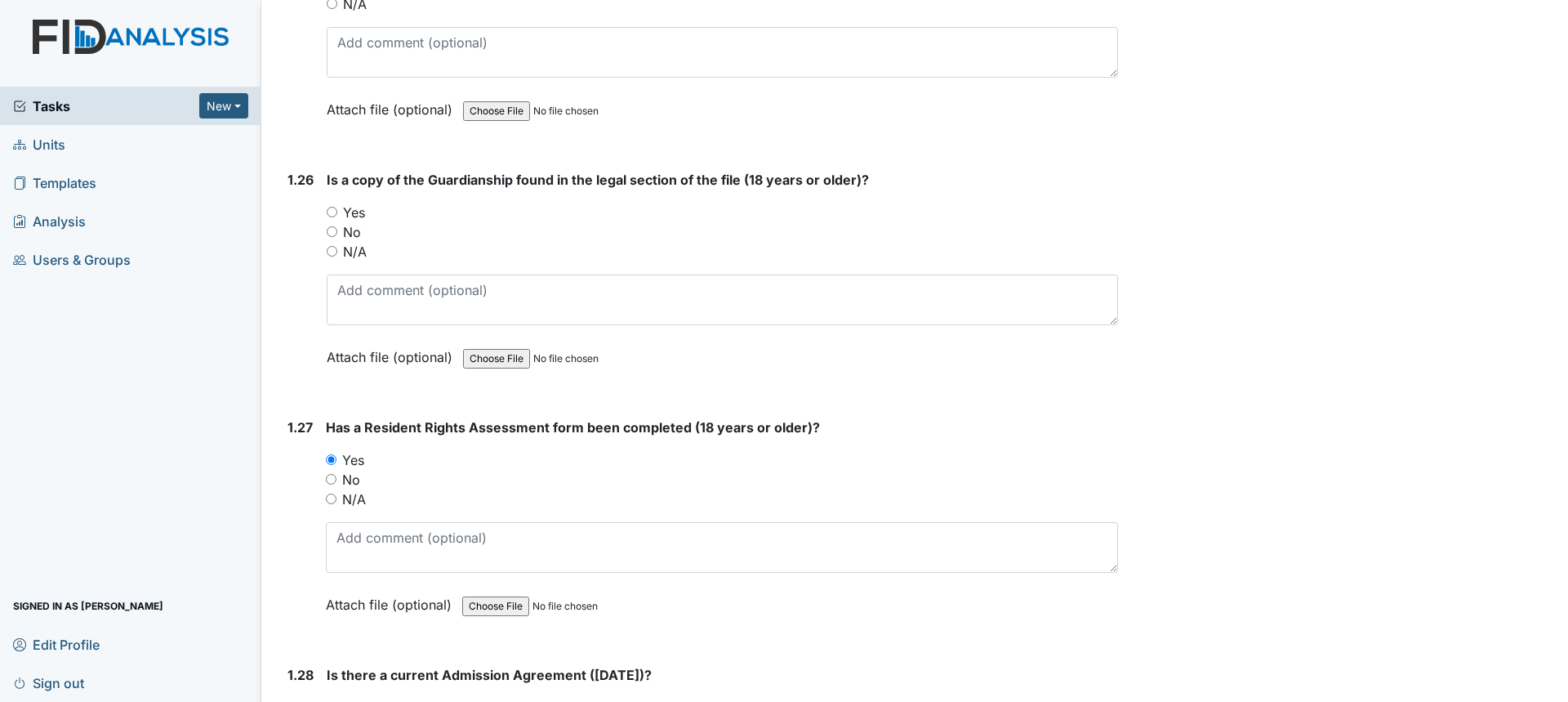
scroll to position [6290, 0]
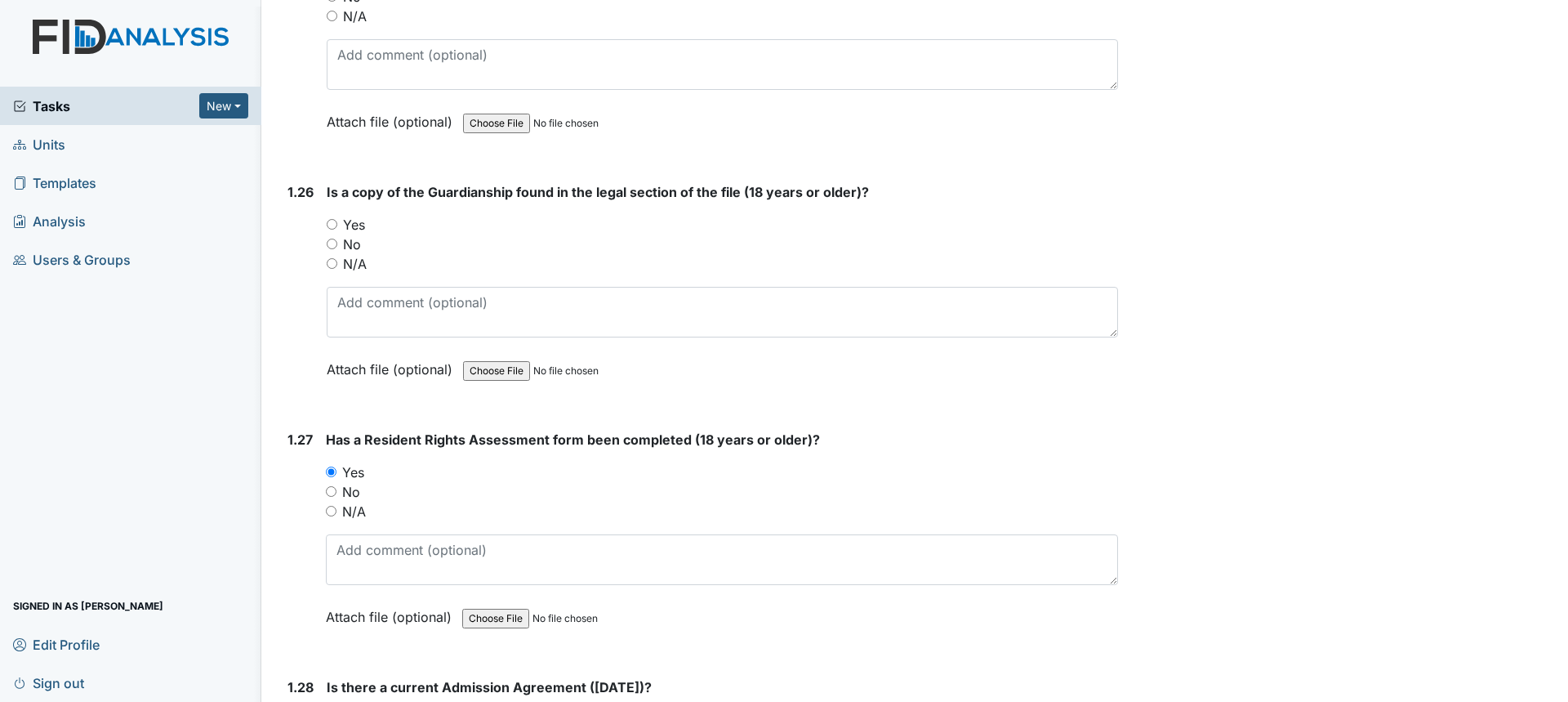
click at [345, 215] on label "Yes" at bounding box center [354, 224] width 22 height 19
click at [337, 219] on input "Yes" at bounding box center [332, 224] width 11 height 11
radio input "true"
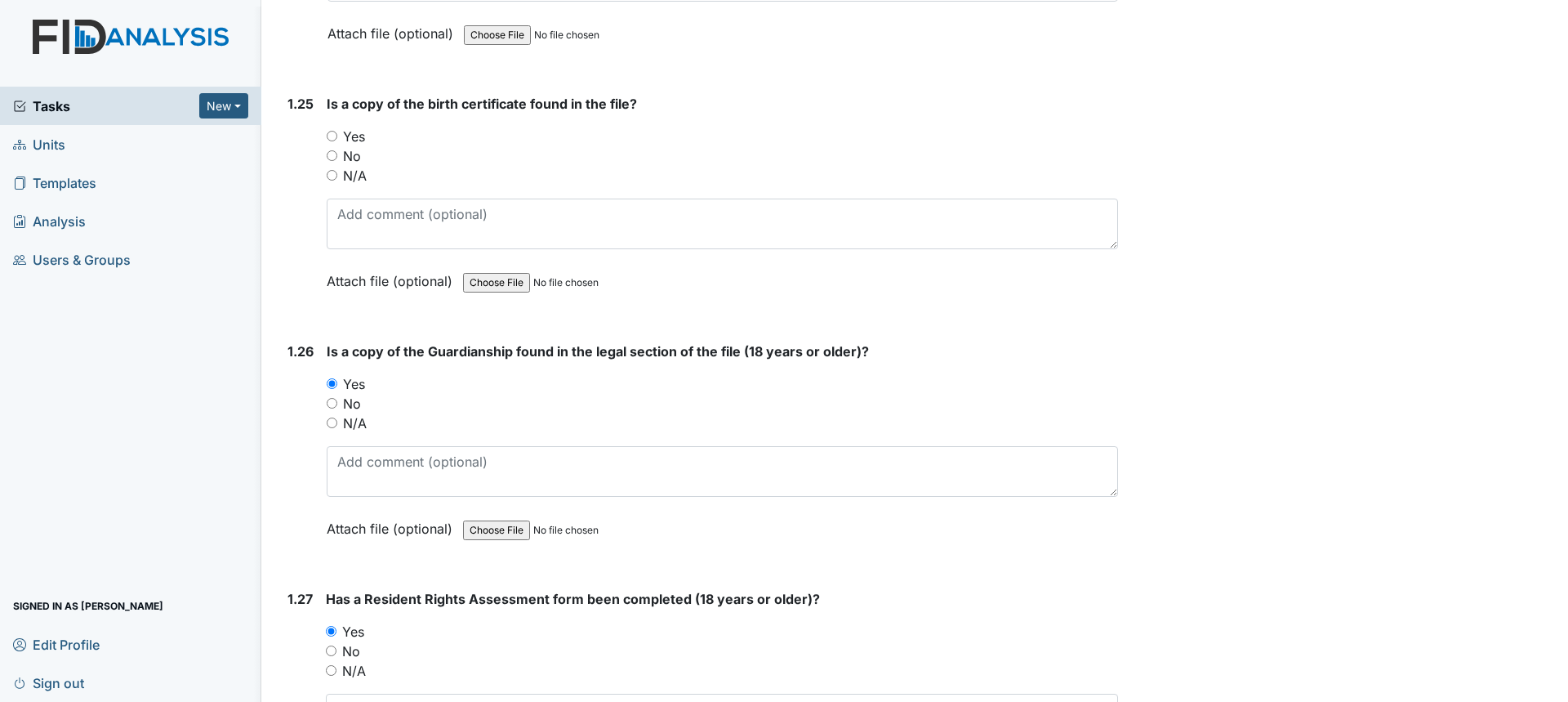
scroll to position [6045, 0]
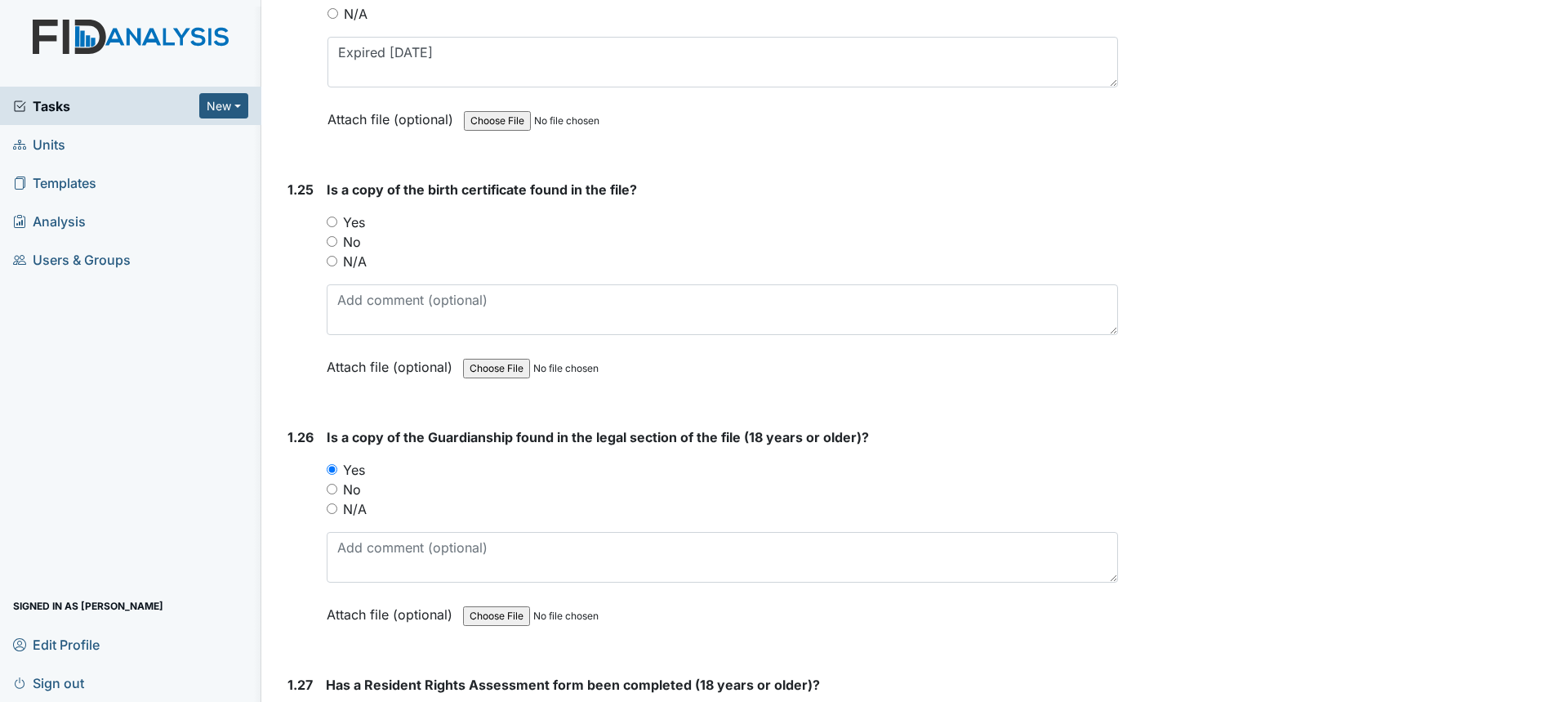
click at [360, 212] on label "Yes" at bounding box center [354, 221] width 22 height 19
click at [337, 216] on input "Yes" at bounding box center [332, 221] width 11 height 11
radio input "true"
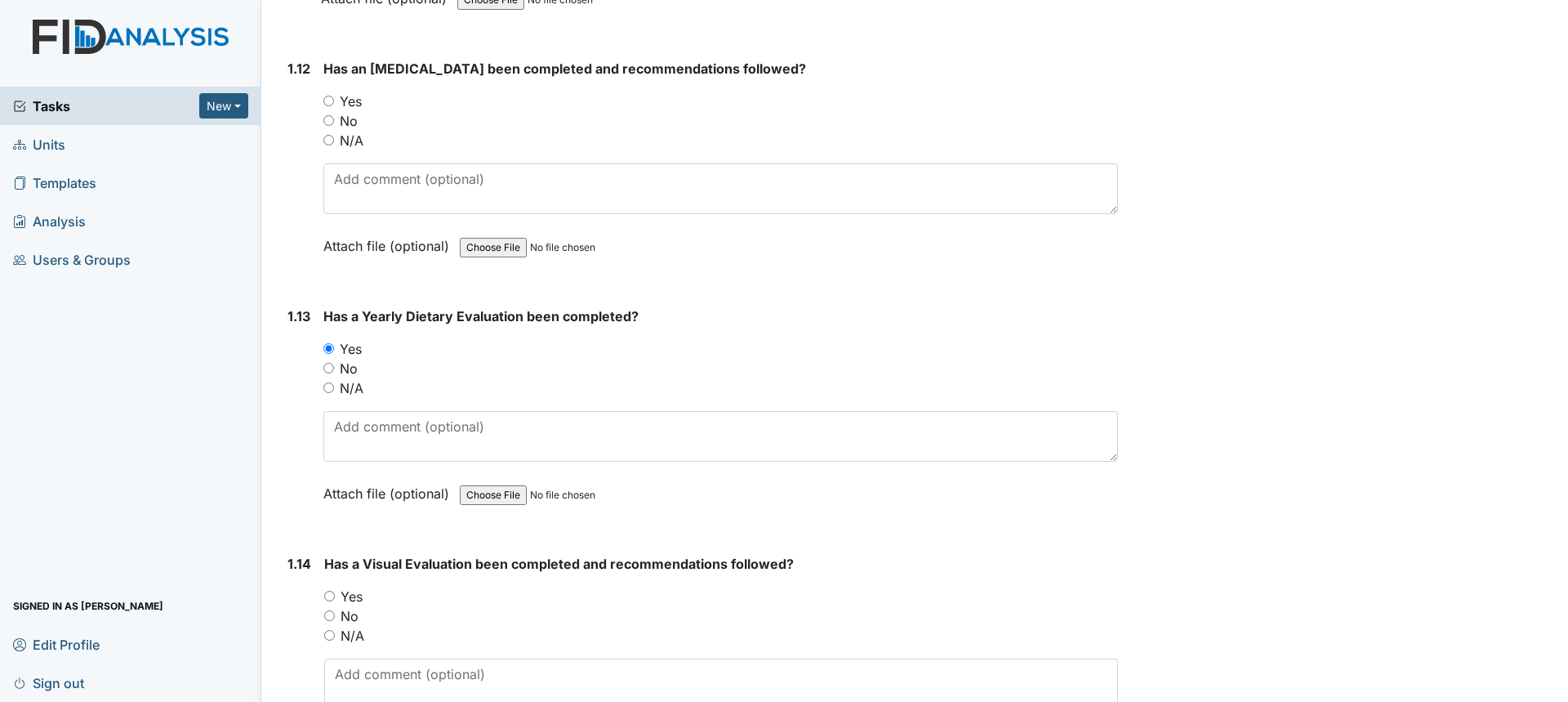
scroll to position [2941, 0]
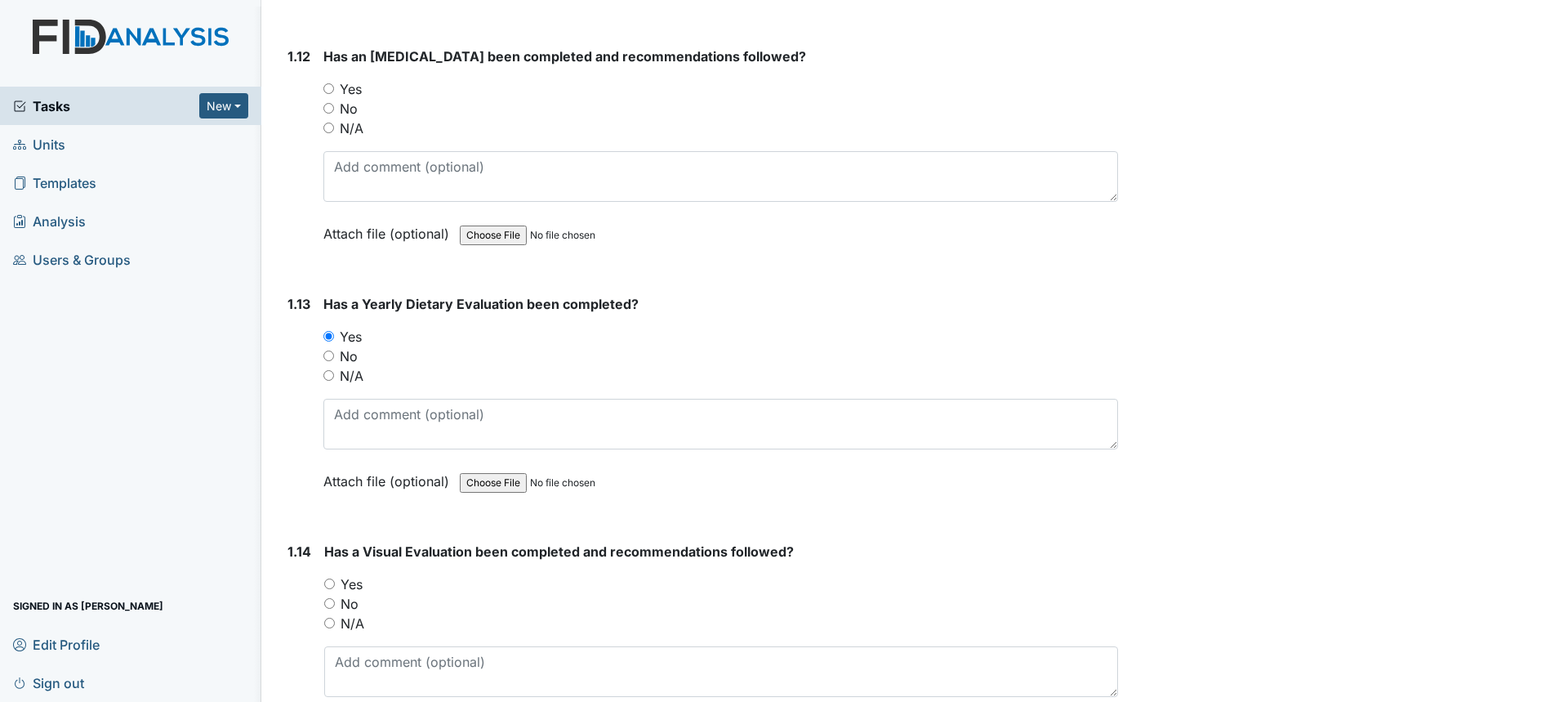
click at [350, 584] on label "Yes" at bounding box center [351, 584] width 22 height 19
click at [334, 584] on input "Yes" at bounding box center [329, 584] width 11 height 11
radio input "true"
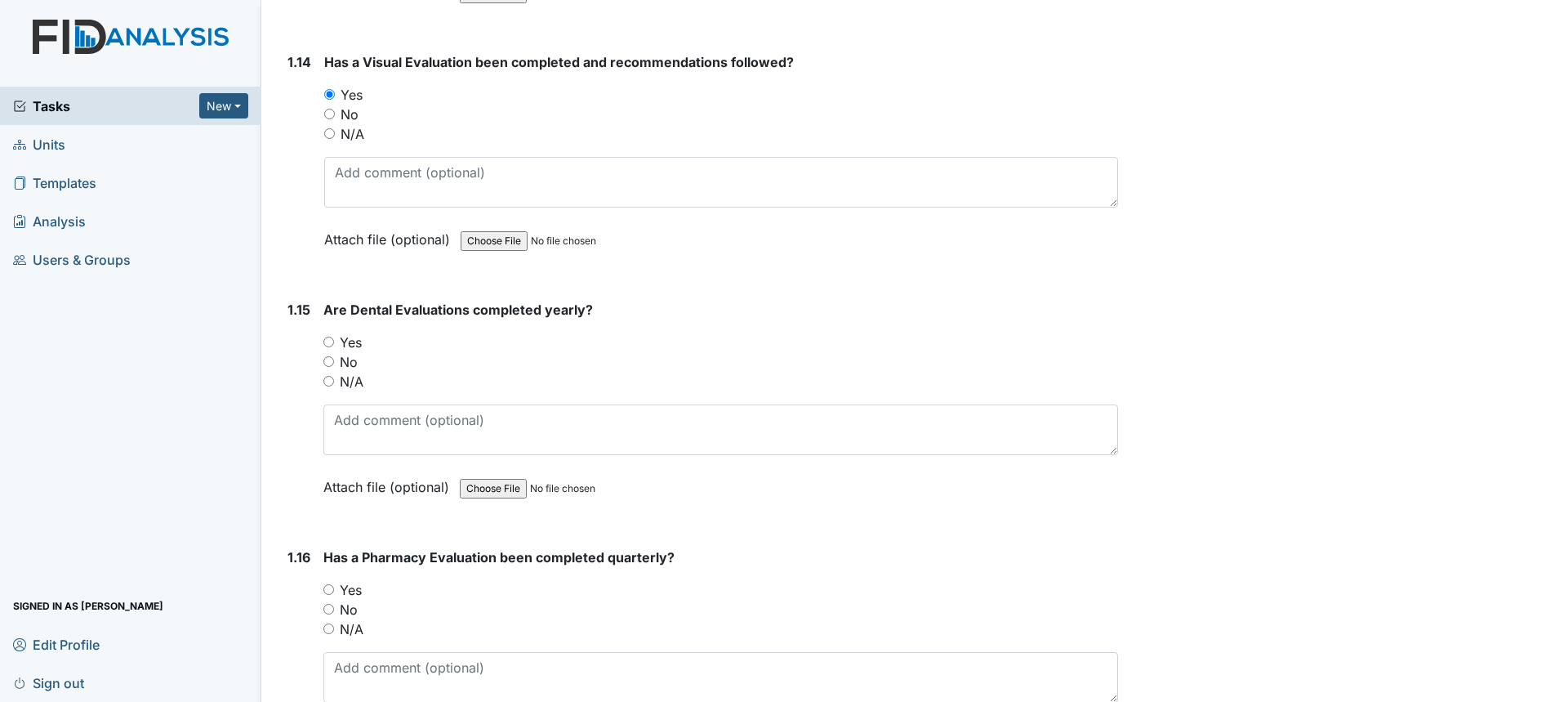
scroll to position [3431, 0]
click at [333, 347] on div "Yes" at bounding box center [720, 341] width 795 height 19
click at [323, 340] on input "Yes" at bounding box center [328, 340] width 11 height 11
radio input "true"
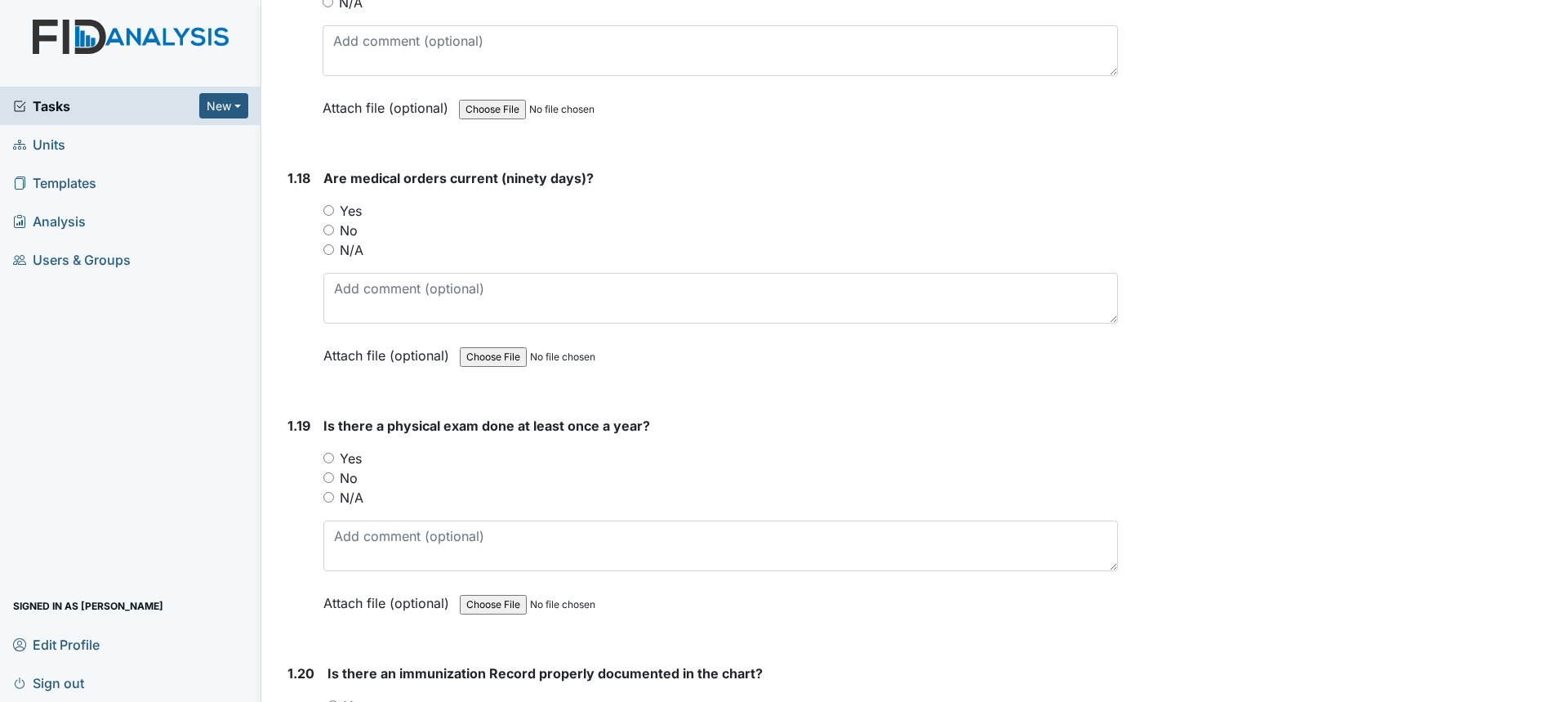
scroll to position [4329, 0]
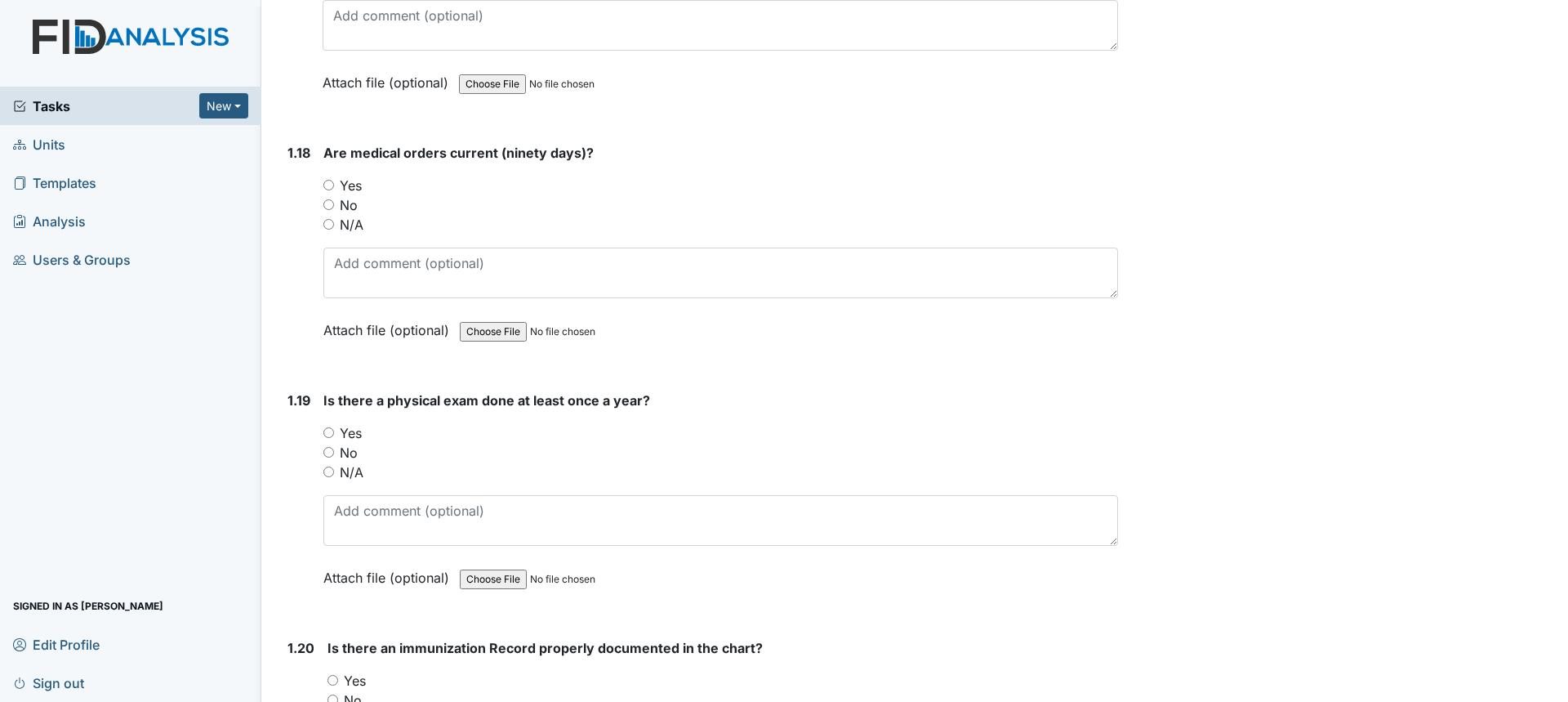
click at [356, 427] on label "Yes" at bounding box center [350, 433] width 22 height 19
click at [334, 427] on input "Yes" at bounding box center [328, 433] width 11 height 11
radio input "true"
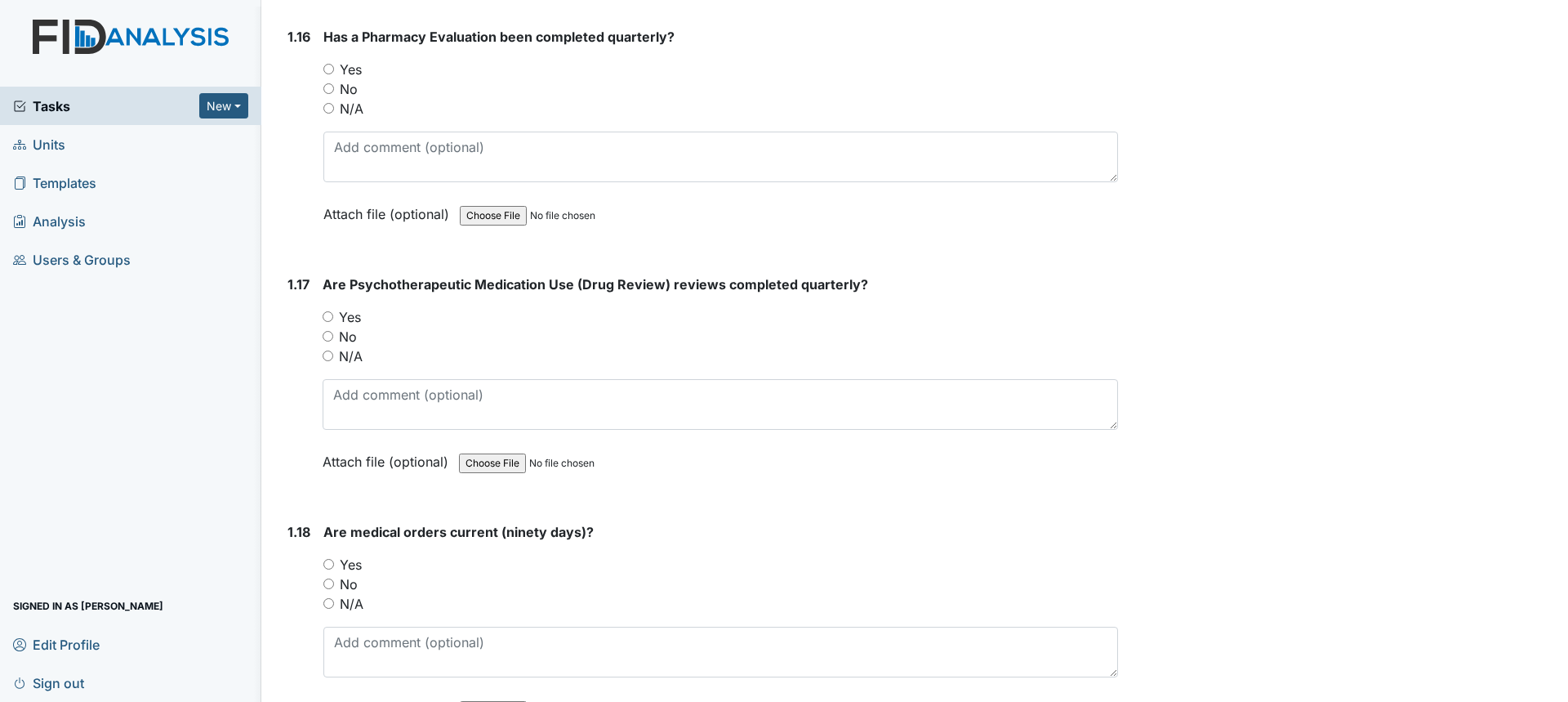
scroll to position [3921, 0]
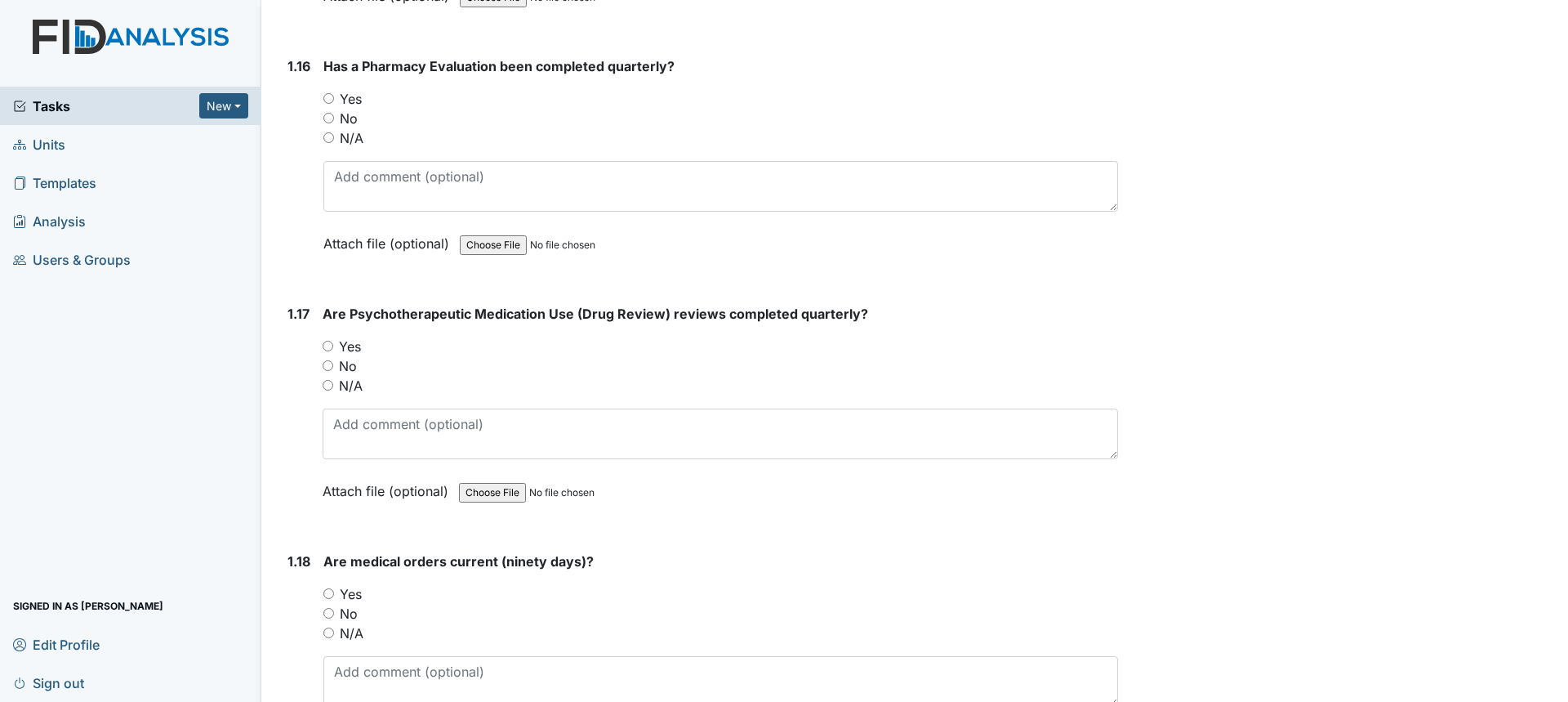
click at [348, 347] on label "Yes" at bounding box center [350, 346] width 22 height 19
click at [334, 347] on input "Yes" at bounding box center [328, 346] width 11 height 11
radio input "true"
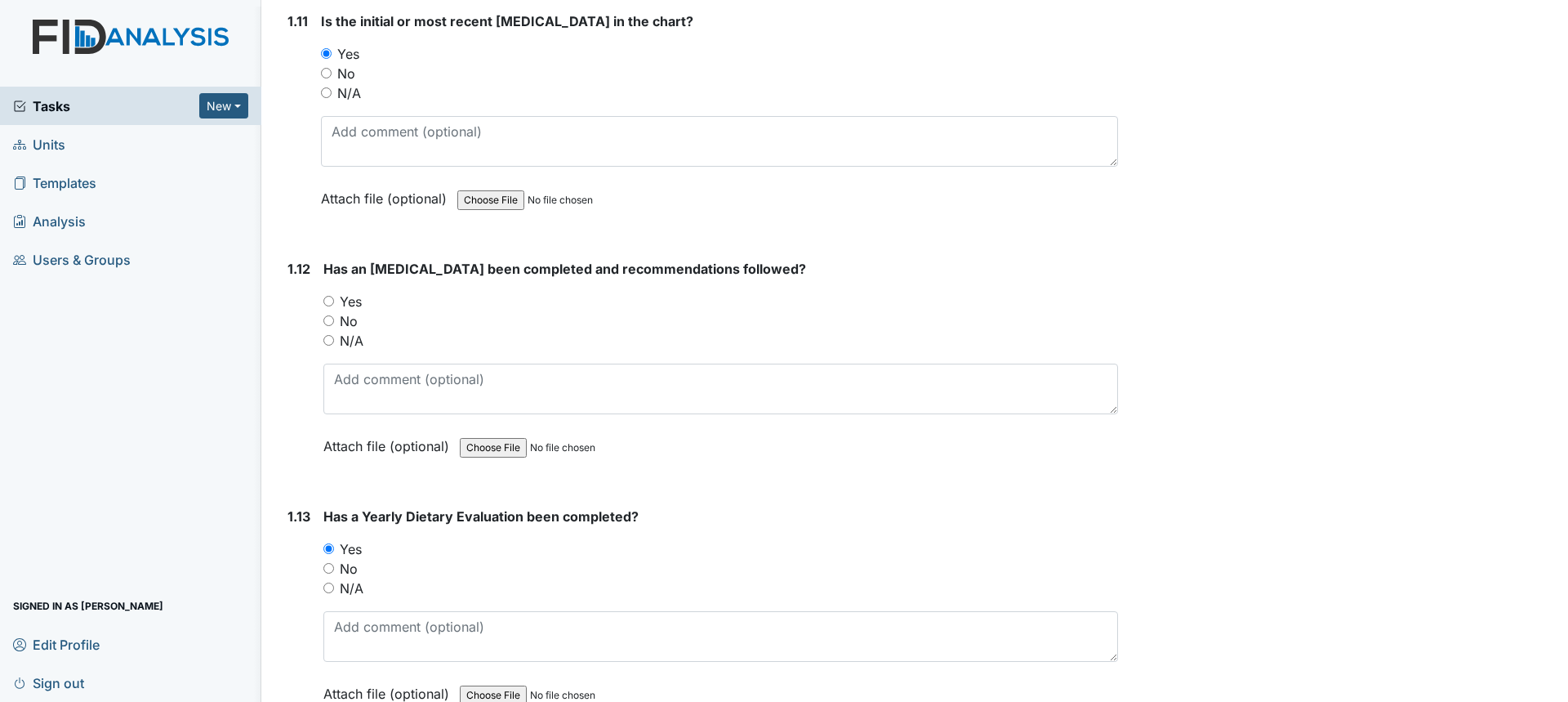
scroll to position [2778, 0]
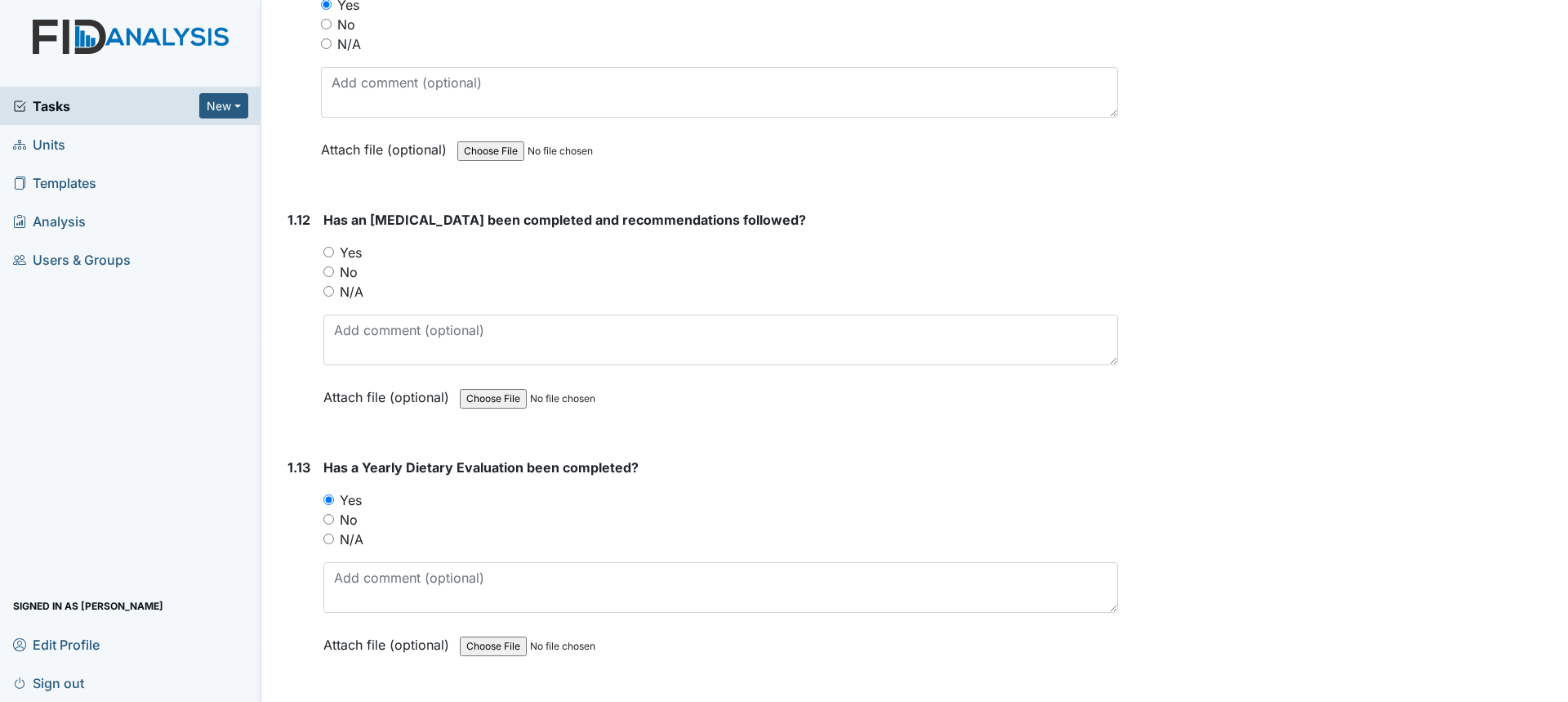
click at [348, 270] on label "No" at bounding box center [348, 271] width 18 height 19
click at [334, 270] on input "No" at bounding box center [328, 271] width 11 height 11
radio input "true"
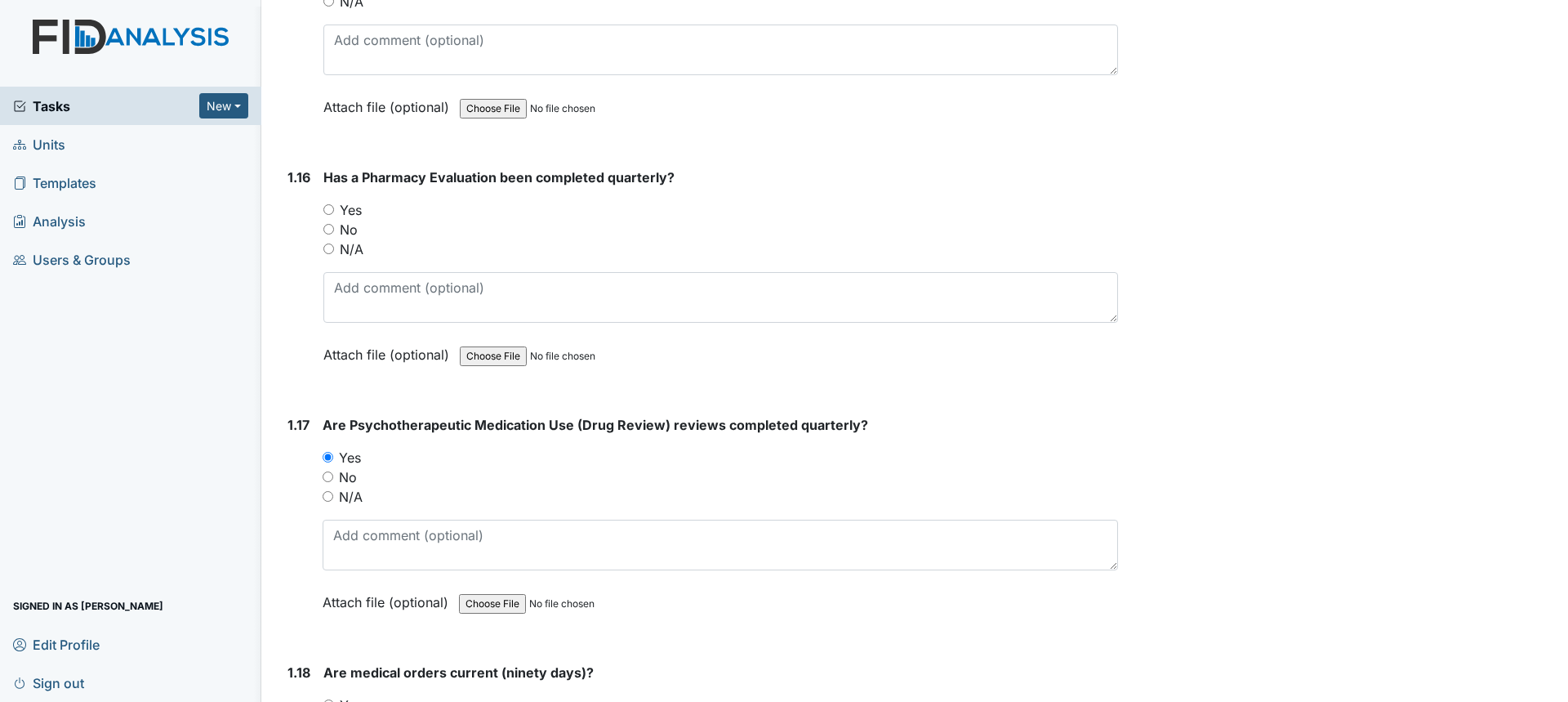
scroll to position [3839, 0]
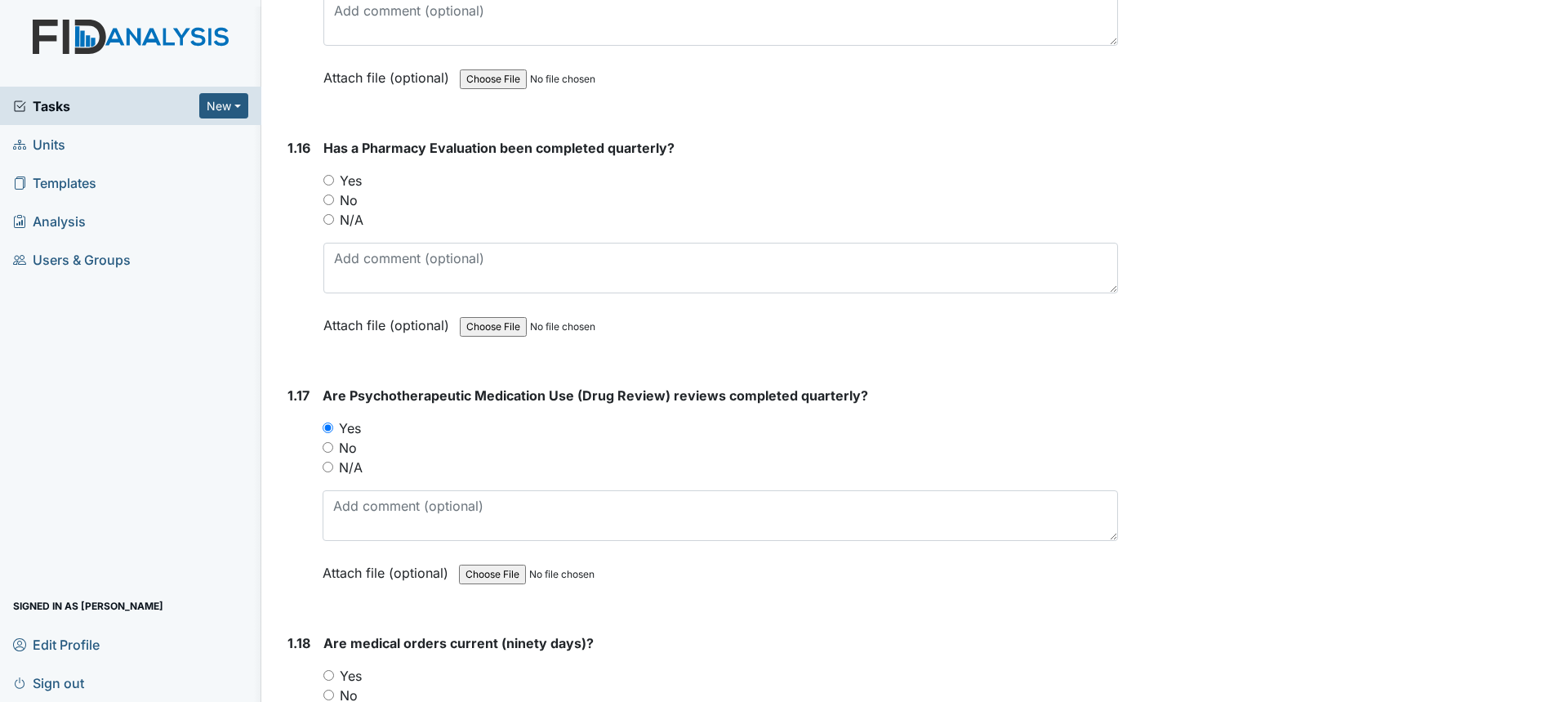
click at [343, 178] on label "Yes" at bounding box center [350, 180] width 22 height 19
click at [334, 178] on input "Yes" at bounding box center [328, 180] width 11 height 11
radio input "true"
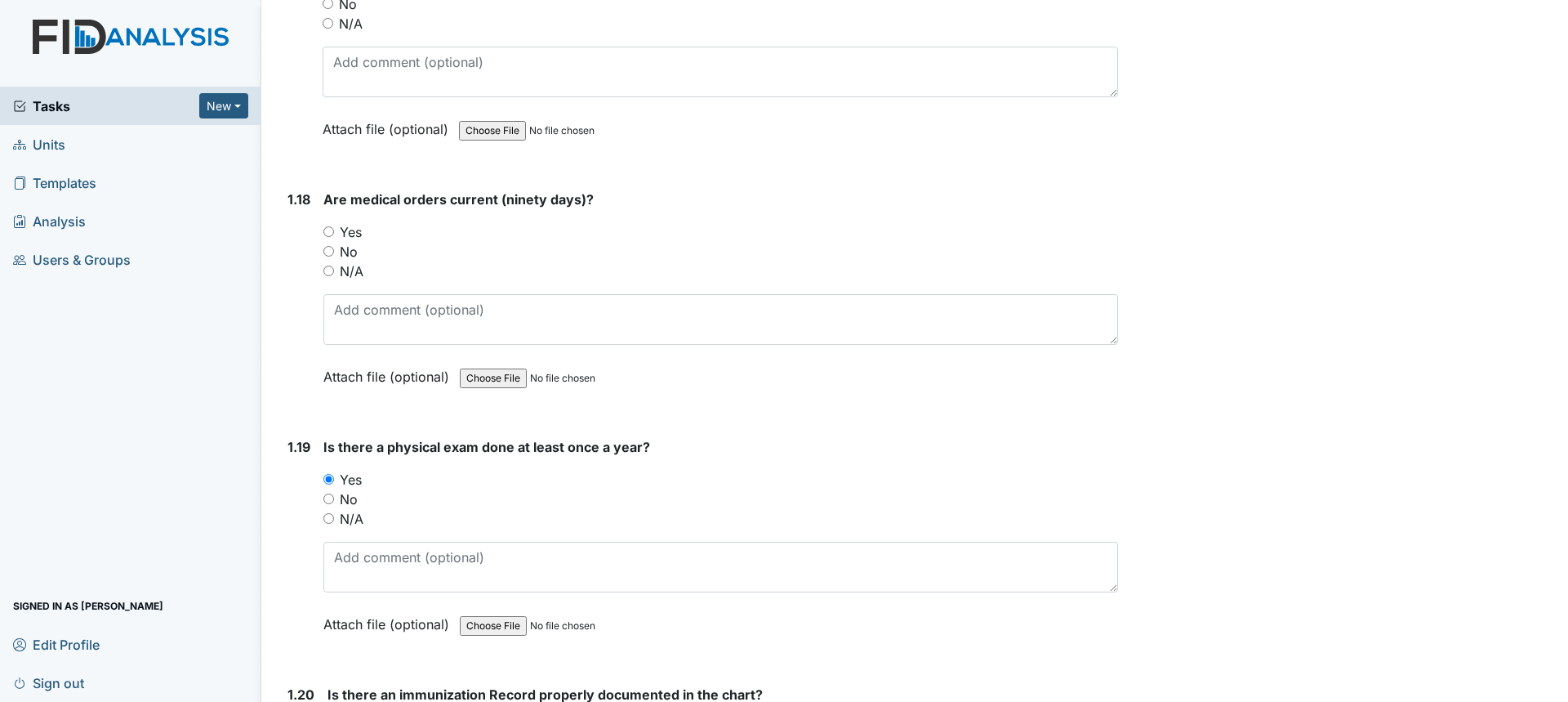
scroll to position [4329, 0]
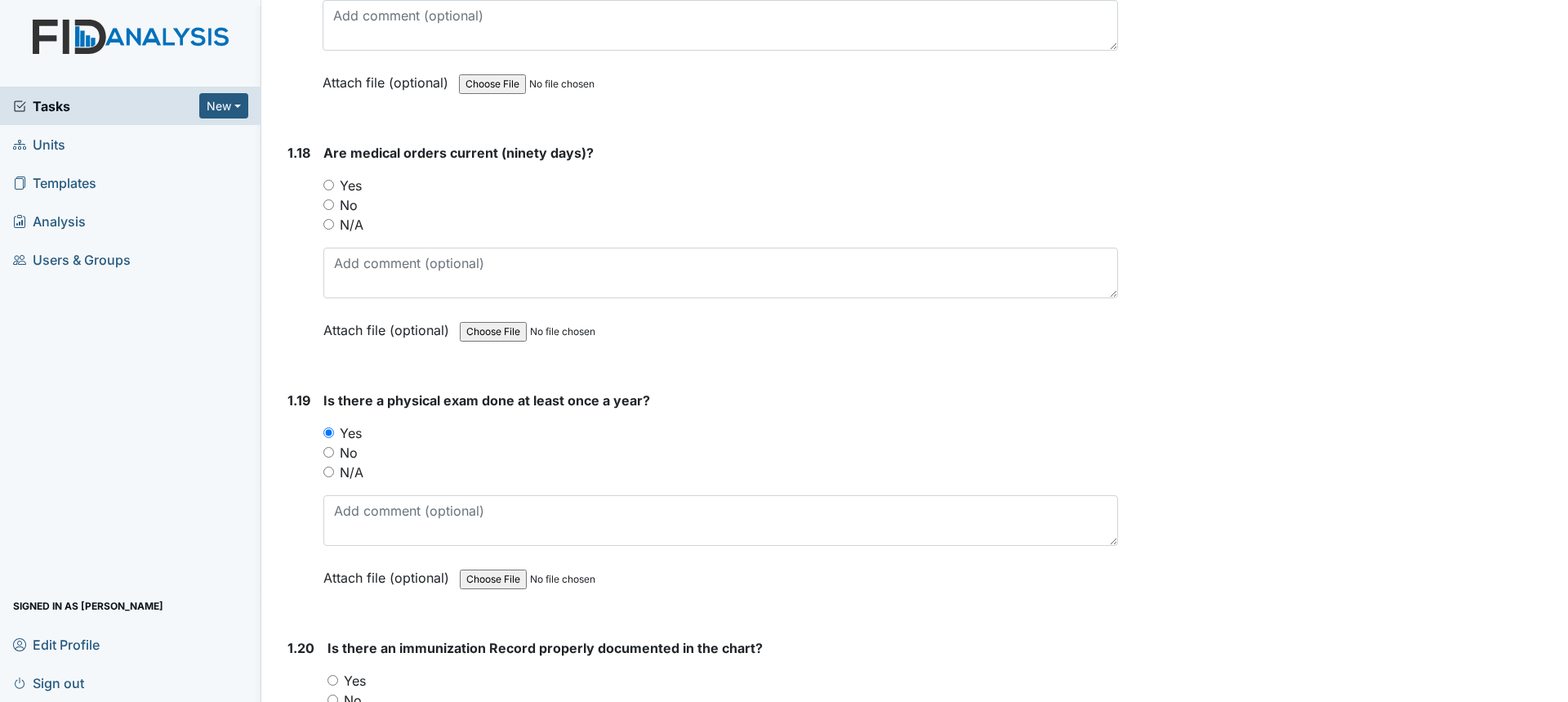
click at [349, 188] on label "Yes" at bounding box center [350, 185] width 22 height 19
click at [334, 188] on input "Yes" at bounding box center [328, 185] width 11 height 11
radio input "true"
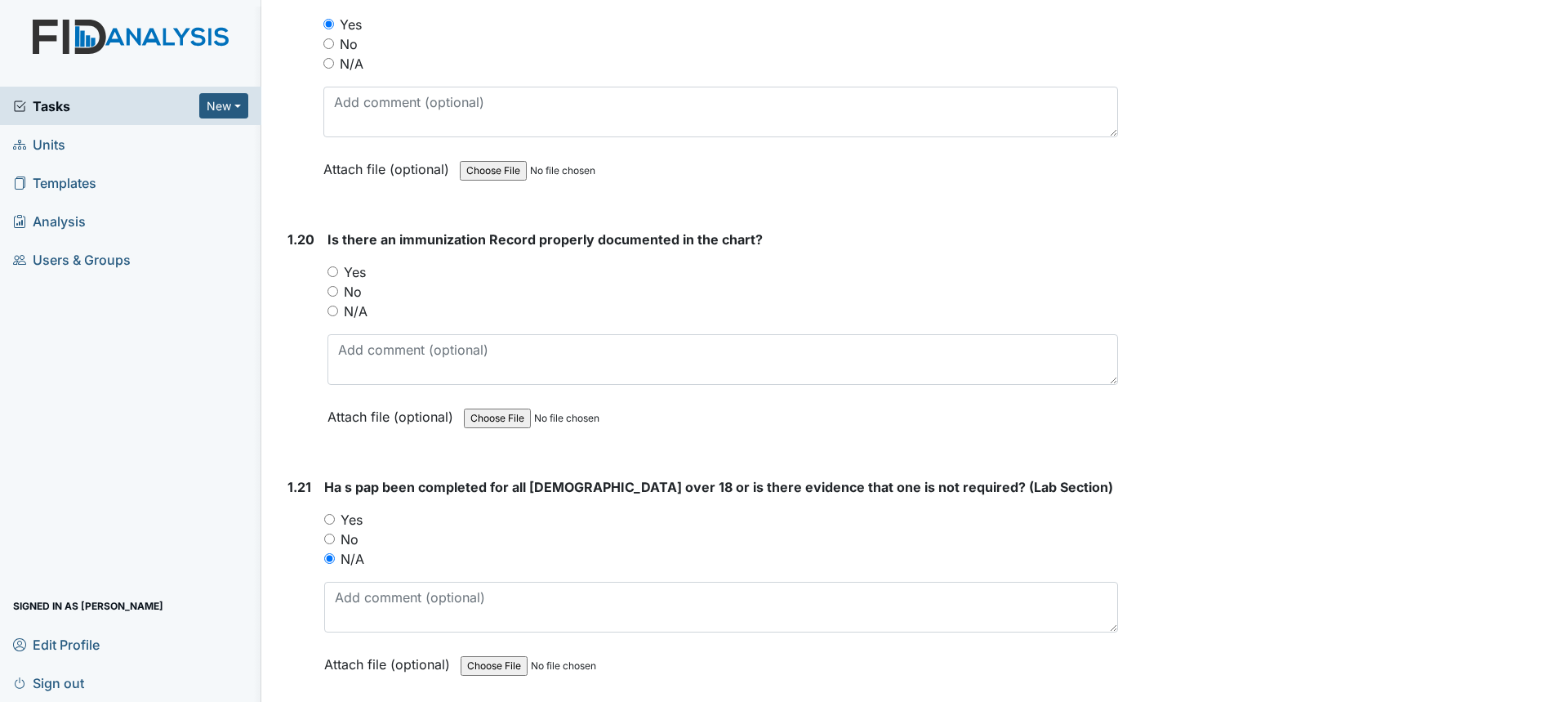
scroll to position [4819, 0]
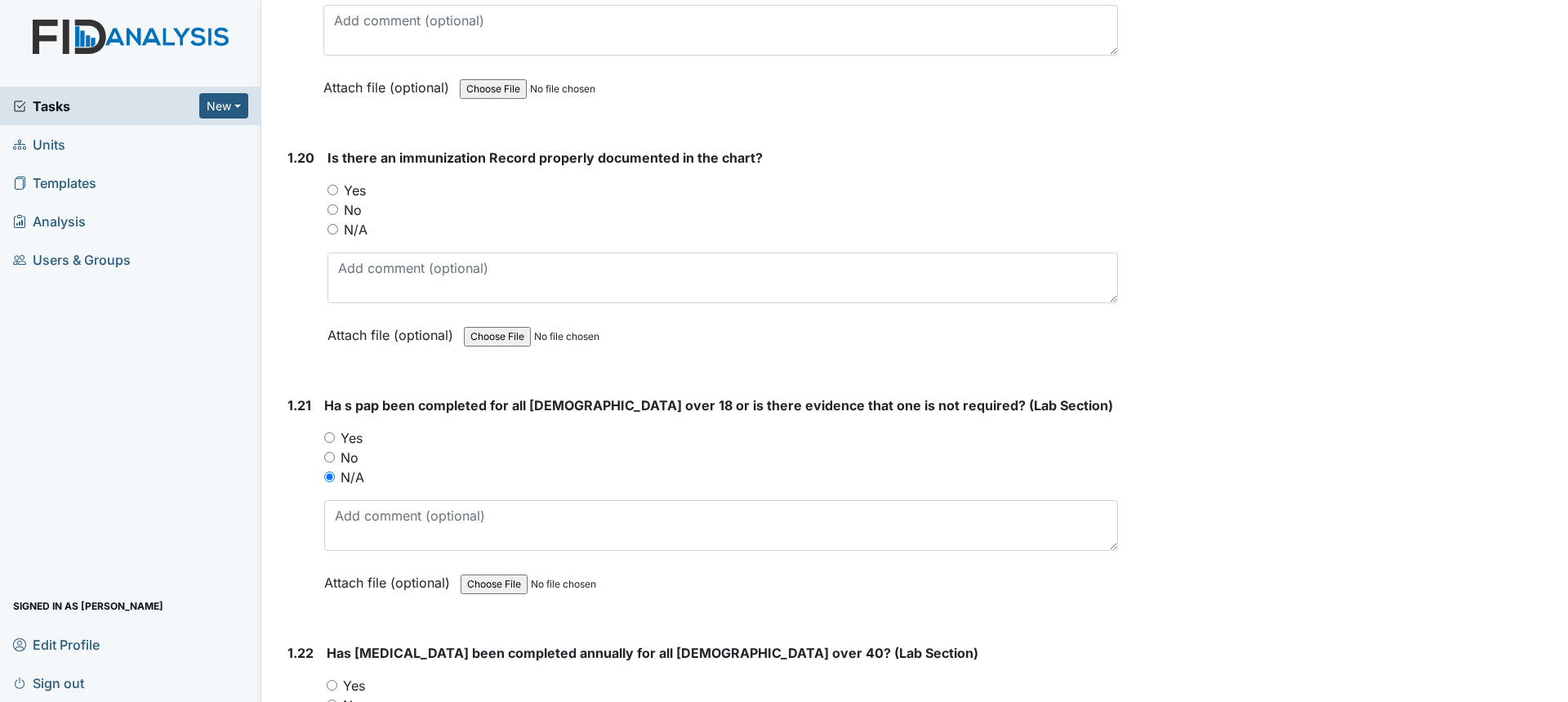
click at [357, 185] on label "Yes" at bounding box center [355, 190] width 22 height 19
click at [338, 185] on input "Yes" at bounding box center [333, 190] width 11 height 11
radio input "true"
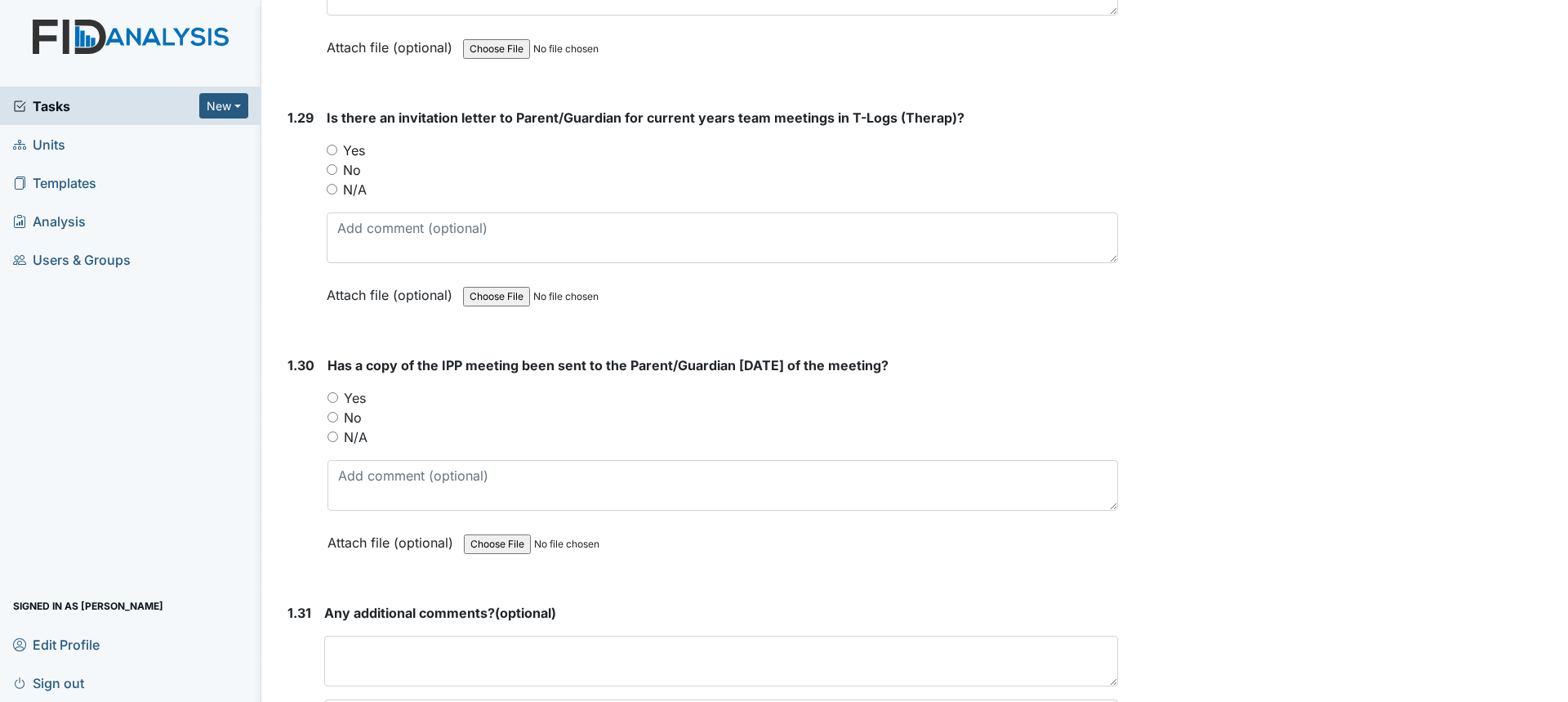
scroll to position [7189, 0]
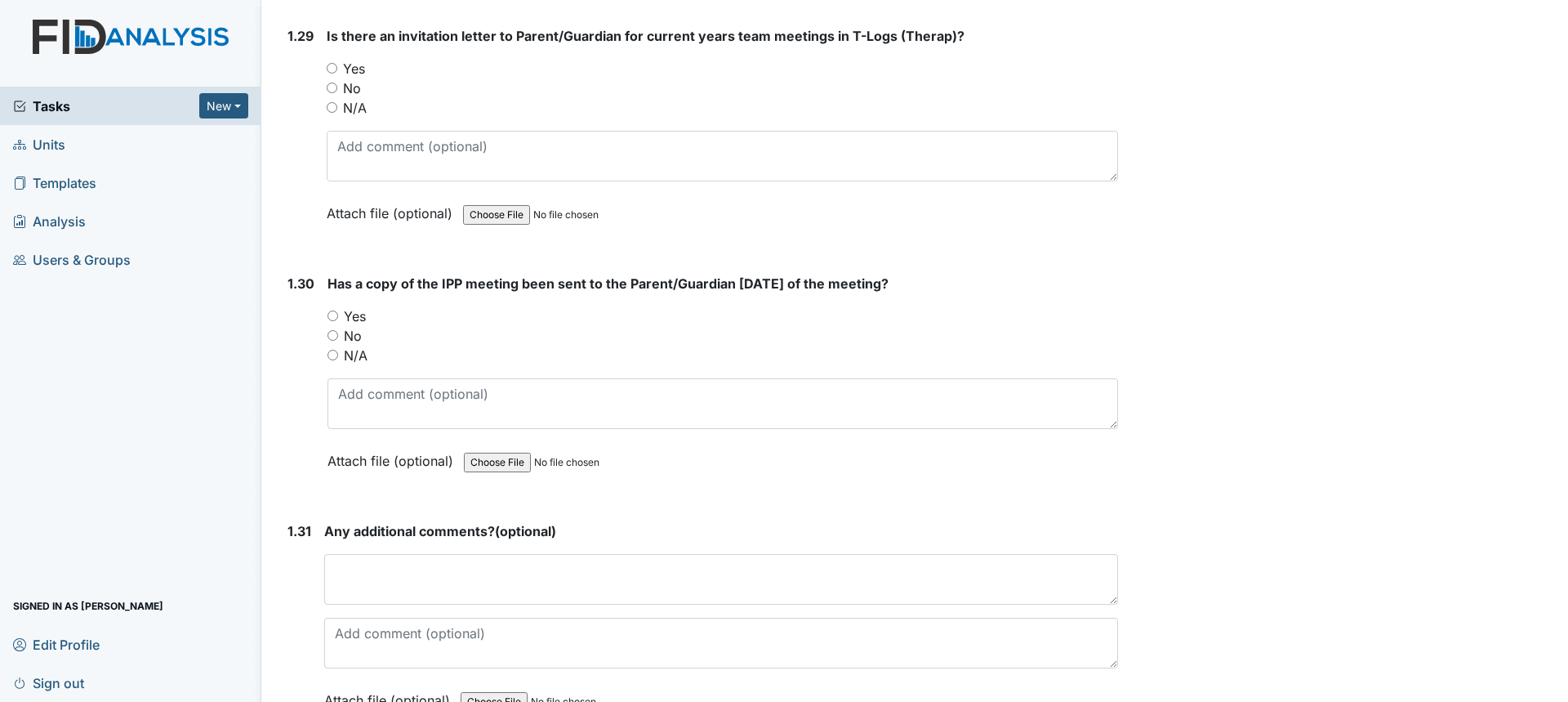
drag, startPoint x: 350, startPoint y: 294, endPoint x: 357, endPoint y: 285, distance: 11.4
click at [350, 307] on label "Yes" at bounding box center [355, 316] width 22 height 19
click at [338, 310] on input "Yes" at bounding box center [333, 315] width 11 height 11
radio input "true"
click at [361, 59] on label "Yes" at bounding box center [354, 68] width 22 height 19
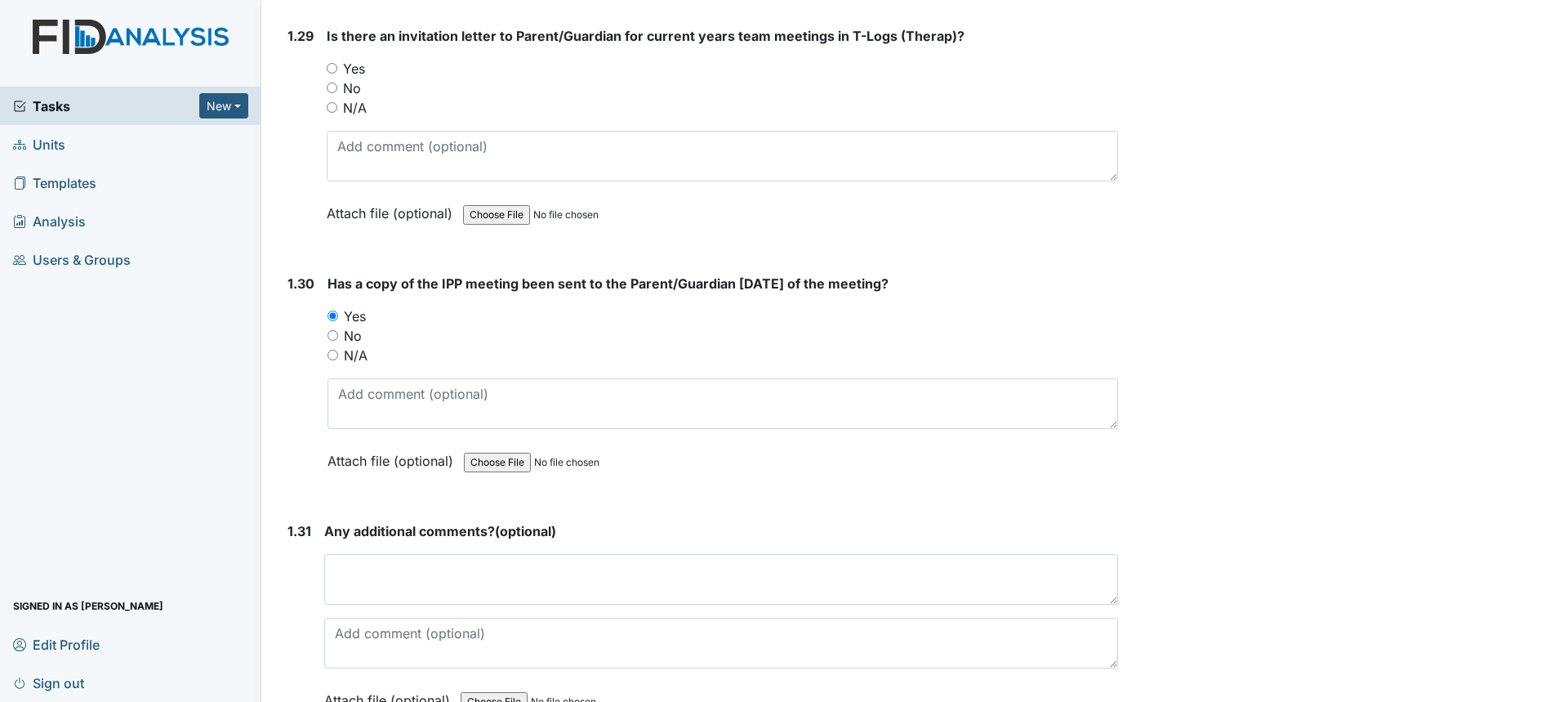
click at [337, 63] on input "Yes" at bounding box center [332, 68] width 11 height 11
radio input "true"
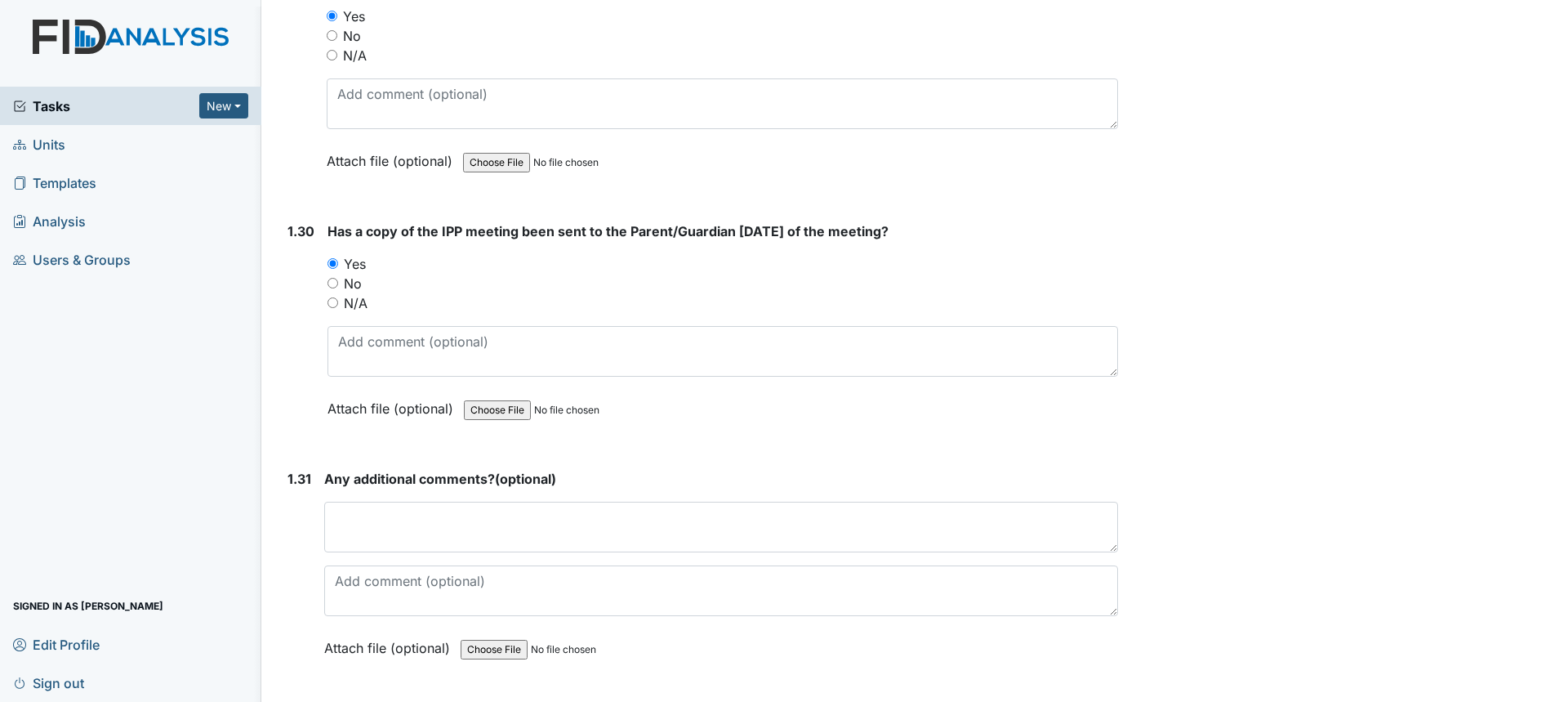
scroll to position [7272, 0]
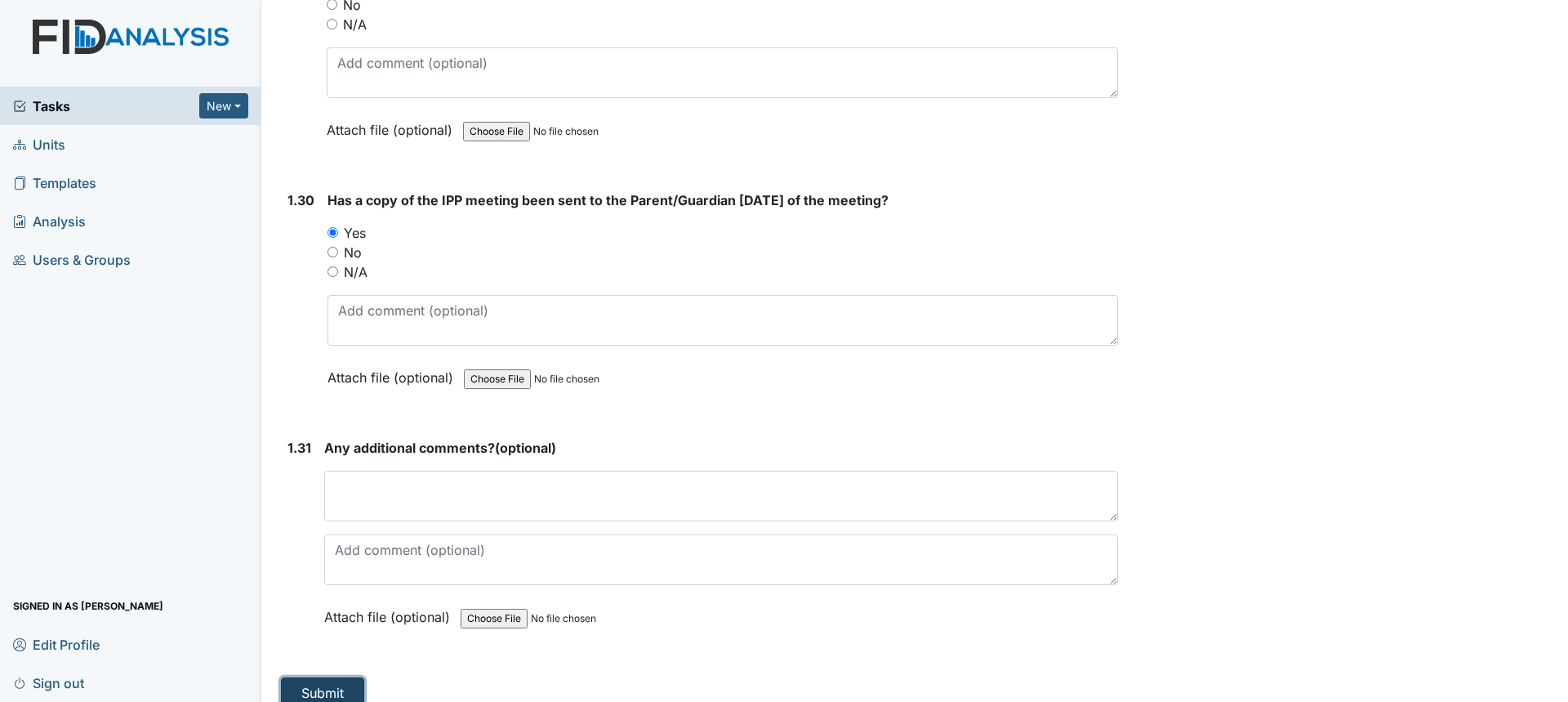
click at [335, 678] on button "Submit" at bounding box center [323, 693] width 84 height 31
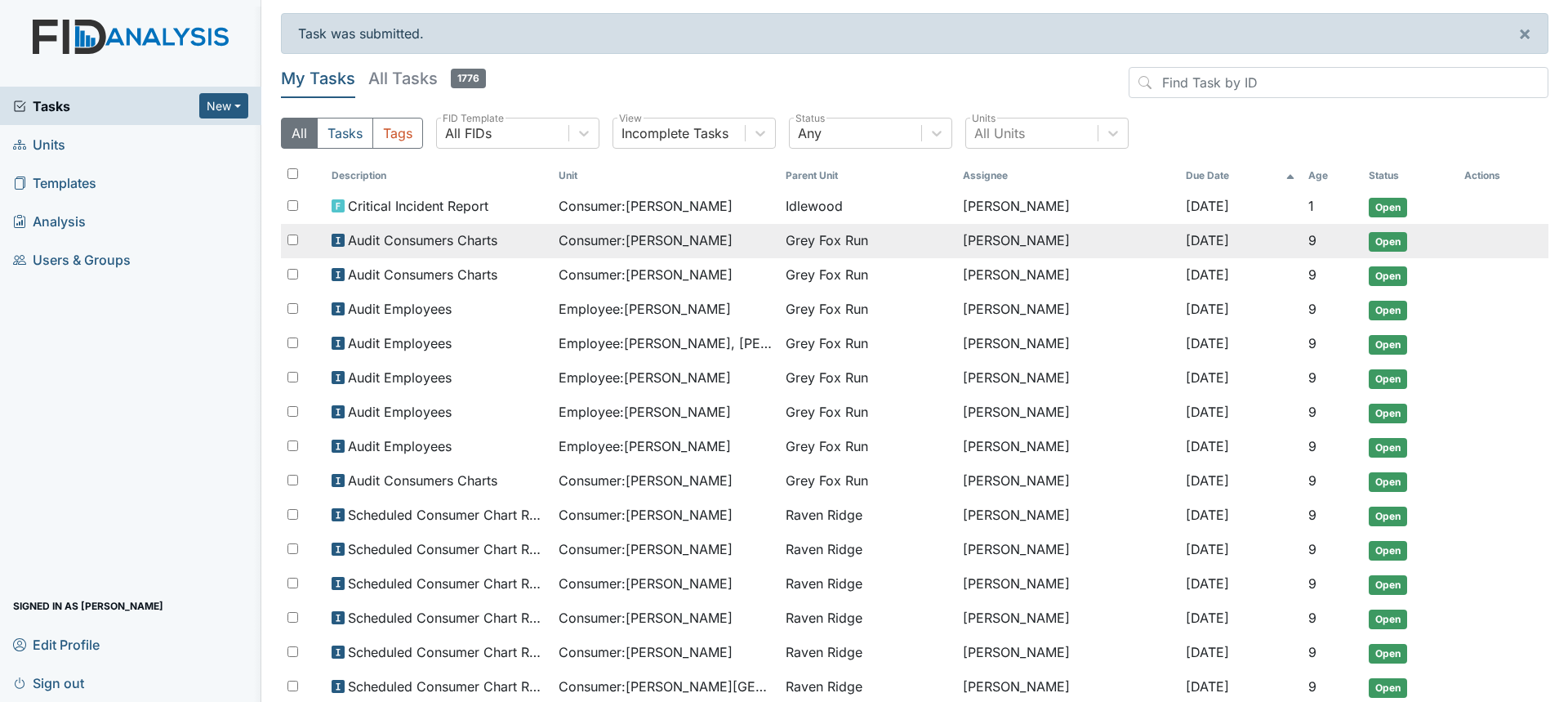
click at [547, 240] on td "Audit Consumers Charts" at bounding box center [438, 241] width 227 height 35
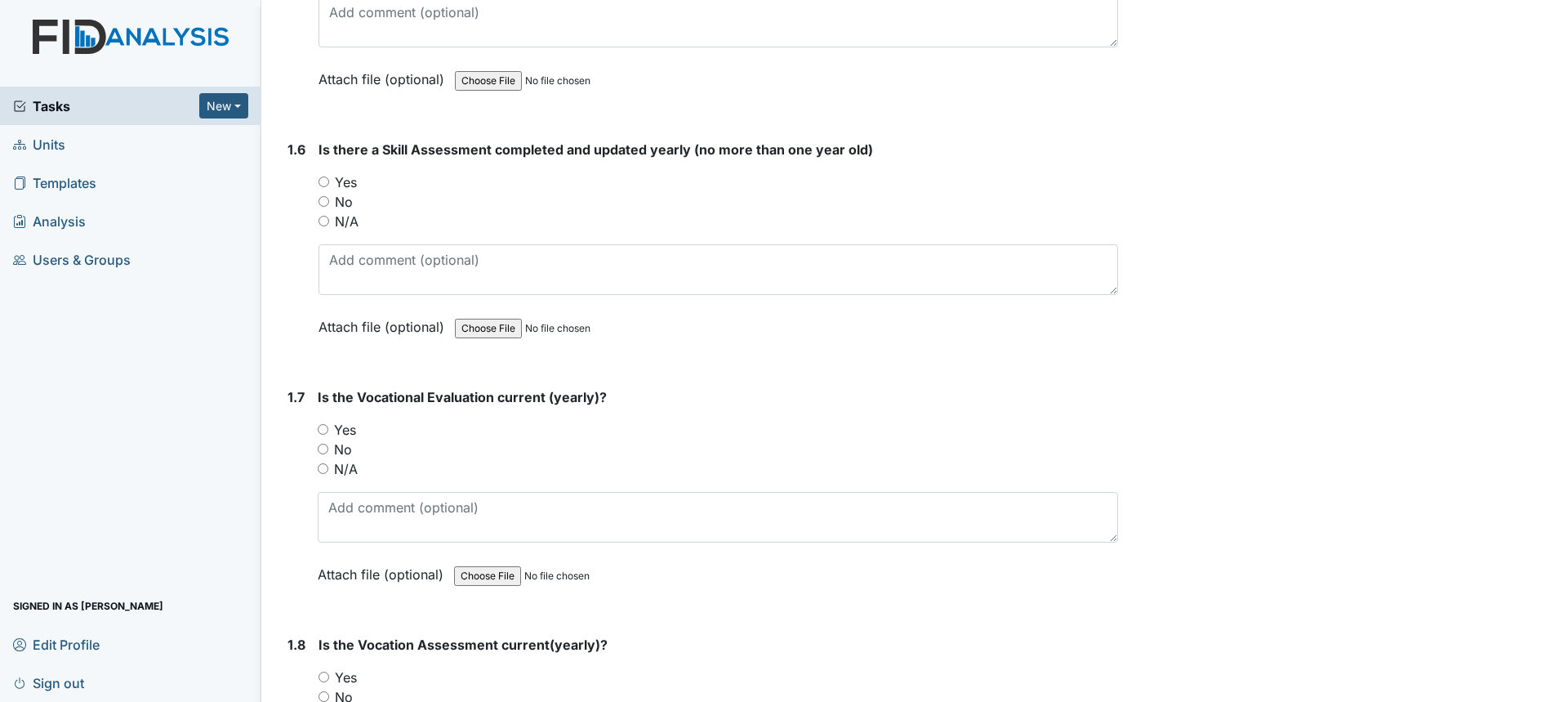
scroll to position [1389, 0]
